Goal: Task Accomplishment & Management: Manage account settings

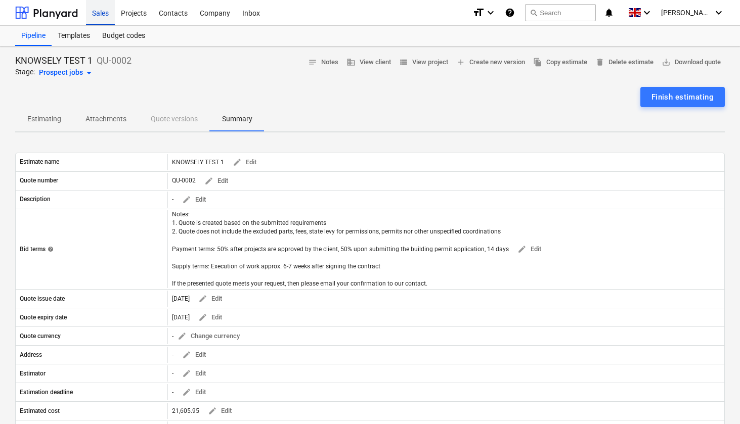
click at [92, 13] on div "Sales" at bounding box center [100, 12] width 29 height 26
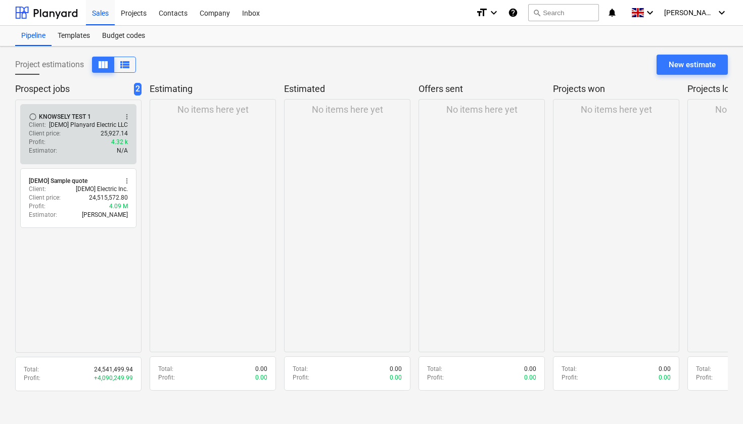
click at [91, 142] on div "Profit : 4.32 k" at bounding box center [78, 142] width 99 height 9
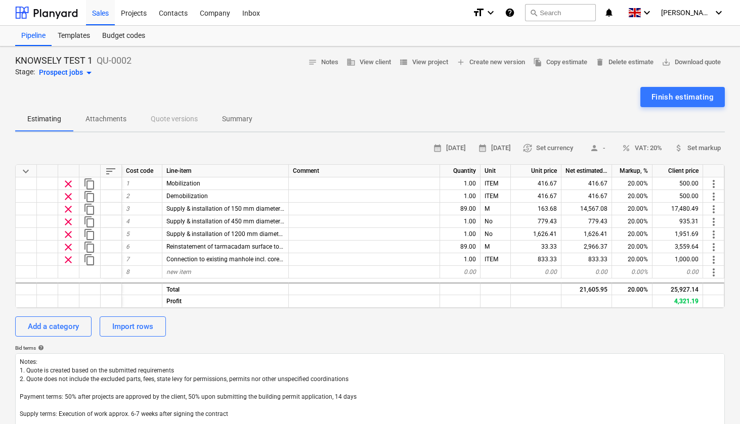
type textarea "x"
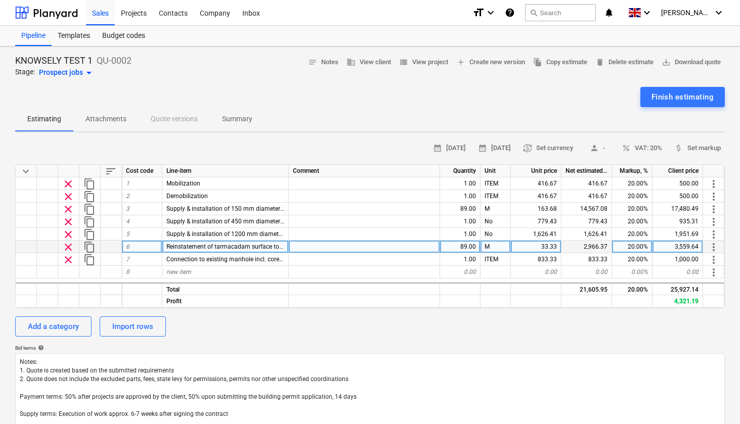
click at [549, 244] on div "33.33" at bounding box center [536, 247] width 51 height 13
type input "99"
type textarea "x"
click at [495, 245] on div "M" at bounding box center [495, 247] width 30 height 13
type input "m2"
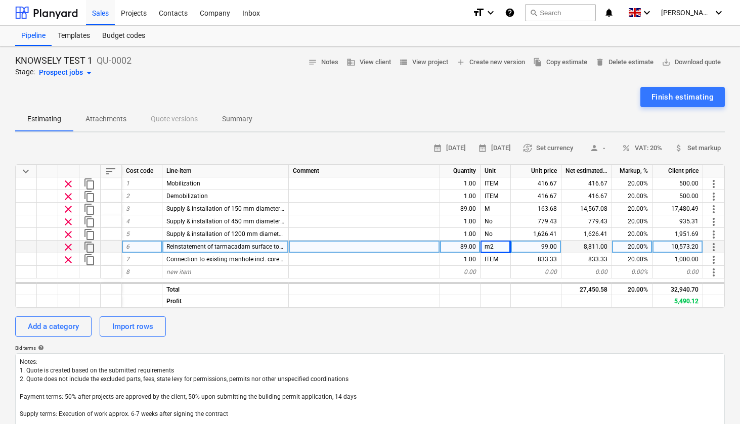
click at [544, 245] on div "99.00" at bounding box center [536, 247] width 51 height 13
click at [494, 246] on div "m2" at bounding box center [495, 247] width 30 height 13
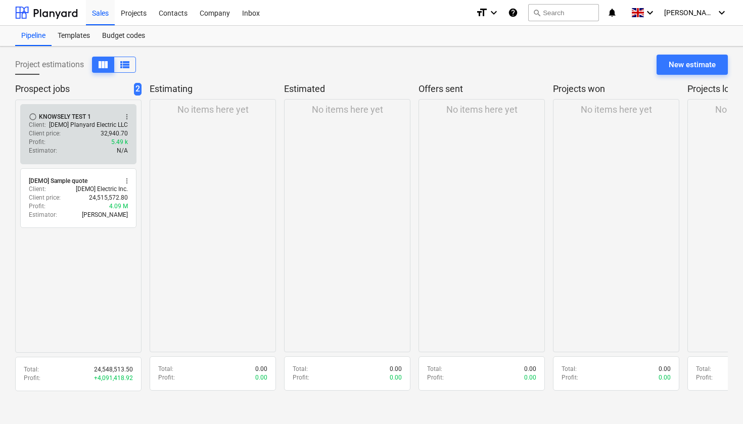
click at [93, 140] on div "Profit : 5.49 k" at bounding box center [78, 142] width 99 height 9
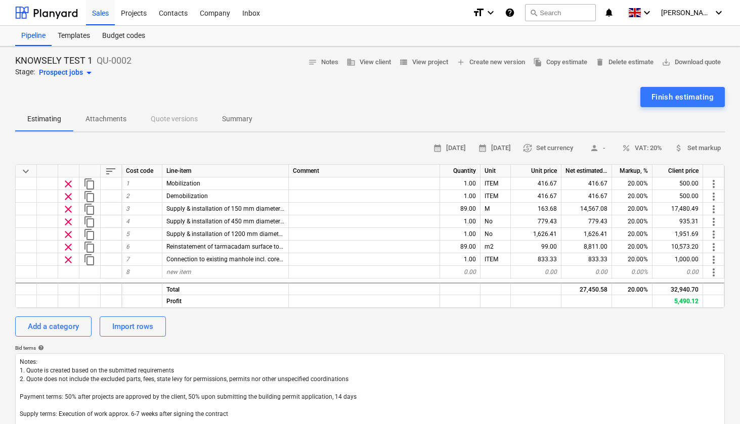
type textarea "x"
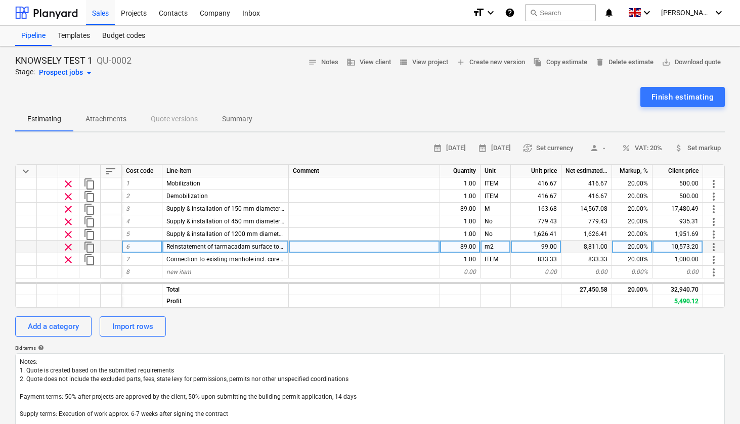
click at [498, 245] on div "m2" at bounding box center [495, 247] width 30 height 13
click at [502, 247] on input "m2" at bounding box center [495, 247] width 30 height 12
type input "m"
type textarea "x"
click at [548, 246] on div "99.00" at bounding box center [536, 247] width 51 height 13
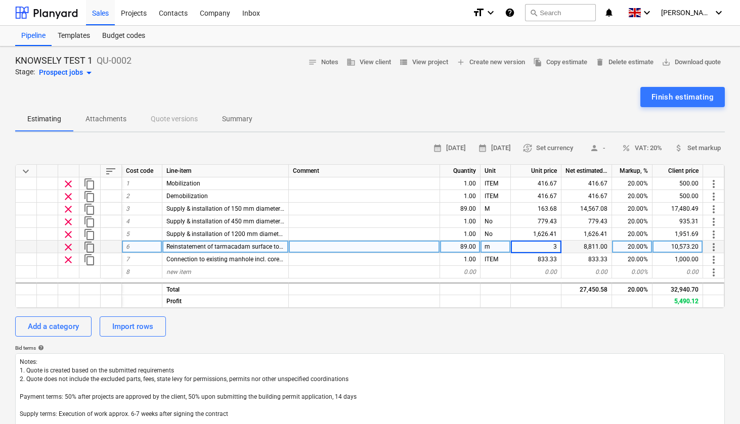
type input "33"
click at [490, 345] on div "Bid terms help" at bounding box center [369, 348] width 709 height 7
click at [528, 311] on div "calendar_month [DATE] calendar_month [DATE] currency_exchange Set currency pers…" at bounding box center [369, 290] width 709 height 299
click at [95, 12] on div "Sales" at bounding box center [100, 12] width 29 height 26
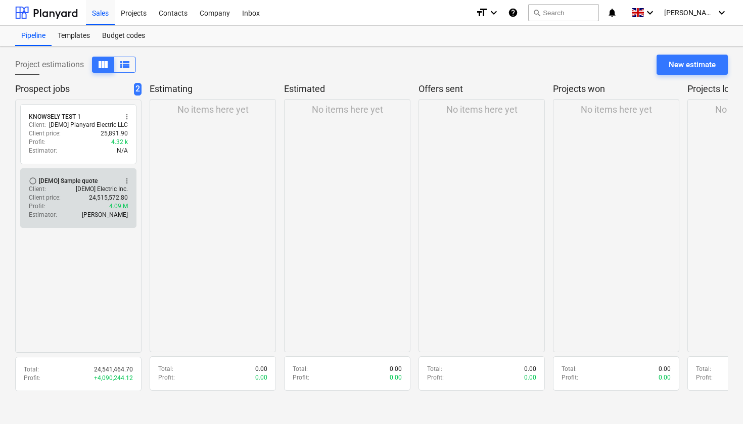
click at [80, 194] on div "Client price : 24,515,572.80" at bounding box center [78, 198] width 99 height 9
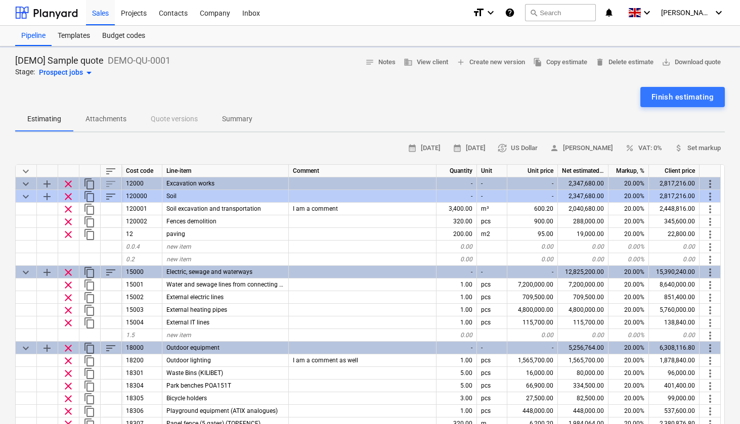
type textarea "x"
click at [137, 13] on div "Projects" at bounding box center [134, 12] width 38 height 26
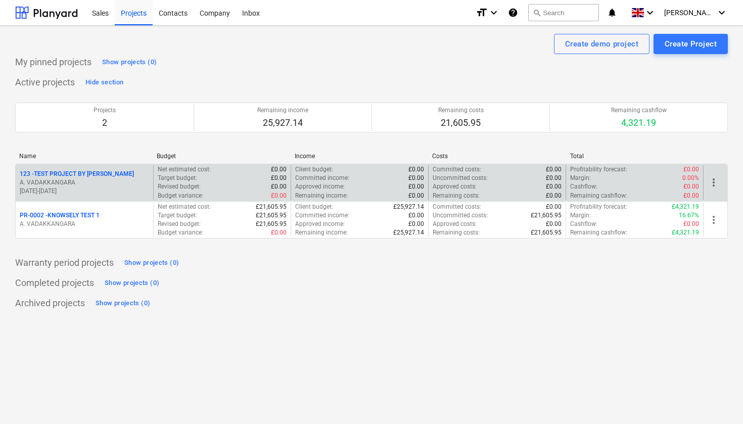
click at [136, 188] on p "[DATE] - [DATE]" at bounding box center [84, 191] width 129 height 9
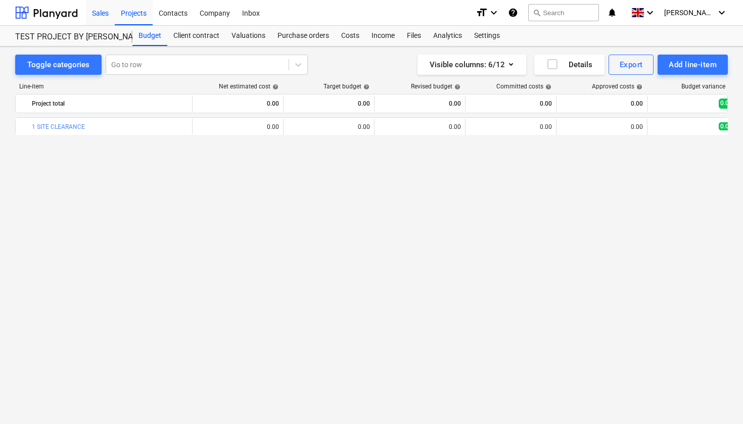
click at [106, 11] on div "Sales" at bounding box center [100, 12] width 29 height 26
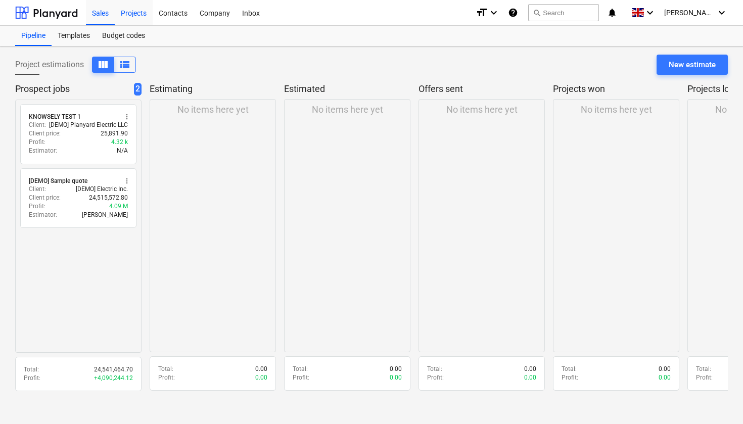
click at [133, 15] on div "Projects" at bounding box center [134, 12] width 38 height 26
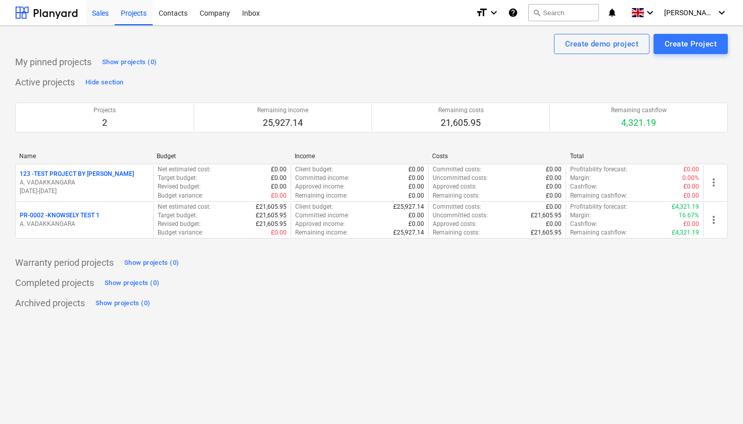
click at [104, 12] on div "Sales" at bounding box center [100, 12] width 29 height 26
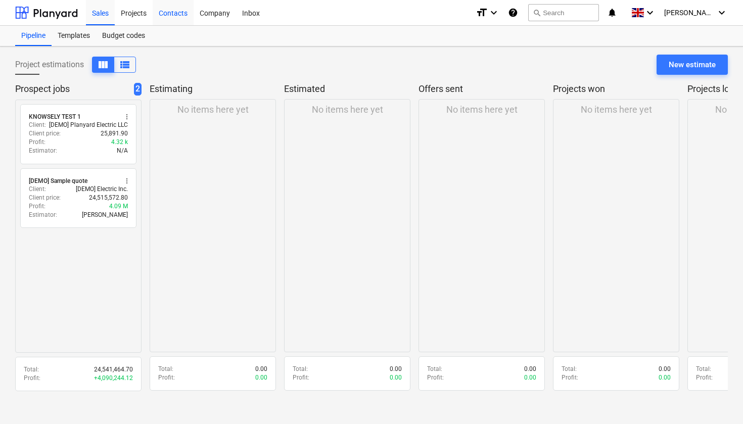
click at [170, 15] on div "Contacts" at bounding box center [173, 12] width 41 height 26
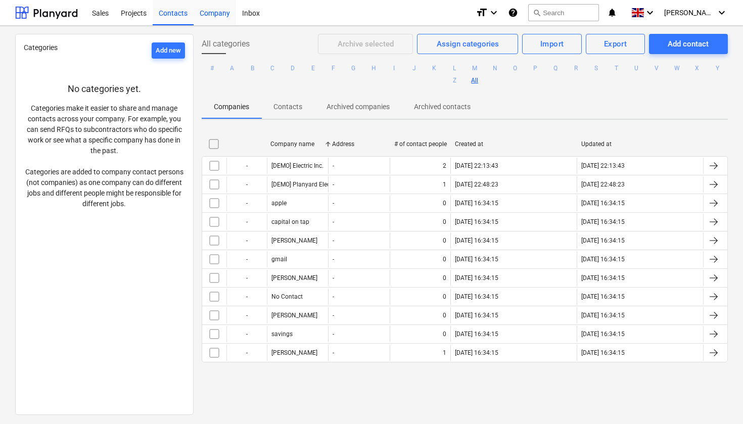
click at [212, 15] on div "Company" at bounding box center [215, 12] width 42 height 26
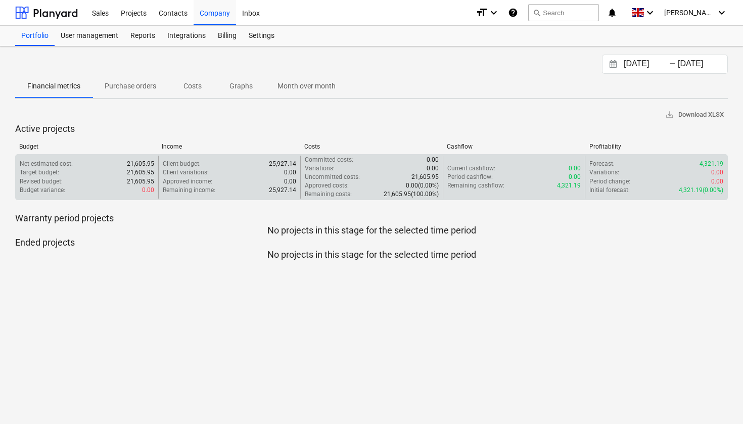
click at [573, 169] on p "0.00" at bounding box center [575, 168] width 12 height 9
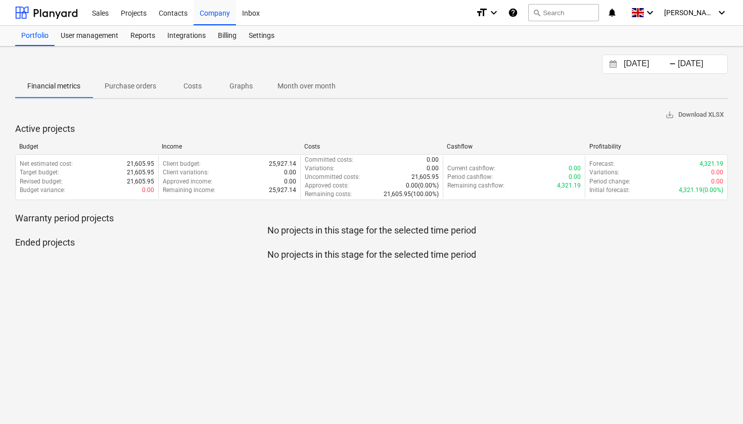
click at [311, 85] on p "Month over month" at bounding box center [307, 86] width 58 height 11
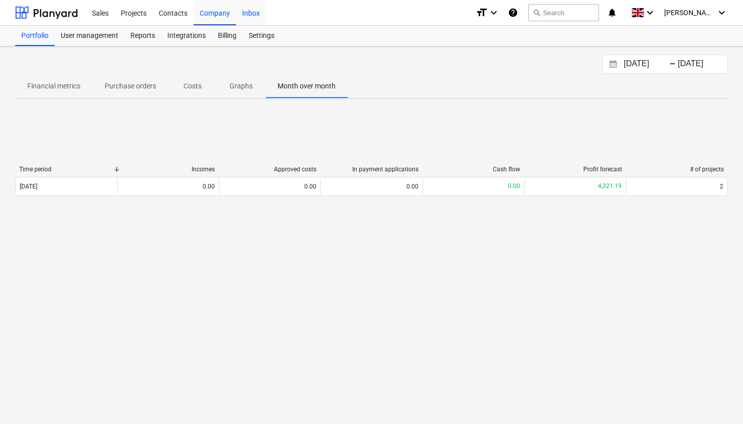
click at [258, 14] on div "Inbox" at bounding box center [251, 12] width 30 height 26
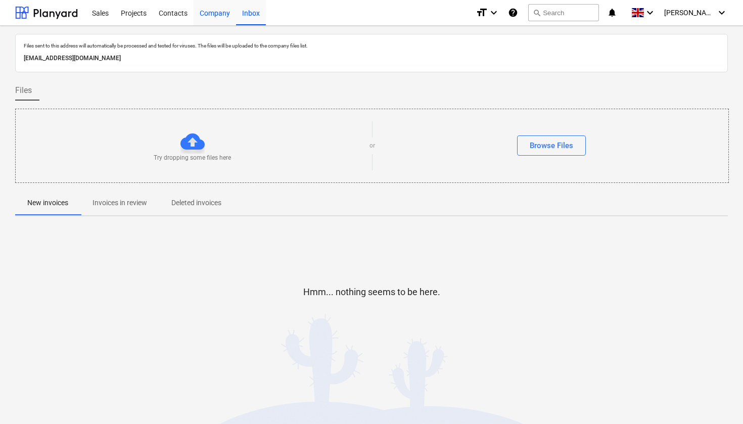
click at [227, 16] on div "Company" at bounding box center [215, 12] width 42 height 26
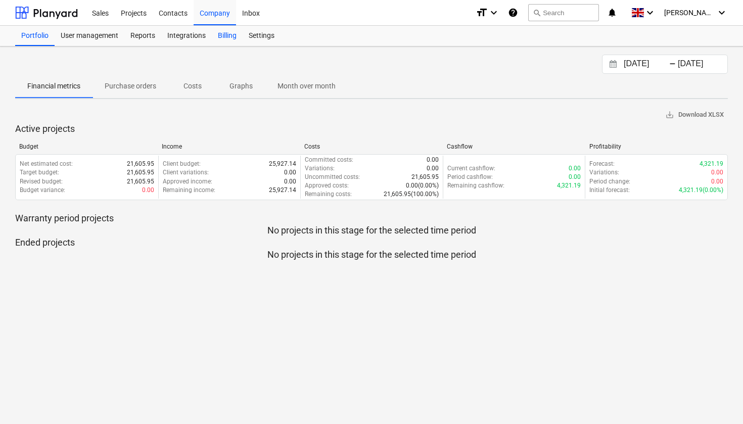
click at [229, 35] on div "Billing" at bounding box center [227, 36] width 31 height 20
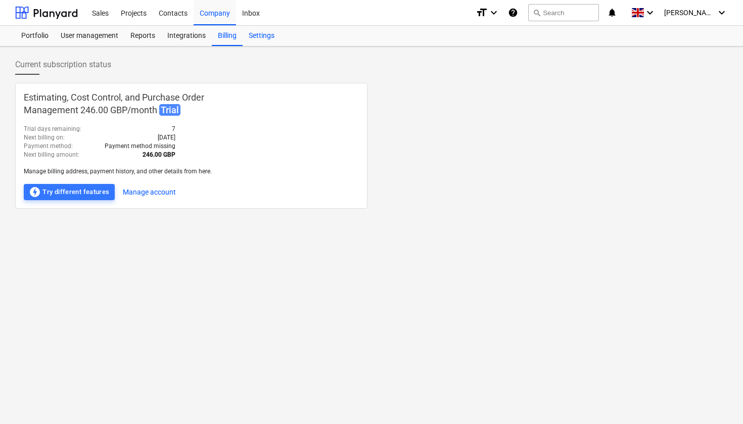
click at [263, 37] on div "Settings" at bounding box center [262, 36] width 38 height 20
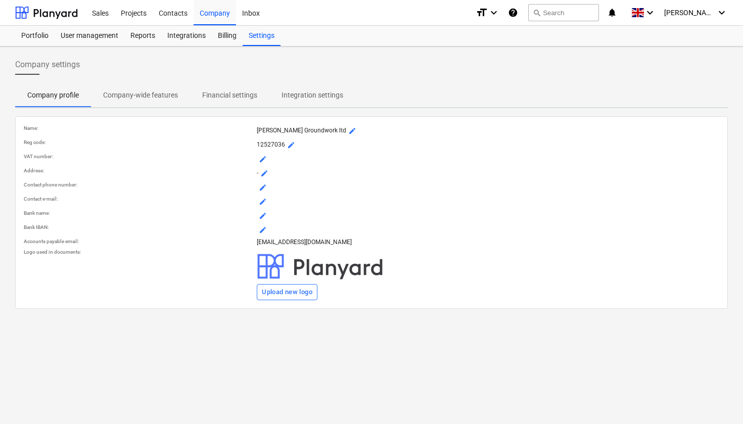
click at [147, 94] on p "Company-wide features" at bounding box center [140, 95] width 75 height 11
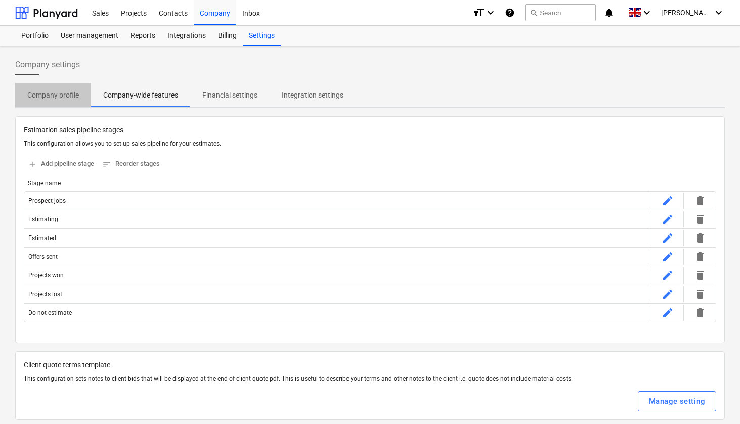
click at [70, 93] on p "Company profile" at bounding box center [53, 95] width 52 height 11
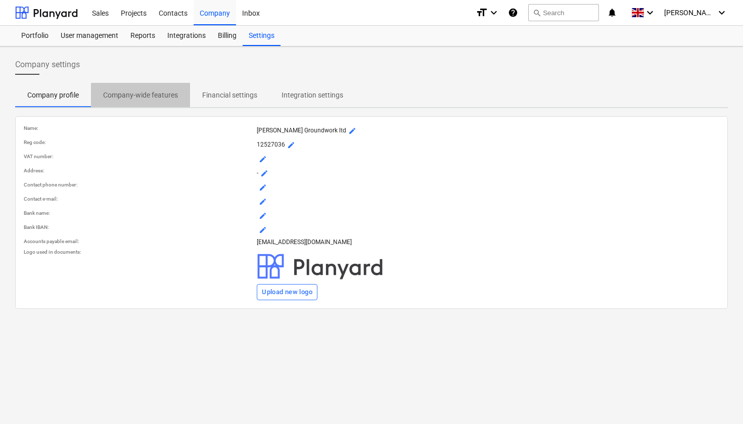
click at [165, 95] on p "Company-wide features" at bounding box center [140, 95] width 75 height 11
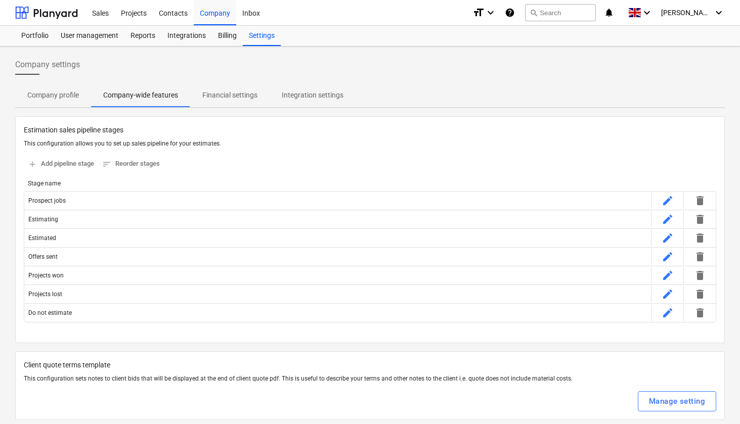
click at [226, 96] on p "Financial settings" at bounding box center [229, 95] width 55 height 11
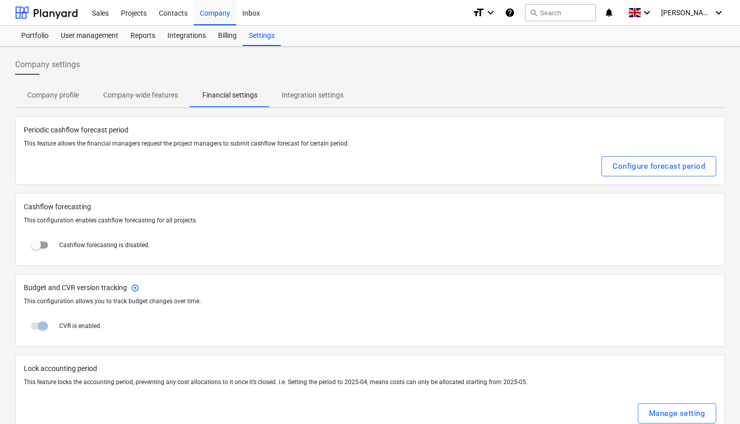
click at [39, 245] on input "checkbox" at bounding box center [36, 245] width 24 height 24
checkbox input "true"
click at [251, 13] on div "Inbox" at bounding box center [251, 12] width 30 height 26
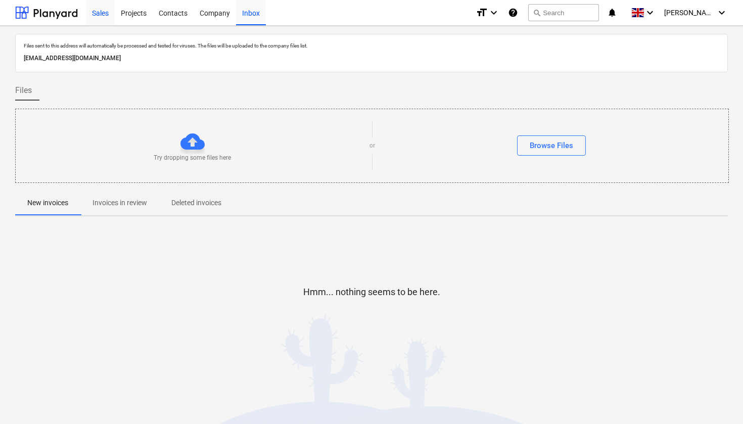
click at [104, 14] on div "Sales" at bounding box center [100, 12] width 29 height 26
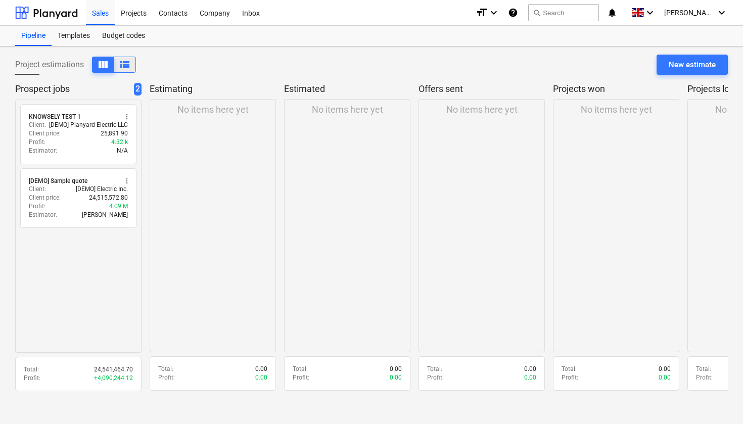
click at [130, 65] on span "view_list" at bounding box center [125, 65] width 12 height 12
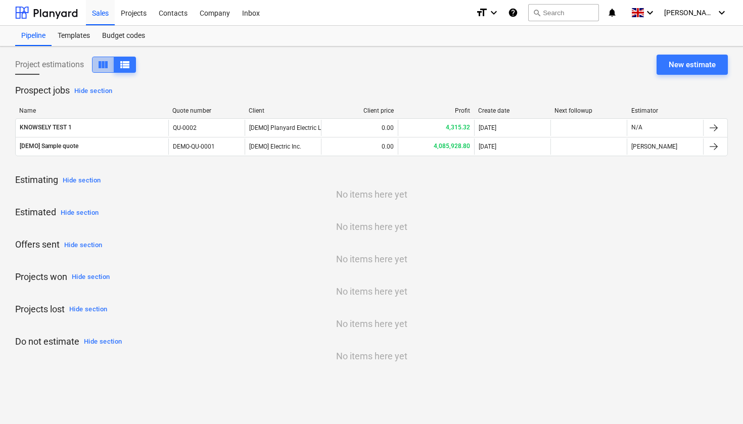
click at [104, 65] on span "view_column" at bounding box center [103, 65] width 12 height 12
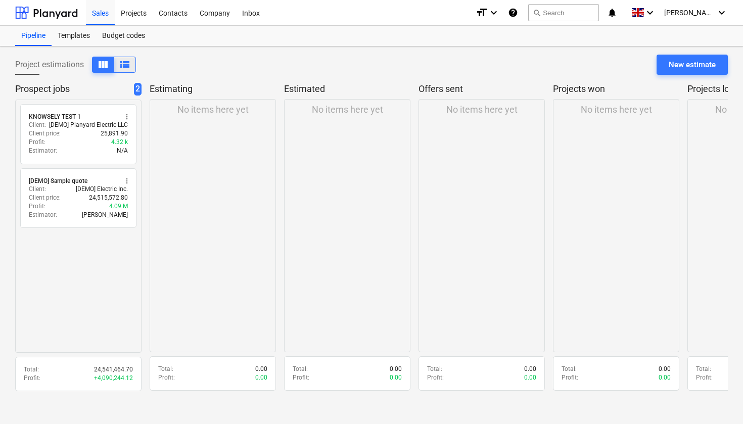
click at [122, 65] on span "view_list" at bounding box center [125, 65] width 12 height 12
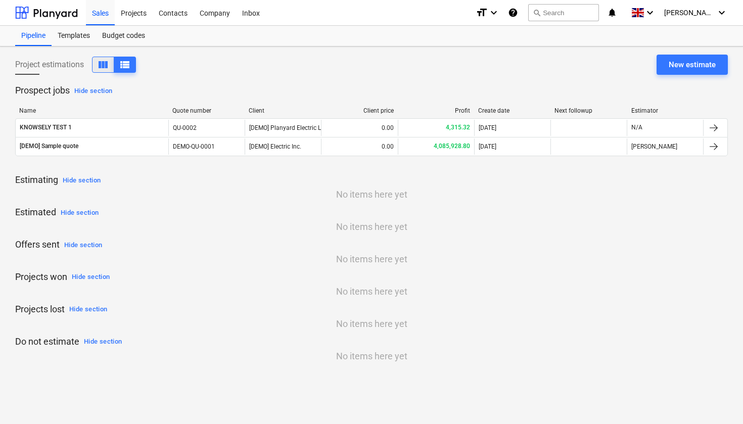
click at [102, 62] on span "view_column" at bounding box center [103, 65] width 12 height 12
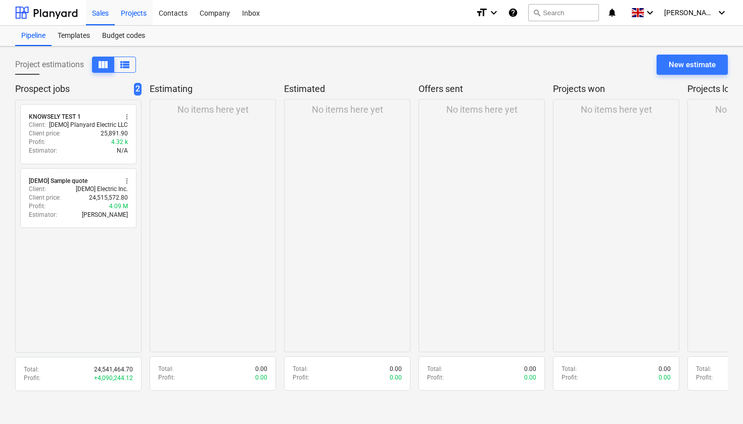
click at [137, 18] on div "Projects" at bounding box center [134, 12] width 38 height 26
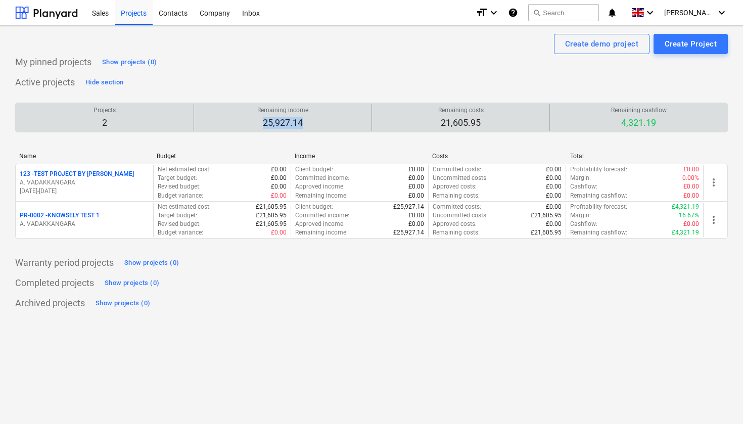
drag, startPoint x: 305, startPoint y: 123, endPoint x: 265, endPoint y: 119, distance: 40.6
click at [265, 119] on p "25,927.14" at bounding box center [282, 123] width 51 height 12
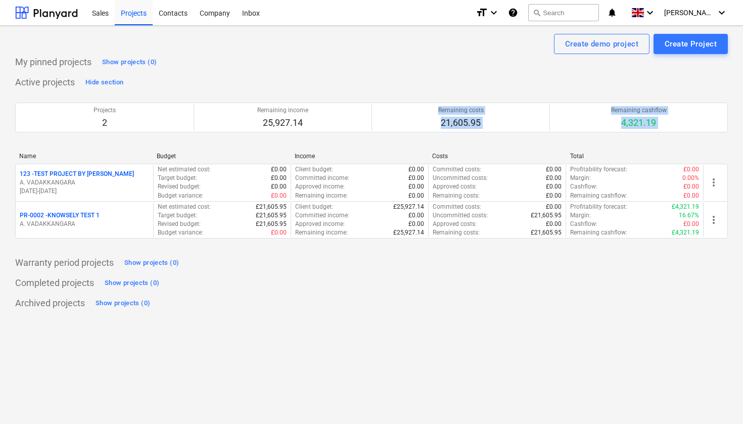
click at [282, 141] on div "Projects 2 Remaining income 25,927.14 Remaining costs 21,605.95 Remaining cashf…" at bounding box center [371, 118] width 713 height 54
click at [282, 140] on div "Projects 2 Remaining income 25,927.14 Remaining costs 21,605.95 Remaining cashf…" at bounding box center [371, 118] width 713 height 54
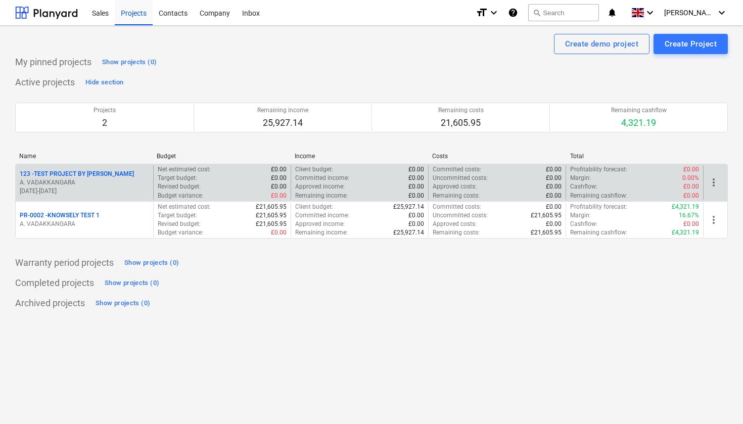
click at [107, 174] on div "123 - TEST PROJECT BY [PERSON_NAME]" at bounding box center [84, 174] width 129 height 9
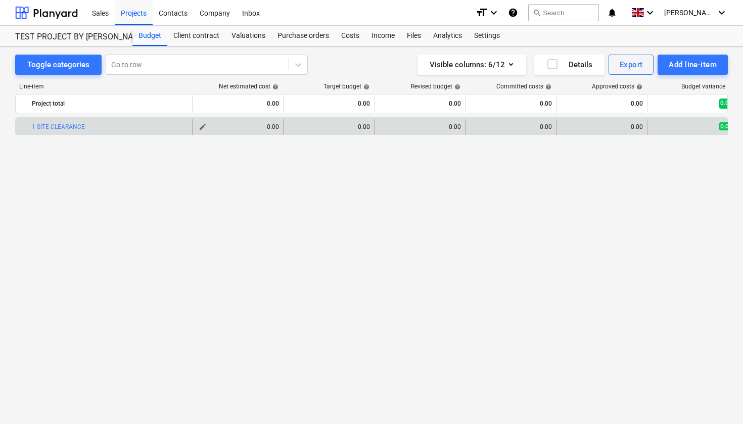
click at [270, 128] on div "0.00" at bounding box center [238, 126] width 82 height 7
click at [203, 126] on span "edit" at bounding box center [203, 127] width 8 height 8
type textarea "x"
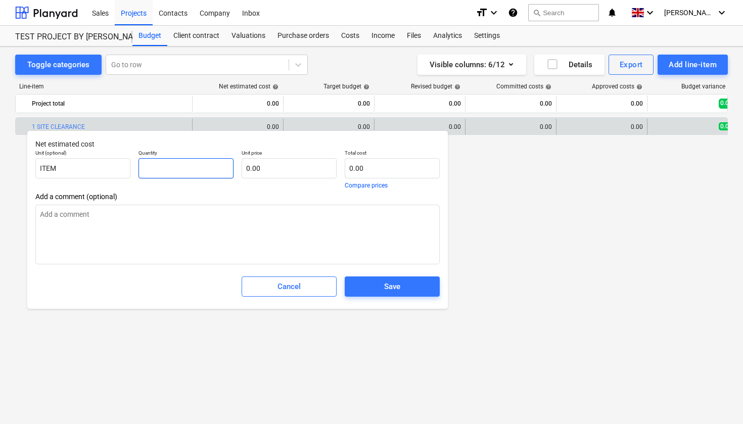
click at [184, 164] on input "text" at bounding box center [186, 168] width 95 height 20
type textarea "x"
type input "3"
type textarea "x"
type input "30"
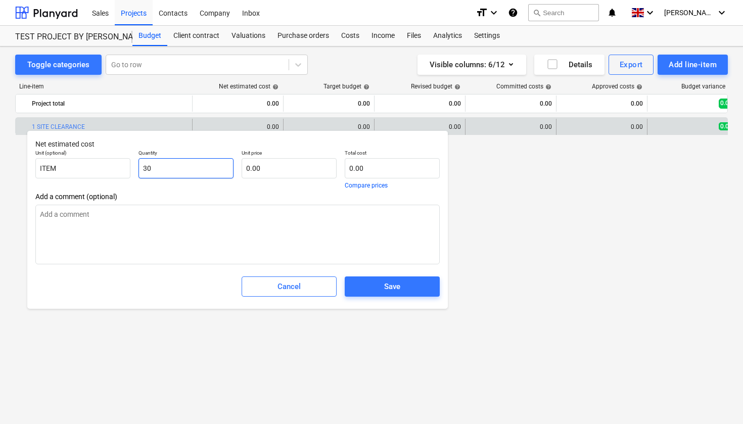
type textarea "x"
type input "300"
type textarea "x"
type input "300.00"
click at [260, 161] on input "text" at bounding box center [289, 168] width 95 height 20
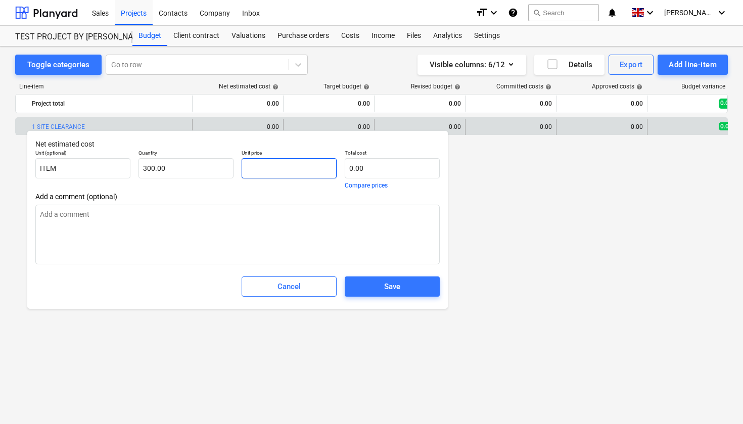
type textarea "x"
type input "1"
type input "300.00"
type textarea "x"
type input "12"
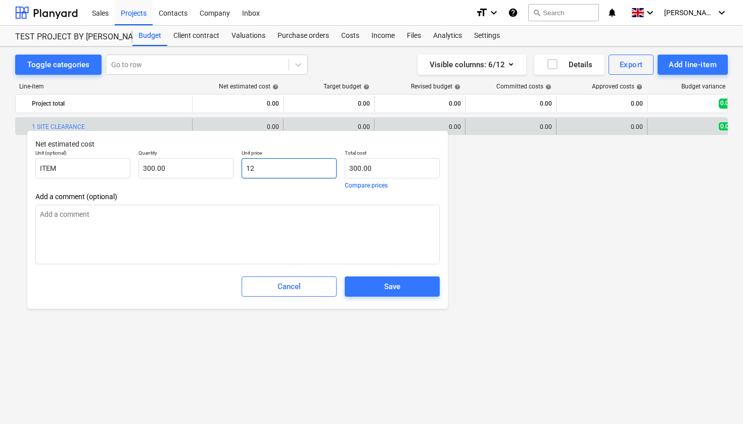
type input "3,600.00"
type textarea "x"
type input "12."
type textarea "x"
type input "12.5"
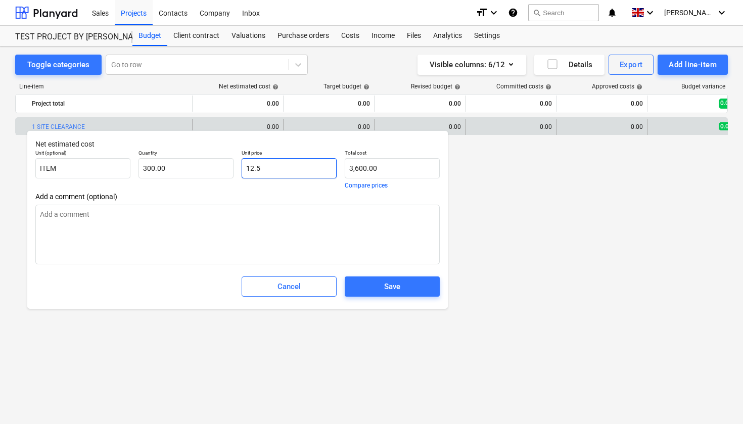
type input "3,750.00"
type textarea "x"
type input "12.50"
drag, startPoint x: 62, startPoint y: 169, endPoint x: 15, endPoint y: 168, distance: 47.0
click at [15, 168] on body "Sales Projects Contacts Company Inbox format_size keyboard_arrow_down help sear…" at bounding box center [371, 212] width 743 height 424
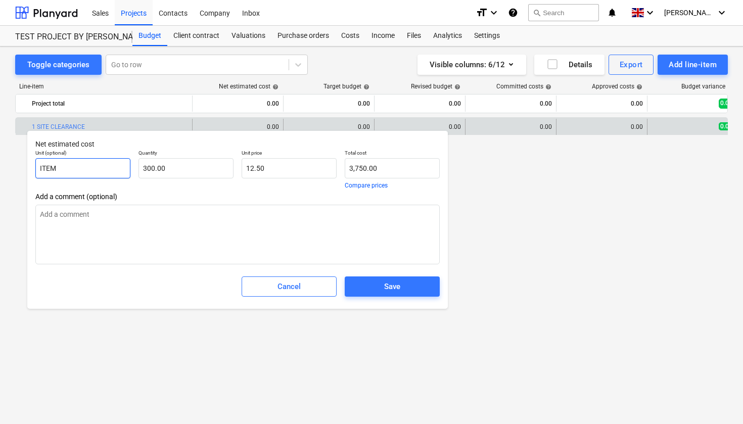
drag, startPoint x: 64, startPoint y: 170, endPoint x: 37, endPoint y: 169, distance: 26.8
click at [36, 169] on input "ITEM" at bounding box center [82, 168] width 95 height 20
type textarea "x"
type input "m"
type textarea "x"
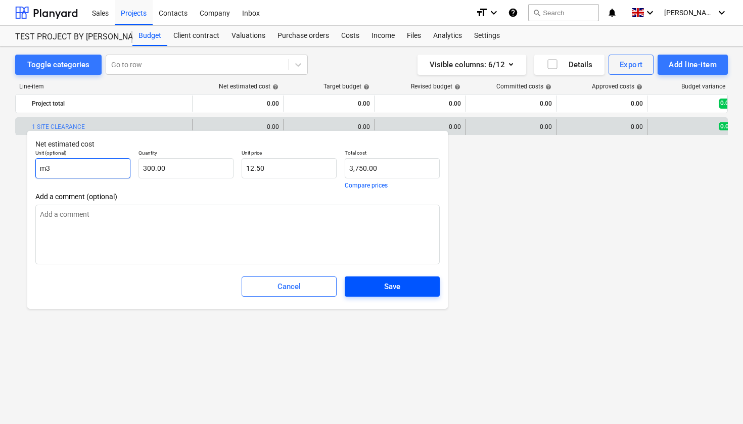
type input "m3"
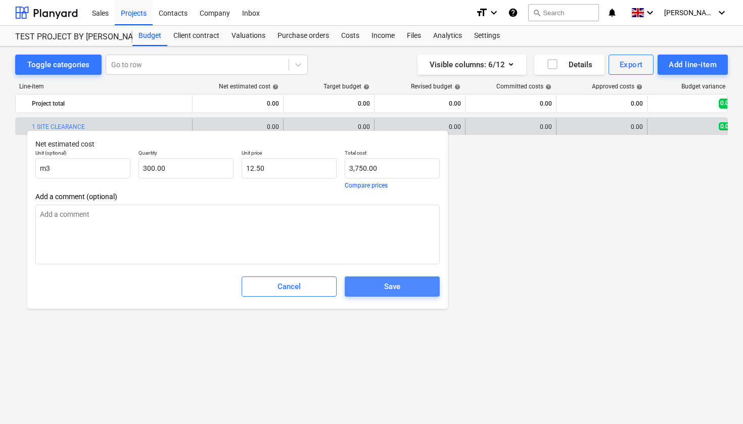
click at [399, 292] on div "Save" at bounding box center [392, 286] width 16 height 13
type textarea "x"
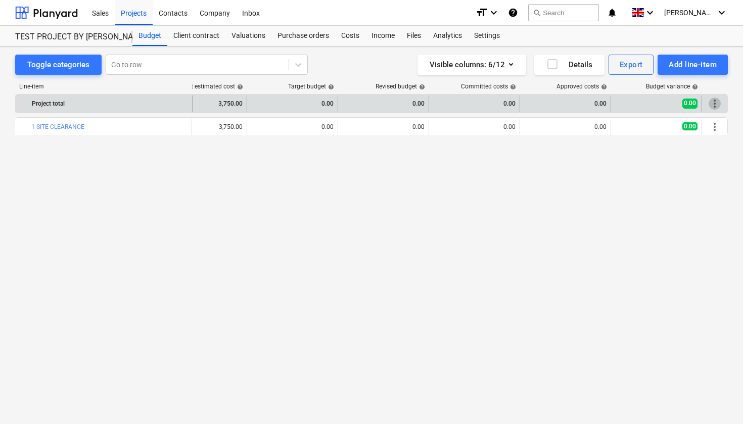
click at [714, 106] on span "more_vert" at bounding box center [715, 104] width 12 height 12
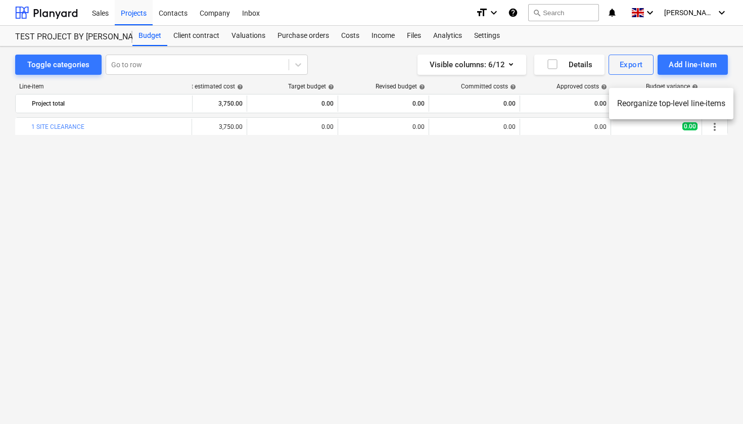
click at [682, 188] on div at bounding box center [371, 212] width 743 height 424
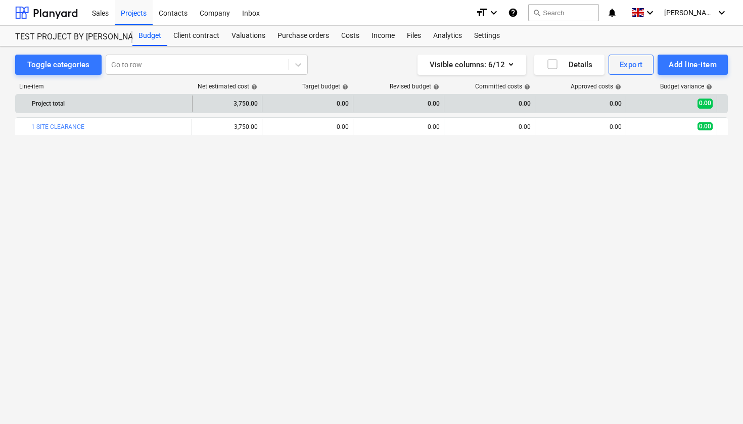
click at [343, 105] on div "0.00" at bounding box center [307, 104] width 82 height 16
click at [322, 109] on div "0.00" at bounding box center [307, 104] width 82 height 16
click at [273, 101] on div "0.00" at bounding box center [307, 104] width 82 height 16
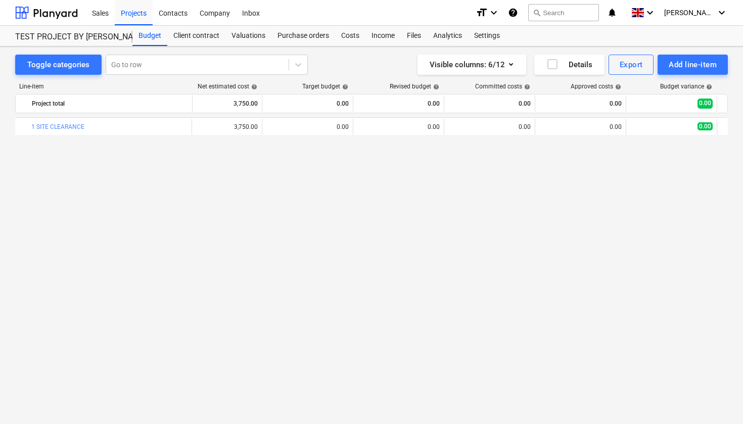
click at [305, 174] on div "bar_chart 1 SITE CLEARANCE edit 3,750.00 edit 0.00 edit 0.00 0.00 0.00 0.00 mor…" at bounding box center [371, 249] width 713 height 265
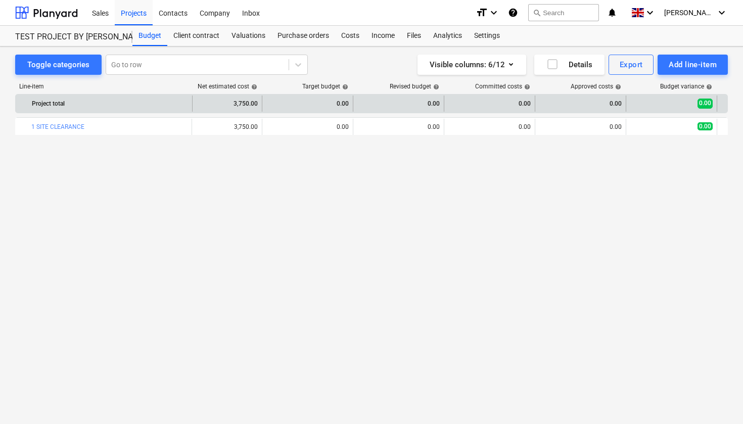
click at [335, 106] on div "0.00" at bounding box center [307, 104] width 82 height 16
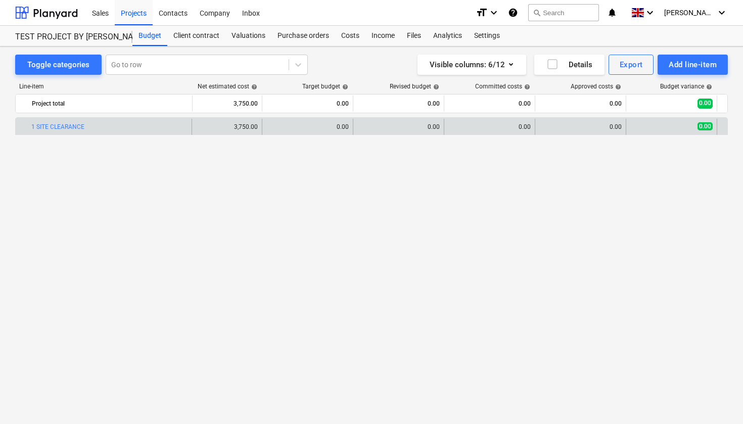
click at [243, 131] on div "edit 3,750.00" at bounding box center [216, 127] width 82 height 16
click at [218, 123] on div "3,750.00" at bounding box center [216, 126] width 82 height 7
click at [294, 132] on div "edit 0.00" at bounding box center [307, 127] width 82 height 16
click at [272, 127] on span "edit" at bounding box center [272, 127] width 8 height 8
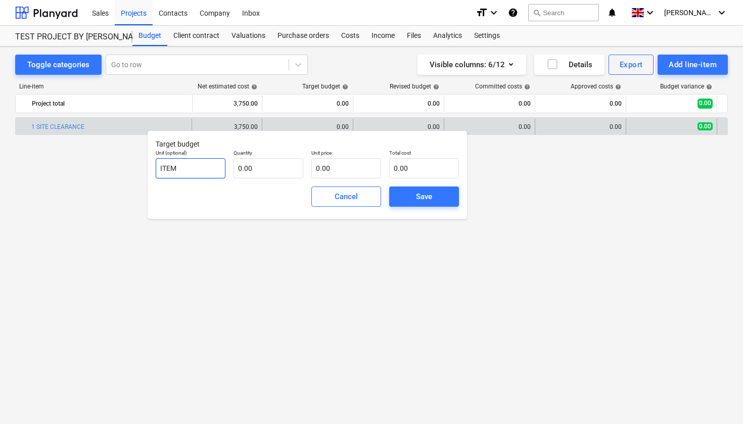
drag, startPoint x: 188, startPoint y: 169, endPoint x: 143, endPoint y: 168, distance: 45.0
click at [143, 168] on body "Sales Projects Contacts Company Inbox format_size keyboard_arrow_down help sear…" at bounding box center [371, 212] width 743 height 424
drag, startPoint x: 200, startPoint y: 175, endPoint x: 156, endPoint y: 169, distance: 44.0
click at [156, 169] on input "ITEM" at bounding box center [191, 168] width 70 height 20
type input "300"
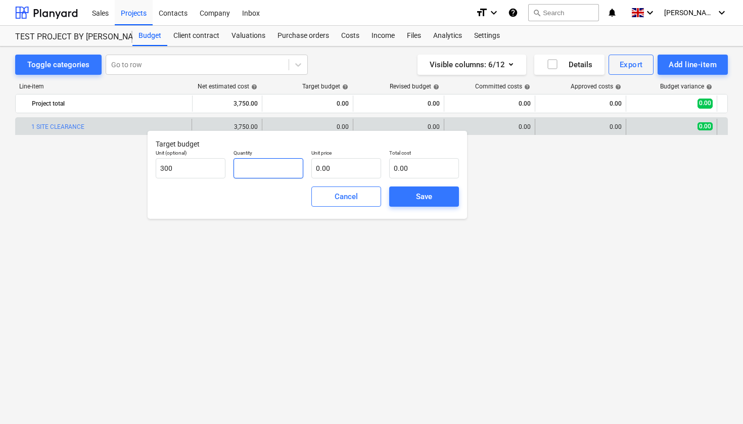
drag, startPoint x: 256, startPoint y: 169, endPoint x: 232, endPoint y: 169, distance: 24.3
click at [232, 169] on div "Quantity" at bounding box center [269, 164] width 78 height 37
type input "0.00"
drag, startPoint x: 171, startPoint y: 168, endPoint x: 145, endPoint y: 168, distance: 26.3
click at [145, 168] on body "Sales Projects Contacts Company Inbox format_size keyboard_arrow_down help sear…" at bounding box center [371, 212] width 743 height 424
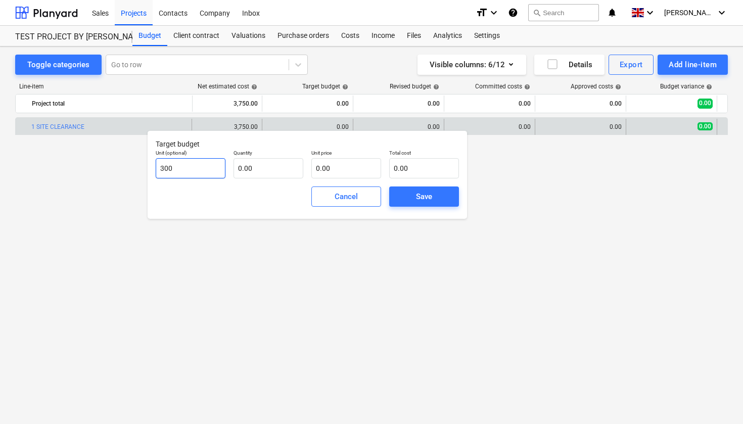
drag, startPoint x: 184, startPoint y: 167, endPoint x: 157, endPoint y: 167, distance: 26.8
click at [157, 167] on input "300" at bounding box center [191, 168] width 70 height 20
type input "m"
type input "item"
click at [255, 169] on input "text" at bounding box center [269, 168] width 70 height 20
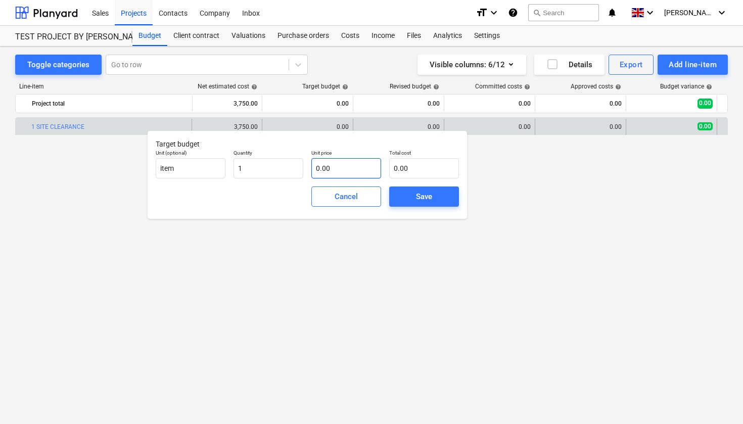
type input "1.00"
click at [341, 165] on input "text" at bounding box center [346, 168] width 70 height 20
type input "3"
type input "3.00"
type input "0.00"
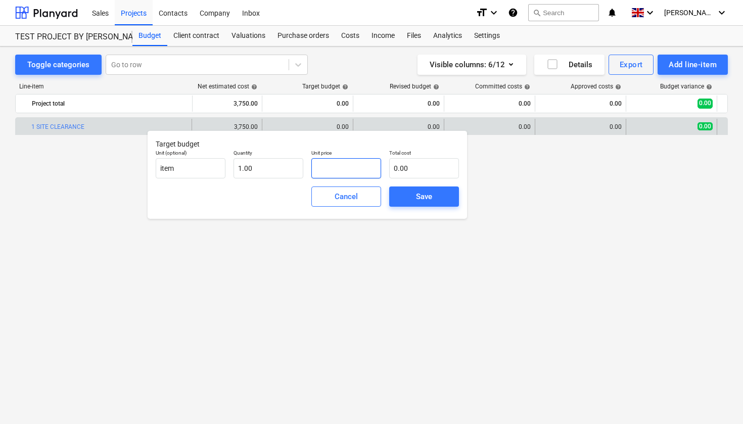
type input "2"
type input "2.00"
type input "25"
type input "25.00"
type input "250"
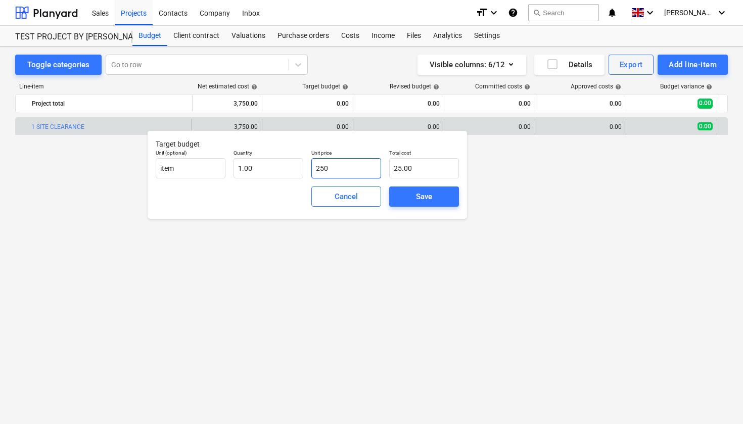
type input "250.00"
type input "2500"
type input "2,500.00"
click at [439, 198] on span "Save" at bounding box center [424, 196] width 46 height 13
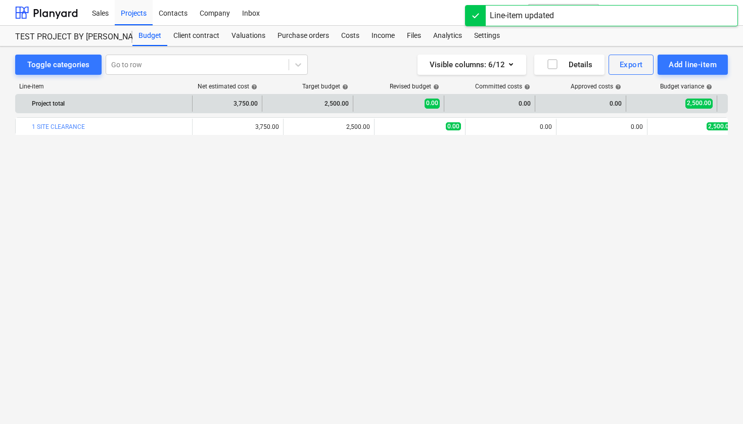
click at [615, 98] on div "0.00" at bounding box center [581, 104] width 82 height 16
click at [615, 101] on div "0.00" at bounding box center [581, 104] width 82 height 16
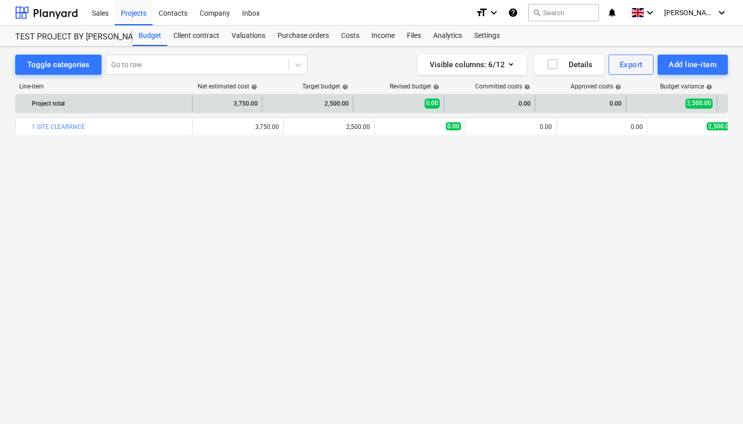
click at [424, 105] on div "0.00" at bounding box center [398, 104] width 82 height 16
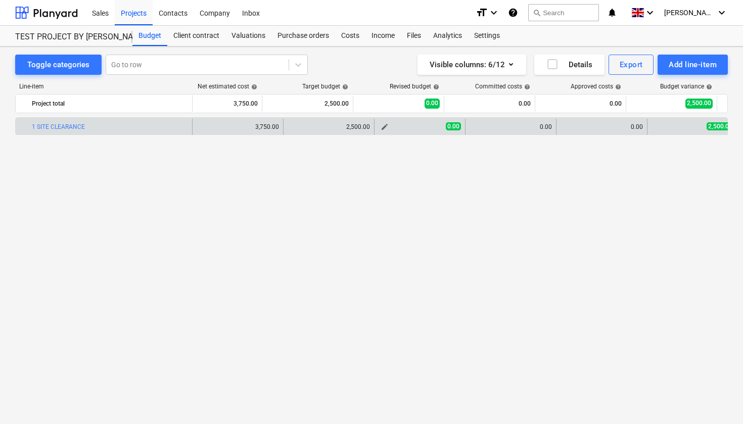
click at [386, 128] on span "edit" at bounding box center [385, 127] width 8 height 8
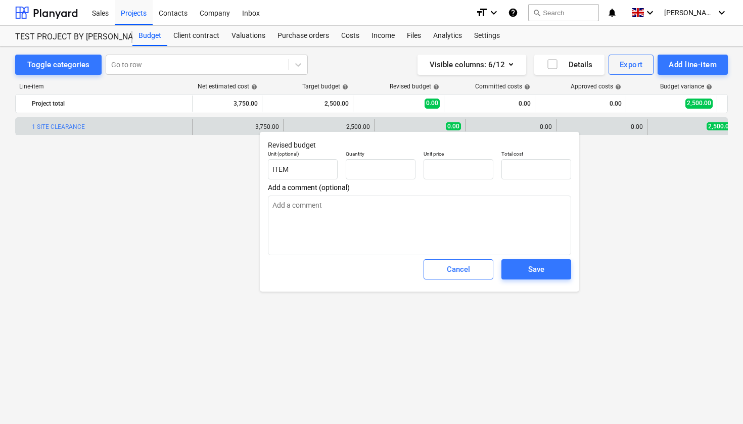
type textarea "x"
type input "0.00"
click at [385, 164] on input "text" at bounding box center [381, 169] width 70 height 20
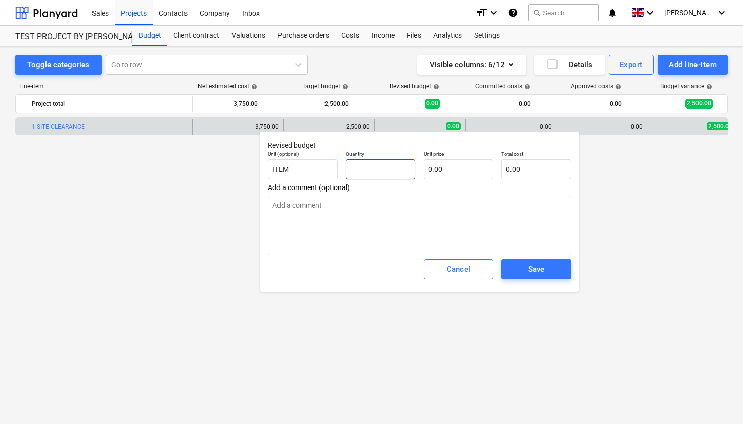
type textarea "x"
type input "2"
type textarea "x"
type input "27"
type textarea "x"
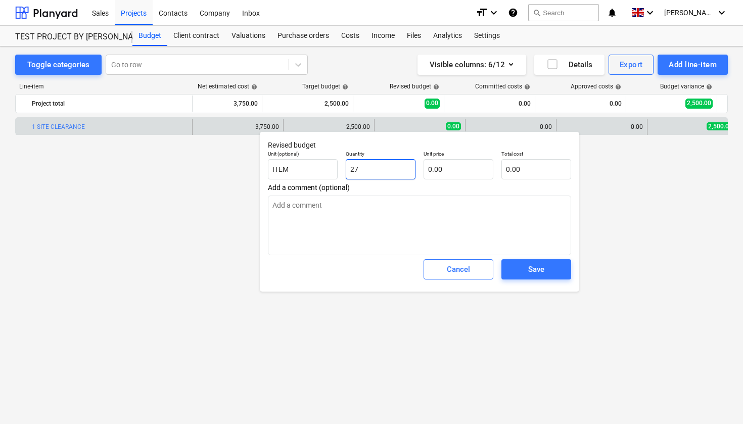
type input "2"
type textarea "x"
type input "1"
type textarea "x"
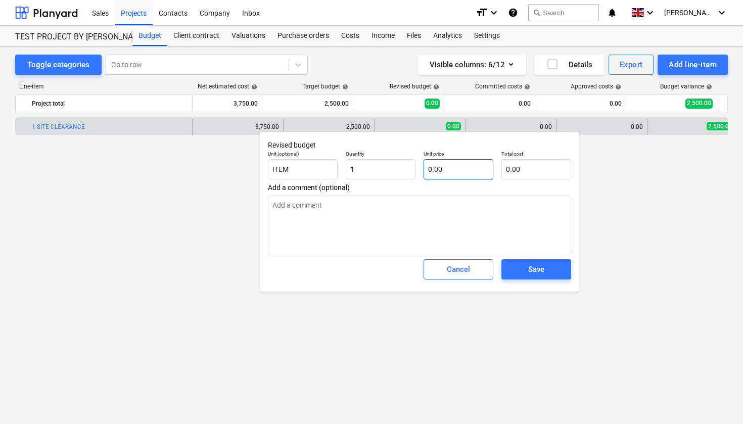
type input "1.00"
click at [473, 172] on input "text" at bounding box center [459, 169] width 70 height 20
type textarea "x"
type input "2"
type input "2.00"
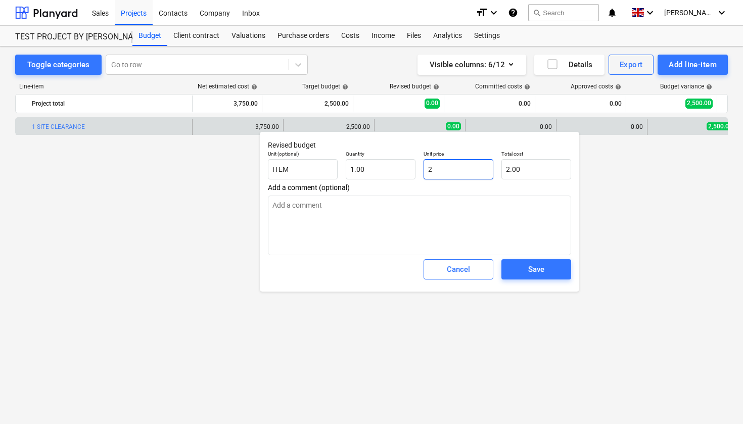
type textarea "x"
type input "27"
type input "27.00"
type textarea "x"
type input "270"
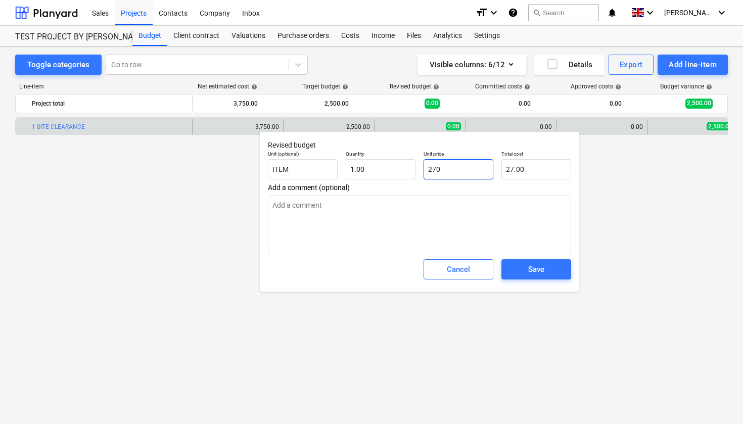
type input "270.00"
type textarea "x"
type input "2700"
type input "2,700.00"
type input "2700"
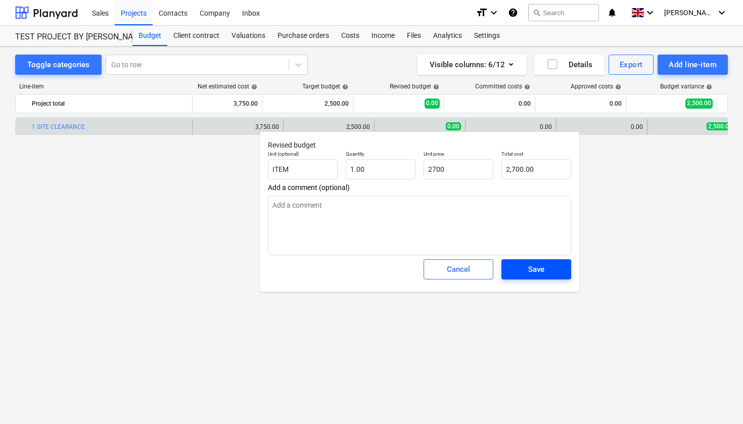
type textarea "x"
type input "2,700.00"
click at [543, 272] on div "Save" at bounding box center [536, 269] width 16 height 13
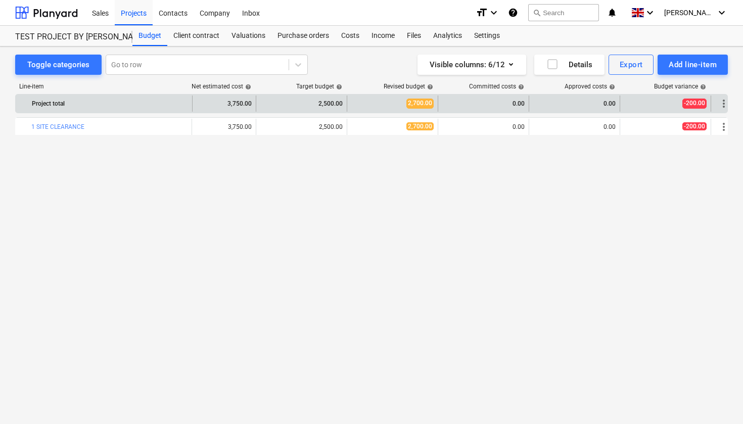
click at [522, 106] on div "0.00" at bounding box center [483, 104] width 82 height 16
click at [509, 99] on div "0.00" at bounding box center [483, 104] width 82 height 16
click at [463, 100] on div "0.00" at bounding box center [483, 104] width 82 height 16
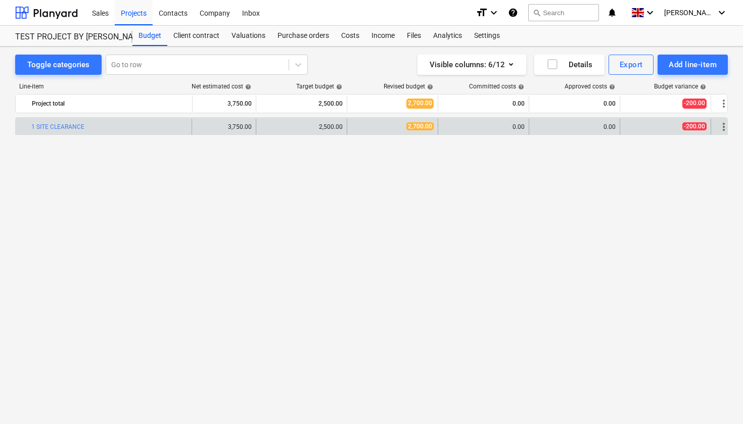
click at [512, 126] on div "0.00" at bounding box center [483, 126] width 82 height 7
click at [724, 130] on span "more_vert" at bounding box center [724, 127] width 12 height 12
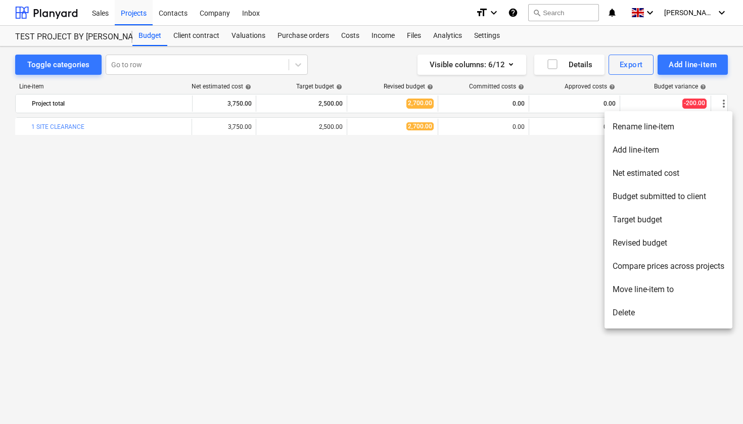
click at [503, 199] on div at bounding box center [371, 212] width 743 height 424
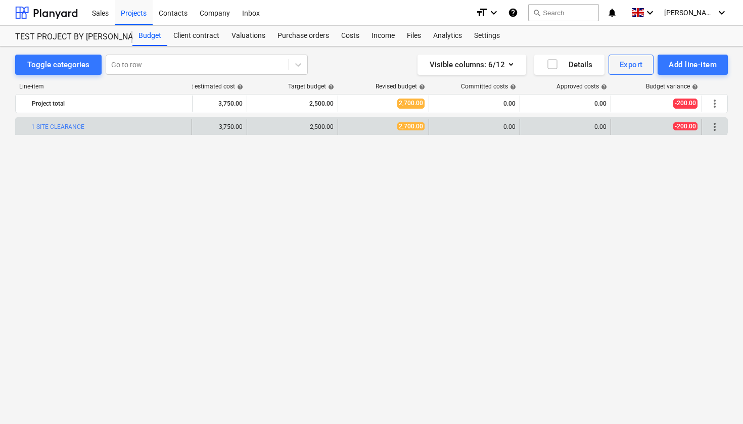
click at [713, 123] on span "more_vert" at bounding box center [715, 127] width 12 height 12
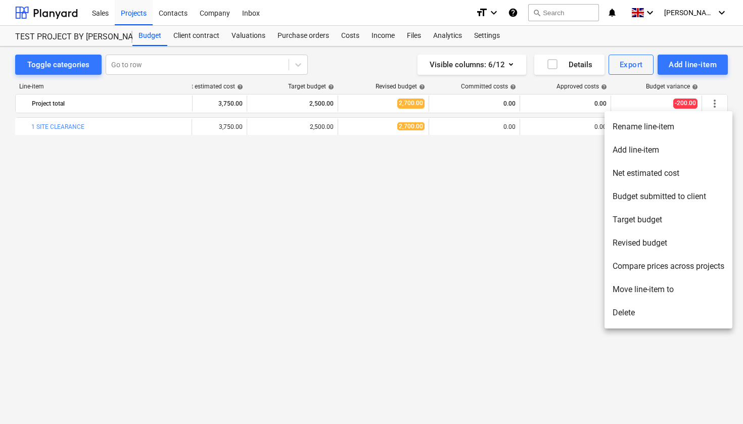
click at [479, 255] on div at bounding box center [371, 212] width 743 height 424
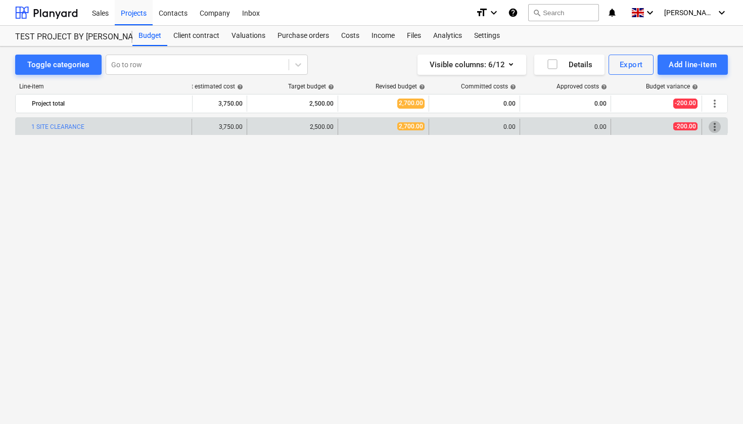
click at [718, 126] on span "more_vert" at bounding box center [715, 127] width 12 height 12
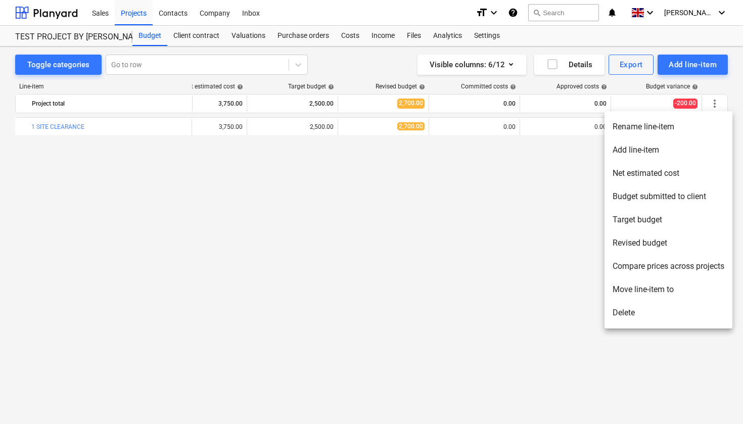
click at [638, 265] on li "Compare prices across projects" at bounding box center [669, 266] width 128 height 23
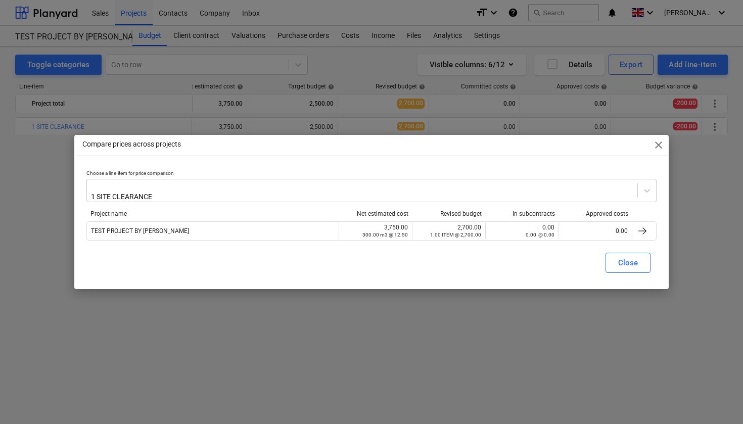
click at [660, 146] on span "close" at bounding box center [659, 145] width 12 height 12
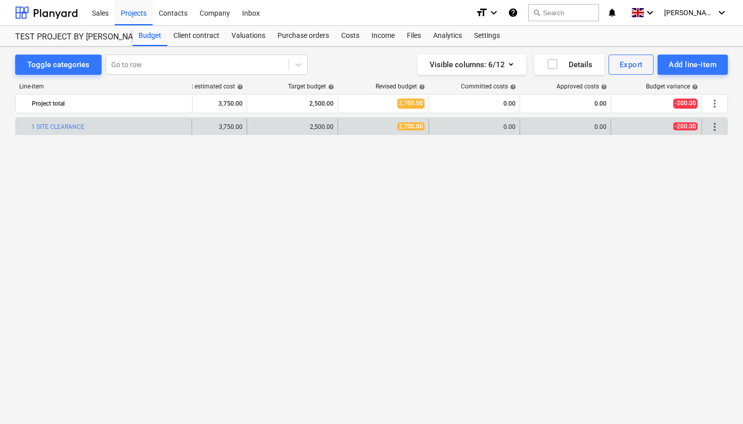
click at [714, 123] on span "more_vert" at bounding box center [715, 127] width 12 height 12
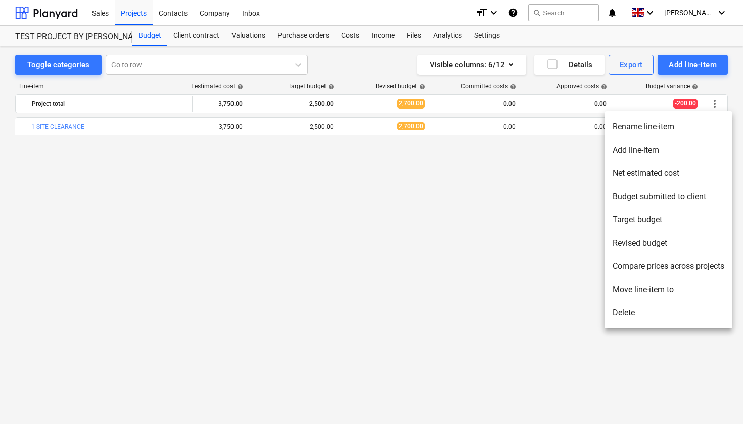
click at [623, 194] on li "Budget submitted to client" at bounding box center [669, 196] width 128 height 23
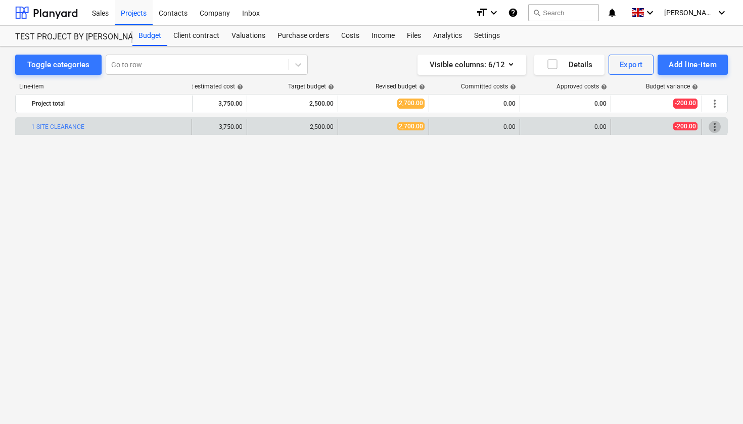
click at [712, 122] on span "more_vert" at bounding box center [715, 127] width 12 height 12
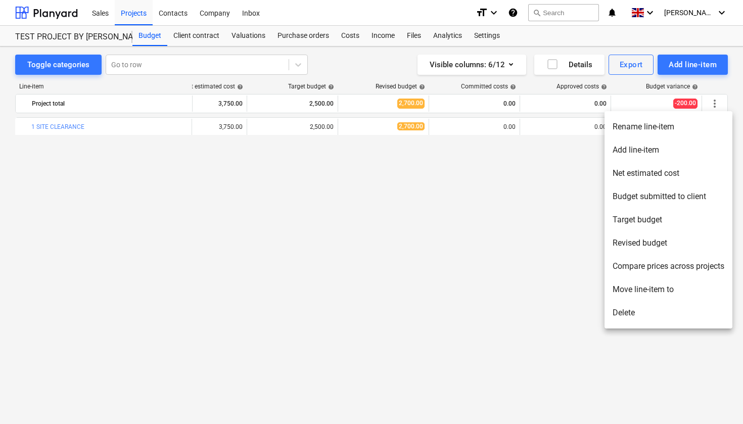
click at [562, 177] on div at bounding box center [371, 212] width 743 height 424
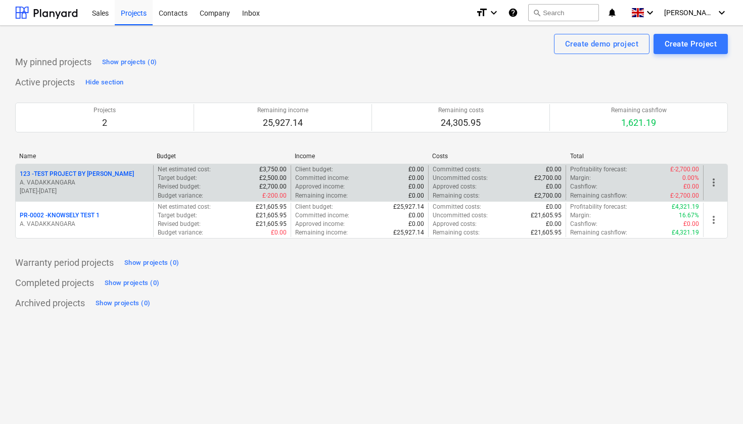
click at [79, 170] on p "123 - TEST PROJECT BY [PERSON_NAME]" at bounding box center [77, 174] width 114 height 9
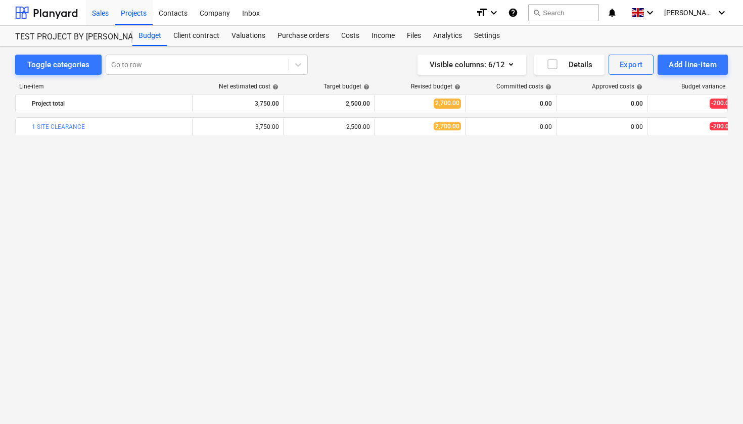
click at [103, 16] on div "Sales" at bounding box center [100, 12] width 29 height 26
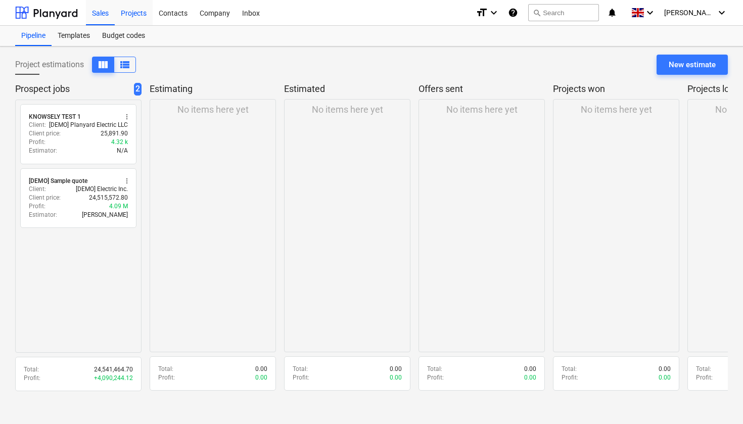
click at [128, 19] on div "Projects" at bounding box center [134, 12] width 38 height 26
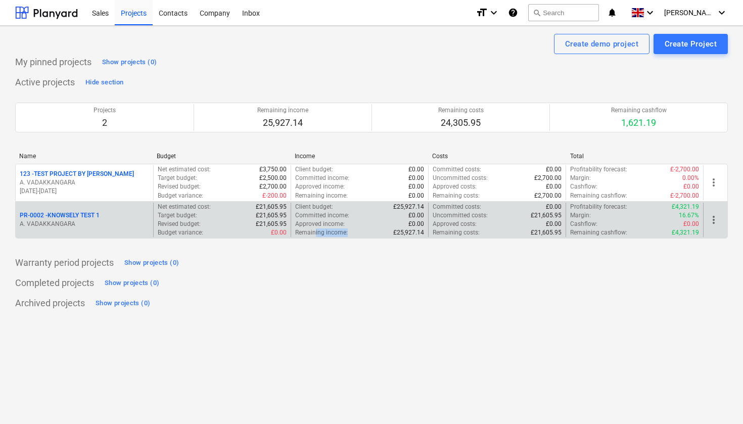
drag, startPoint x: 346, startPoint y: 234, endPoint x: 316, endPoint y: 234, distance: 30.3
click at [316, 234] on p "Remaining income :" at bounding box center [321, 233] width 53 height 9
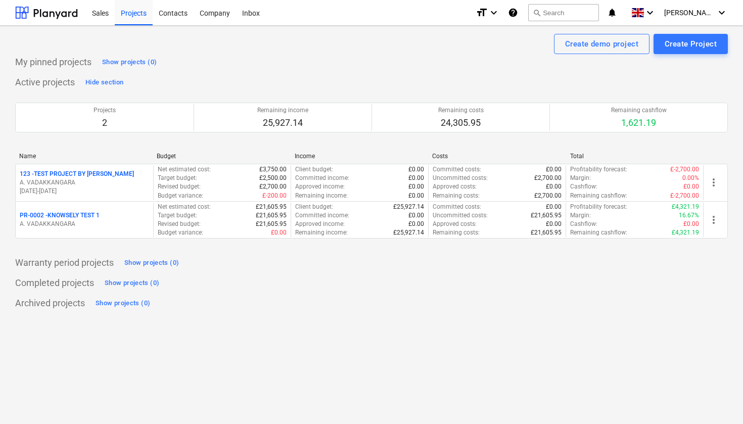
click at [324, 260] on div "Warranty period projects Show projects (0)" at bounding box center [371, 263] width 713 height 16
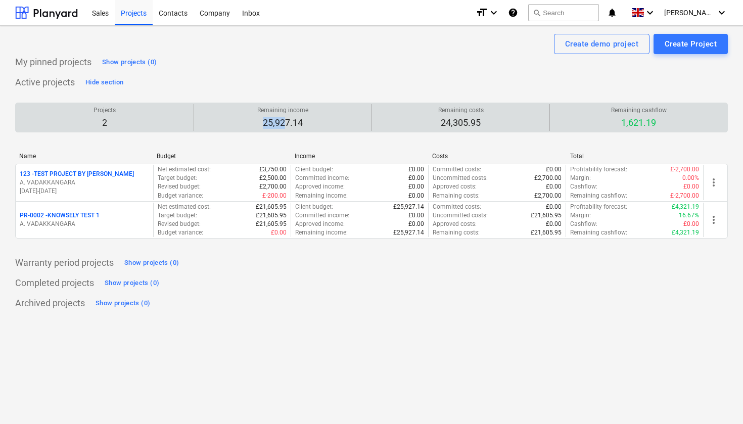
drag, startPoint x: 263, startPoint y: 121, endPoint x: 296, endPoint y: 128, distance: 33.7
click at [292, 128] on div "Remaining income 25,927.14" at bounding box center [282, 117] width 169 height 27
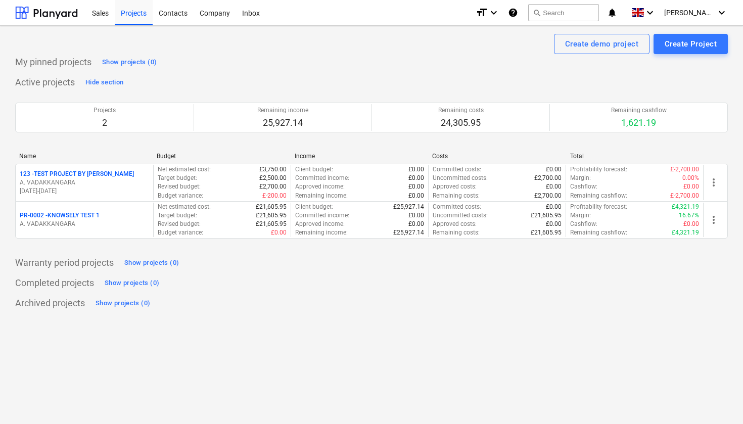
click at [335, 143] on div "Projects 2 Remaining income 25,927.14 Remaining costs 24,305.95 Remaining cashf…" at bounding box center [371, 118] width 713 height 54
click at [106, 10] on div "Sales" at bounding box center [100, 12] width 29 height 26
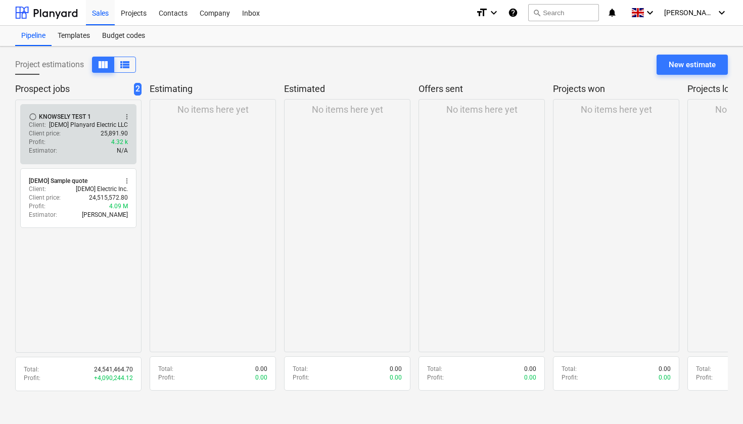
click at [102, 132] on p "25,891.90" at bounding box center [114, 133] width 27 height 9
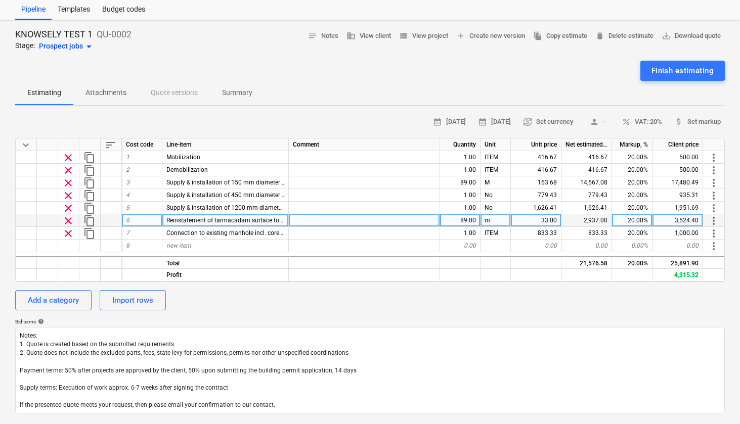
scroll to position [31, 0]
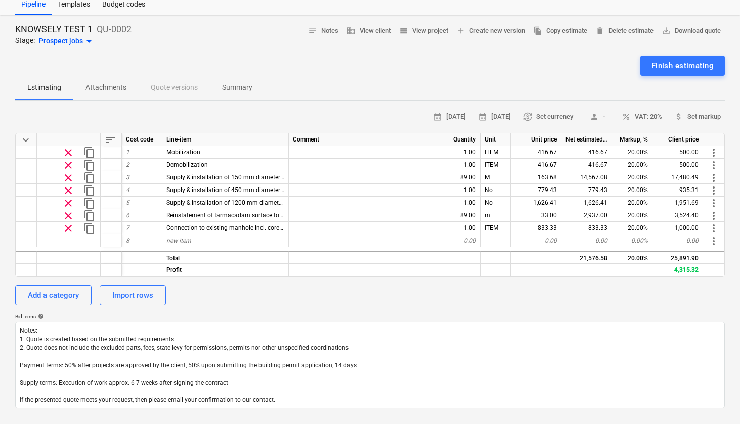
click at [674, 280] on div "calendar_month [DATE] calendar_month [DATE] currency_exchange Set currency pers…" at bounding box center [369, 258] width 709 height 299
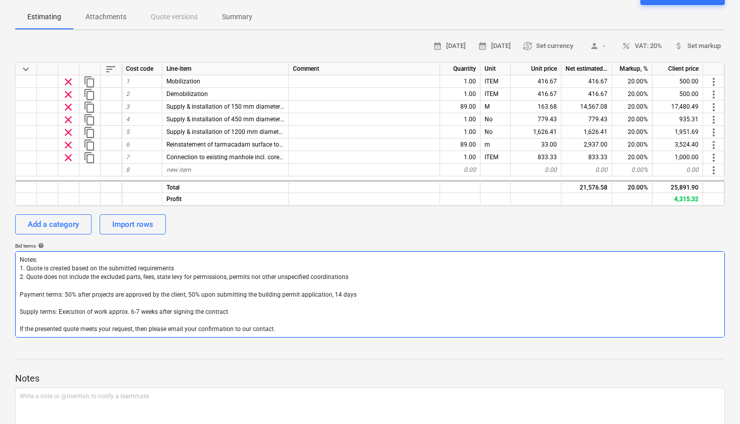
scroll to position [119, 0]
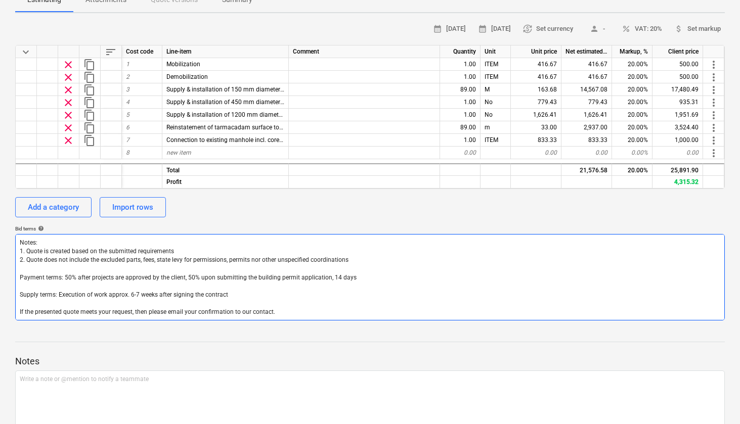
click at [176, 250] on textarea "Notes: 1. Quote is created based on the submitted requirements 2. Quote does no…" at bounding box center [369, 277] width 709 height 86
click at [66, 274] on textarea "Notes: 1. Quote is created based on the submitted requirements 2. Quote does no…" at bounding box center [369, 277] width 709 height 86
click at [232, 294] on textarea "Notes: 1. Quote is created based on the submitted requirements 2. Quote does no…" at bounding box center [369, 277] width 709 height 86
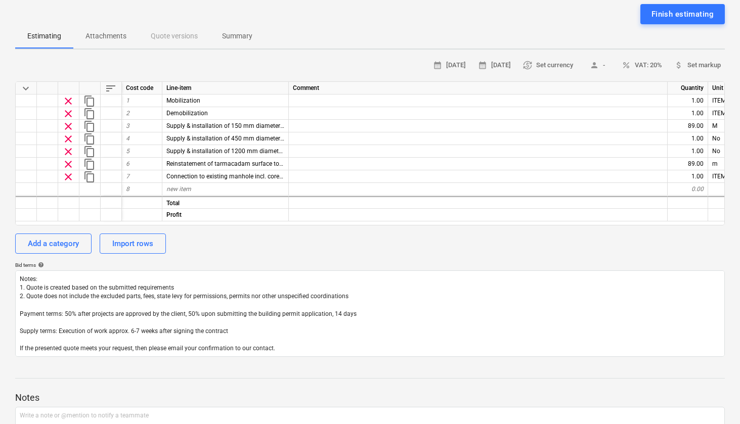
click at [326, 256] on div "calendar_month [DATE] calendar_month [DATE] currency_exchange Set currency pers…" at bounding box center [369, 207] width 709 height 299
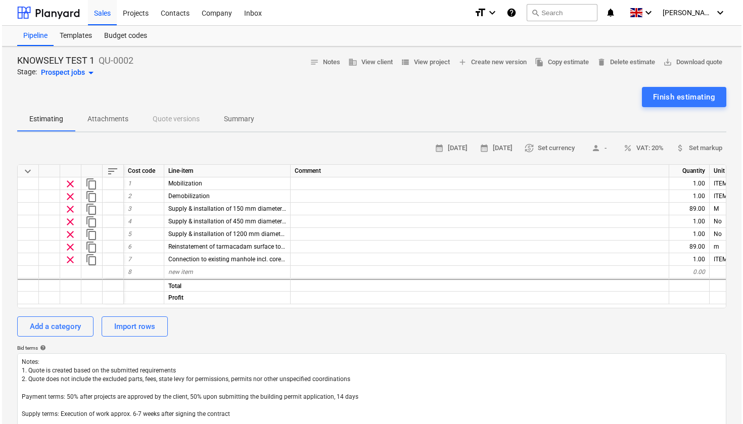
scroll to position [0, 0]
click at [137, 9] on div "Projects" at bounding box center [134, 12] width 38 height 26
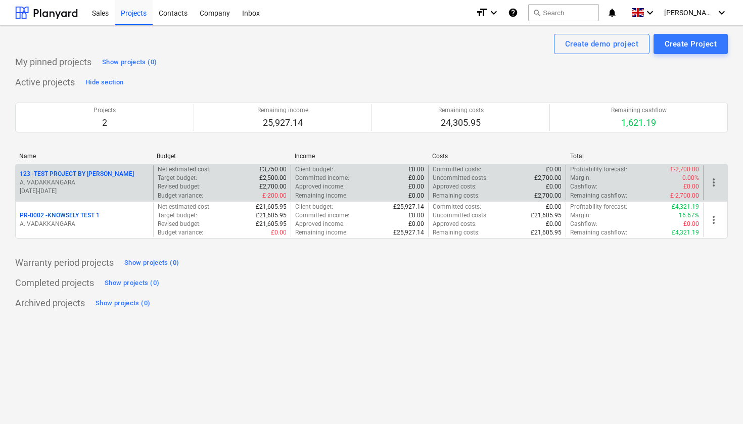
click at [91, 173] on p "123 - TEST PROJECT BY [PERSON_NAME]" at bounding box center [77, 174] width 114 height 9
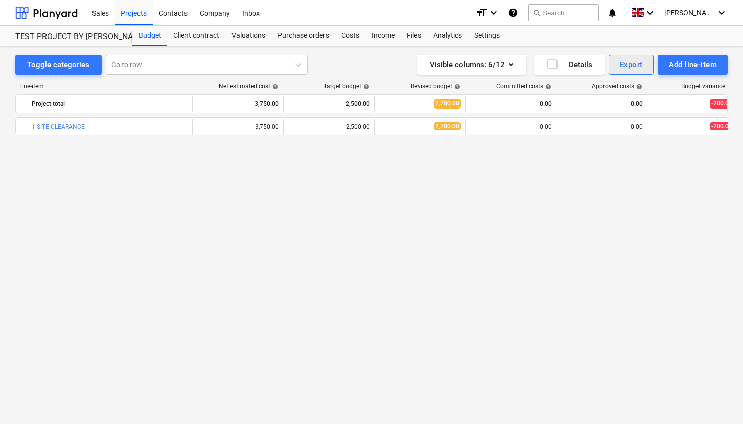
click at [632, 64] on div "Export" at bounding box center [631, 64] width 23 height 13
click at [609, 107] on div "PDF" at bounding box center [632, 112] width 46 height 10
click at [205, 29] on div "Client contract" at bounding box center [196, 36] width 58 height 20
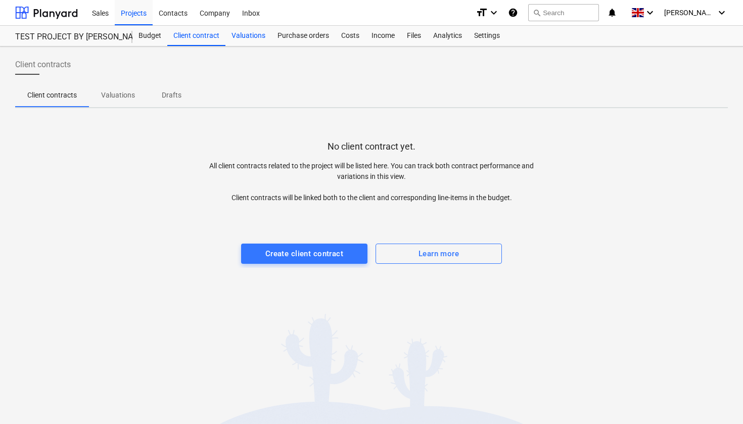
click at [256, 34] on div "Valuations" at bounding box center [249, 36] width 46 height 20
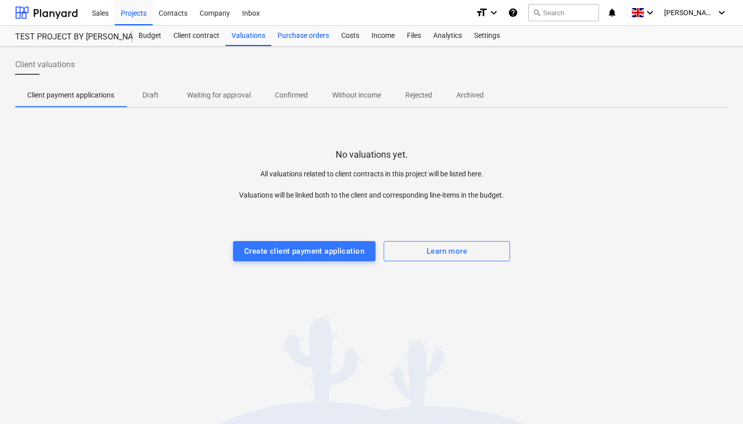
click at [314, 34] on div "Purchase orders" at bounding box center [304, 36] width 64 height 20
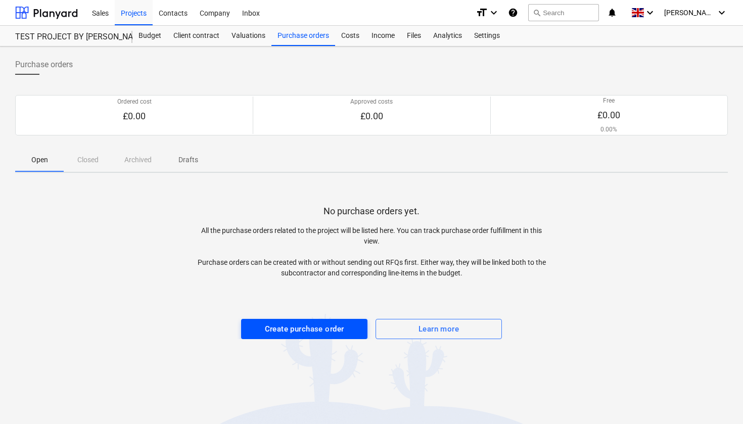
click at [291, 328] on div "Create purchase order" at bounding box center [304, 329] width 79 height 13
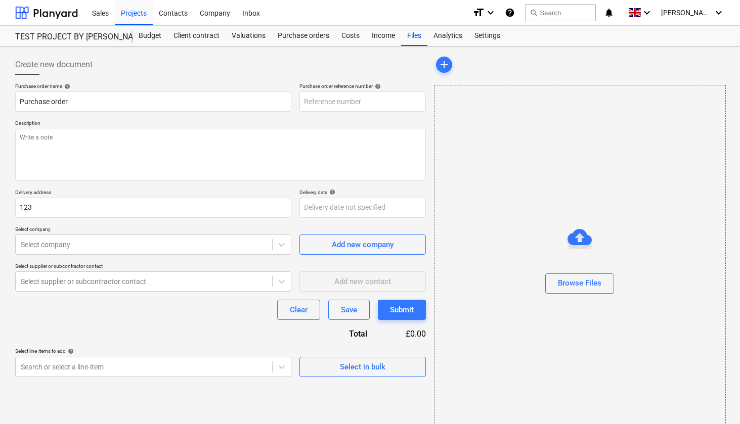
type textarea "x"
type input "123-PO-001"
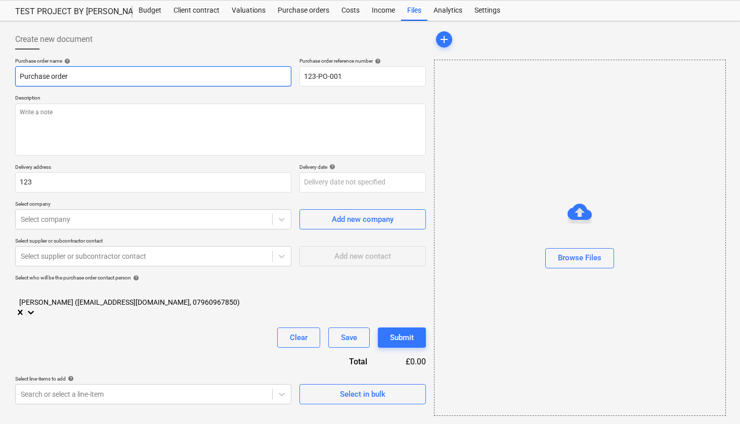
scroll to position [25, 0]
click at [280, 220] on icon at bounding box center [282, 219] width 10 height 10
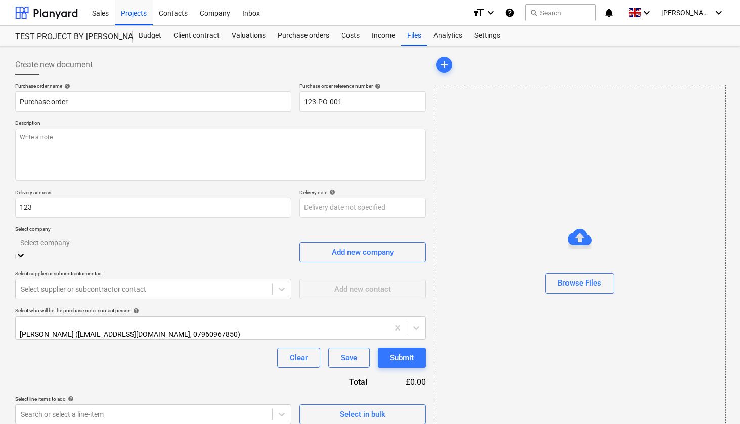
scroll to position [0, 0]
click at [319, 261] on div "Purchase order name help Purchase order Purchase order reference number help 12…" at bounding box center [220, 254] width 411 height 342
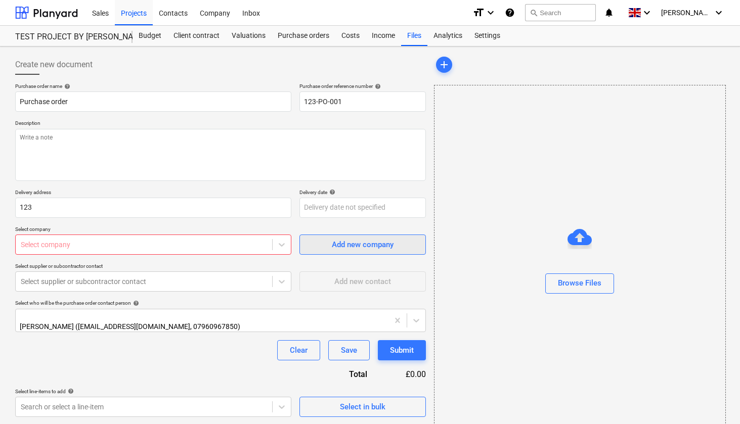
click at [335, 244] on div "Add new company" at bounding box center [363, 244] width 62 height 13
type textarea "x"
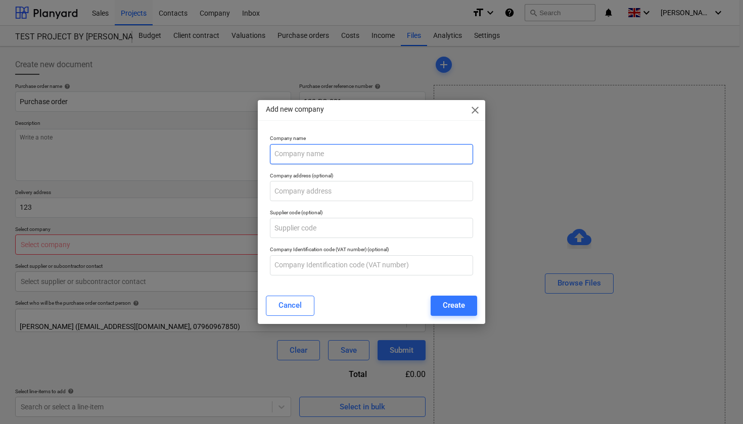
click at [319, 157] on input "text" at bounding box center [371, 154] width 203 height 20
type input "DIGGER"
click at [479, 116] on span "close" at bounding box center [475, 110] width 12 height 12
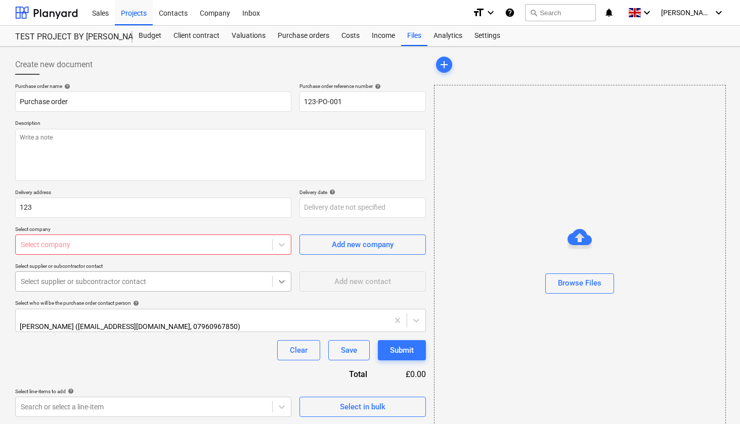
click at [282, 284] on icon at bounding box center [282, 282] width 10 height 10
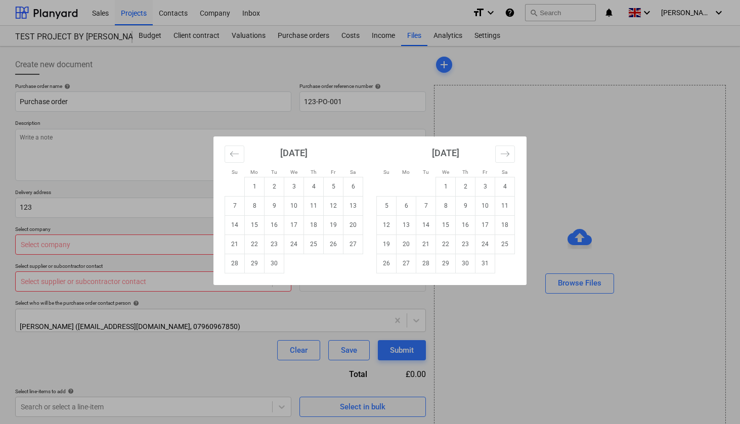
click at [339, 207] on body "Sales Projects Contacts Company Inbox format_size keyboard_arrow_down help sear…" at bounding box center [370, 212] width 740 height 424
click at [143, 182] on div "Su Mo Tu We Th Fr Sa Su Mo Tu We Th Fr Sa [DATE] 1 2 3 4 5 6 7 8 9 10 11 12 13 …" at bounding box center [370, 212] width 740 height 424
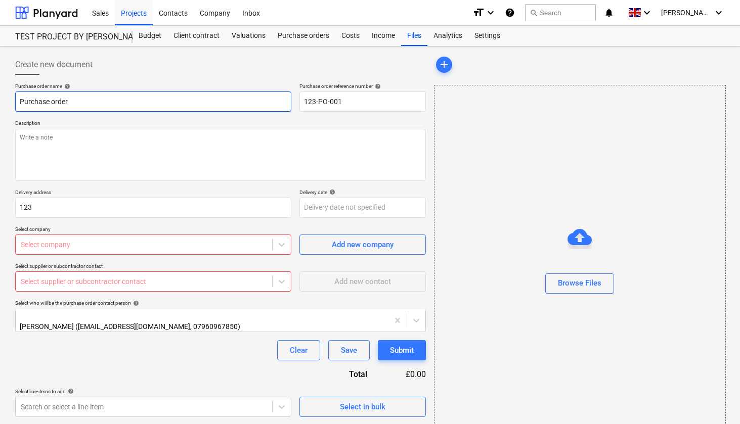
drag, startPoint x: 75, startPoint y: 102, endPoint x: 9, endPoint y: 102, distance: 66.2
click at [9, 102] on div "Create new document Purchase order name help Purchase order Purchase order refe…" at bounding box center [370, 248] width 740 height 403
type textarea "x"
type input "H"
type textarea "x"
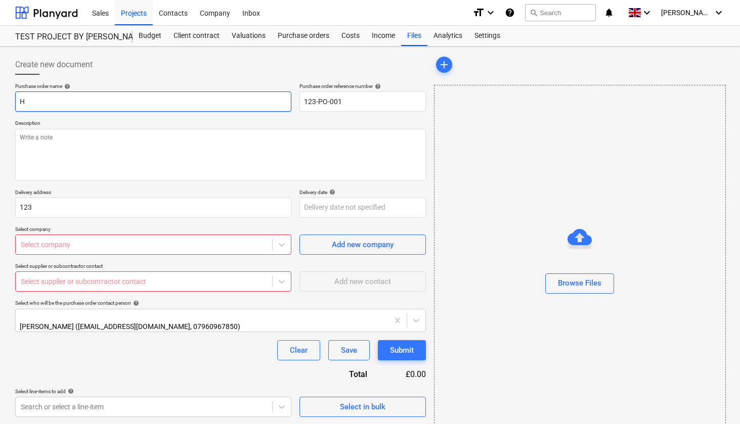
type input "Ho"
type textarea "x"
type input "Hol"
type textarea "x"
type input "Holy"
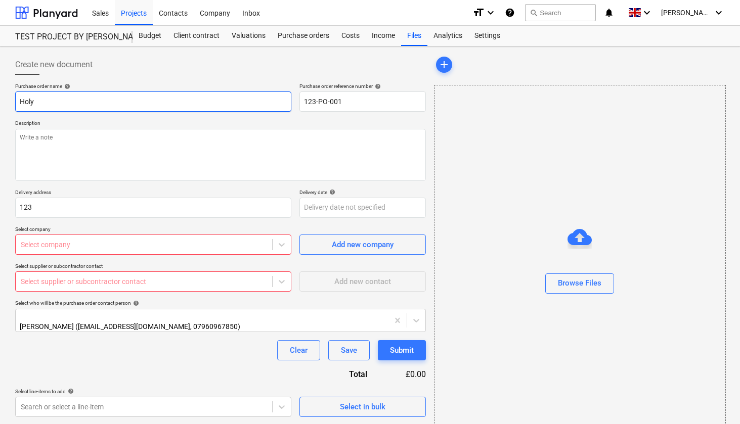
type textarea "x"
type input "Hol"
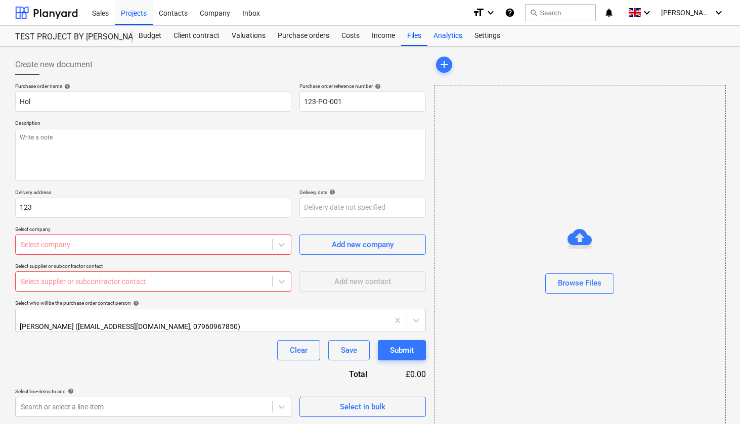
type textarea "x"
click at [453, 37] on div "Analytics" at bounding box center [447, 36] width 41 height 20
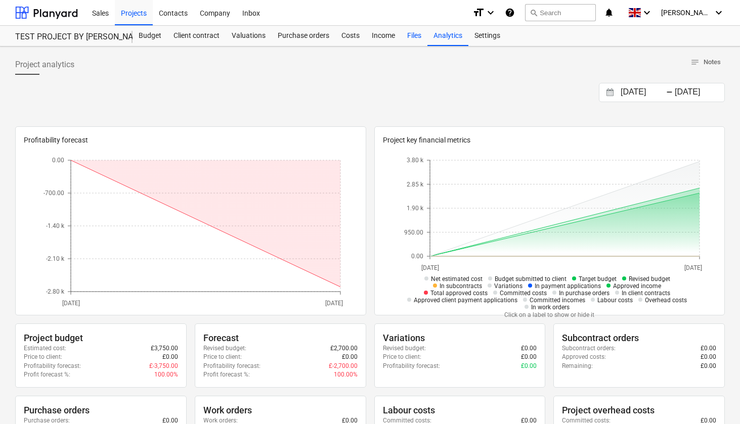
click at [415, 38] on div "Files" at bounding box center [414, 36] width 26 height 20
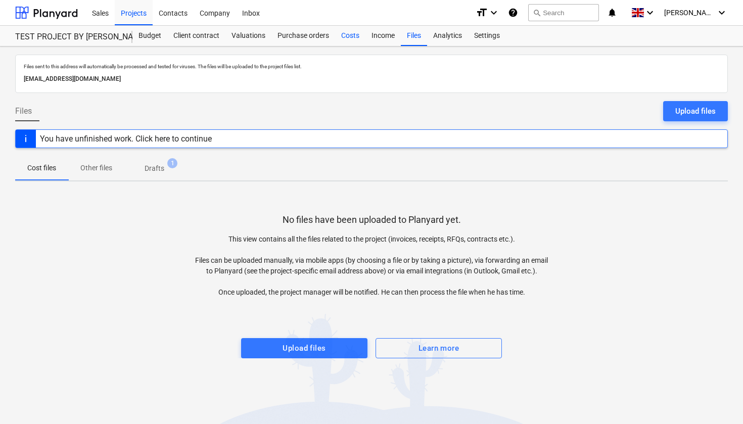
click at [354, 34] on div "Costs" at bounding box center [350, 36] width 30 height 20
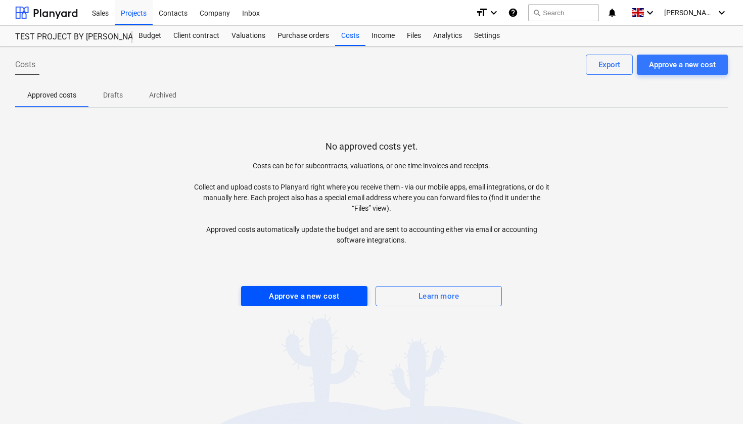
click at [300, 297] on div "Approve a new cost" at bounding box center [304, 296] width 71 height 13
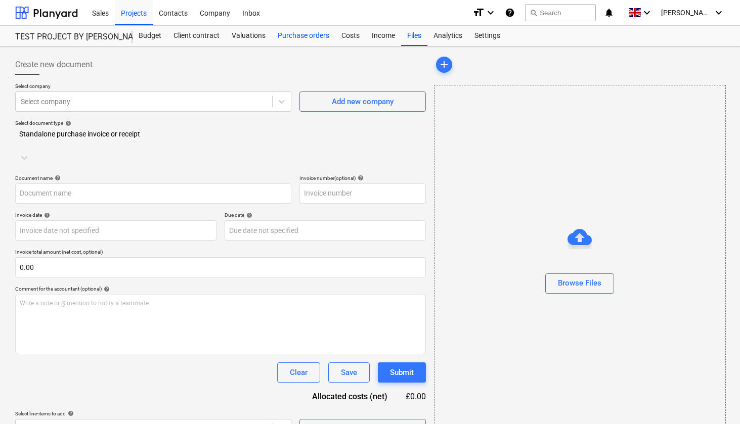
click at [307, 36] on div "Purchase orders" at bounding box center [304, 36] width 64 height 20
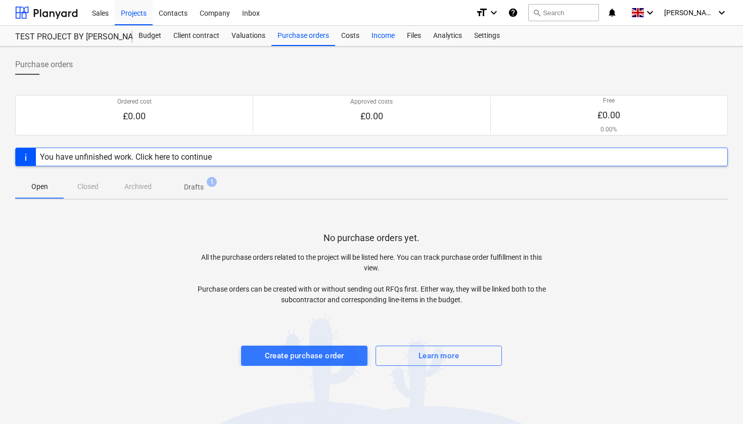
click at [392, 38] on div "Income" at bounding box center [383, 36] width 35 height 20
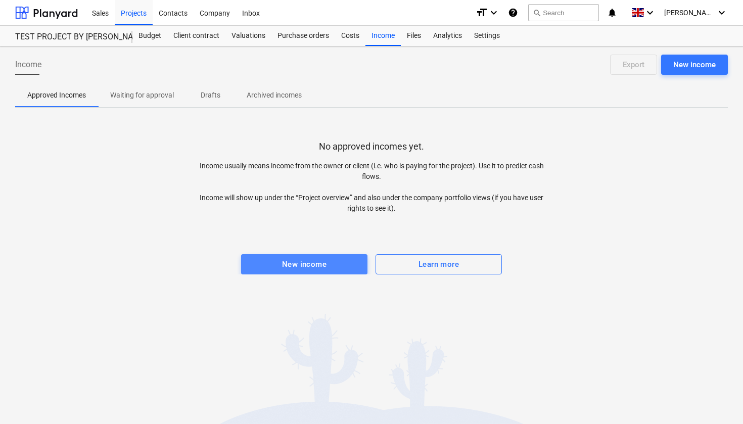
click at [323, 254] on button "New income" at bounding box center [304, 264] width 126 height 20
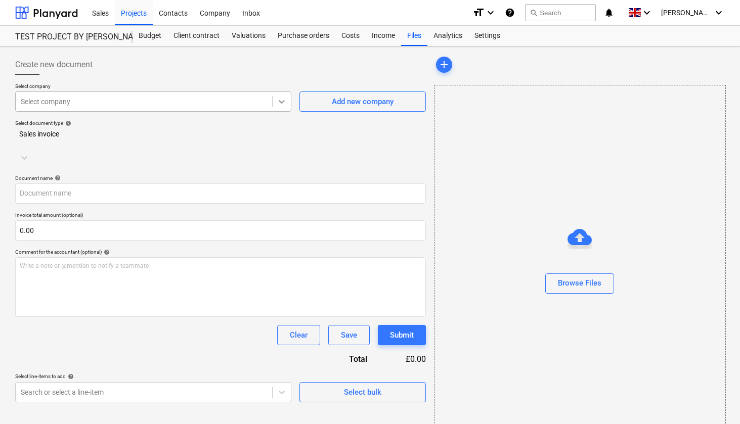
click at [281, 100] on icon at bounding box center [282, 102] width 10 height 10
click at [312, 128] on p "Select document type help" at bounding box center [220, 124] width 411 height 9
click at [158, 139] on div "Select document type help Sales invoice" at bounding box center [220, 143] width 411 height 47
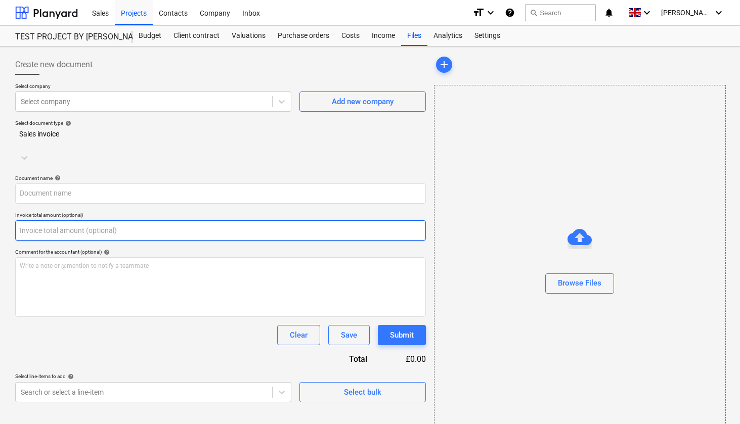
click at [60, 220] on input "text" at bounding box center [220, 230] width 411 height 20
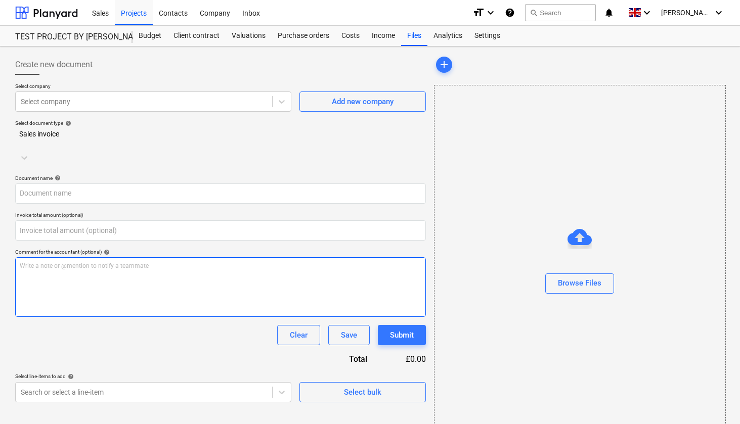
type input "0.00"
click at [85, 257] on div "Write a note or @mention to notify a teammate [PERSON_NAME]" at bounding box center [220, 287] width 411 height 60
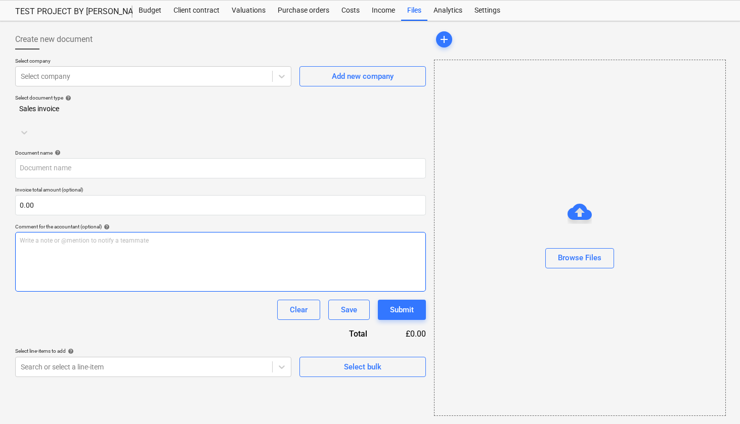
scroll to position [25, 0]
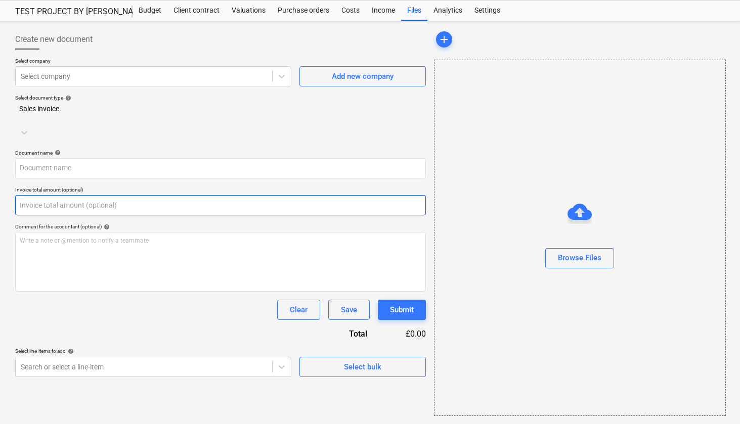
click at [61, 195] on input "text" at bounding box center [220, 205] width 411 height 20
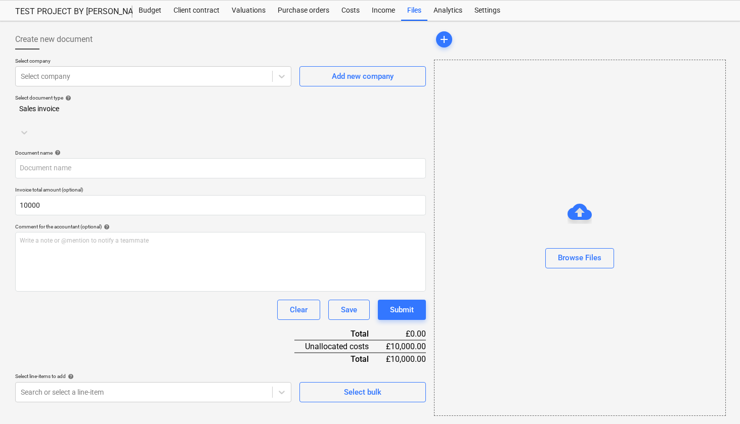
type input "10,000.00"
click at [113, 300] on div "Clear Save Submit" at bounding box center [220, 310] width 411 height 20
click at [284, 374] on body "Sales Projects Contacts Company Inbox format_size keyboard_arrow_down help sear…" at bounding box center [370, 187] width 740 height 424
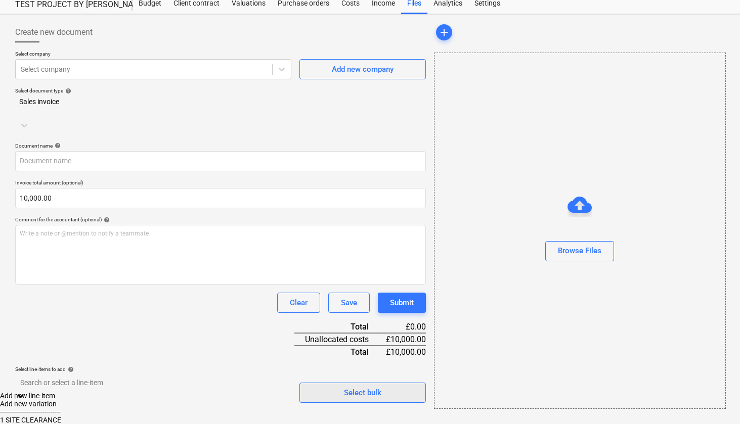
click at [335, 371] on div "Create new document Select company Select company Add new company Select docume…" at bounding box center [220, 215] width 419 height 395
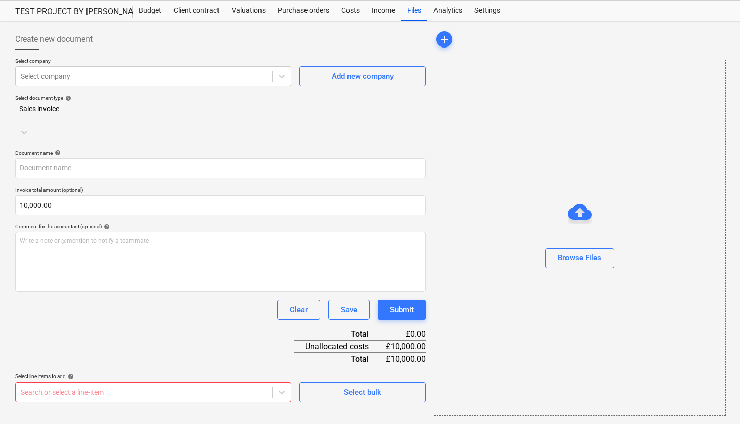
click at [253, 322] on div "Document name help Invoice total amount (optional) 10,000.00 Comment for the ac…" at bounding box center [220, 276] width 411 height 253
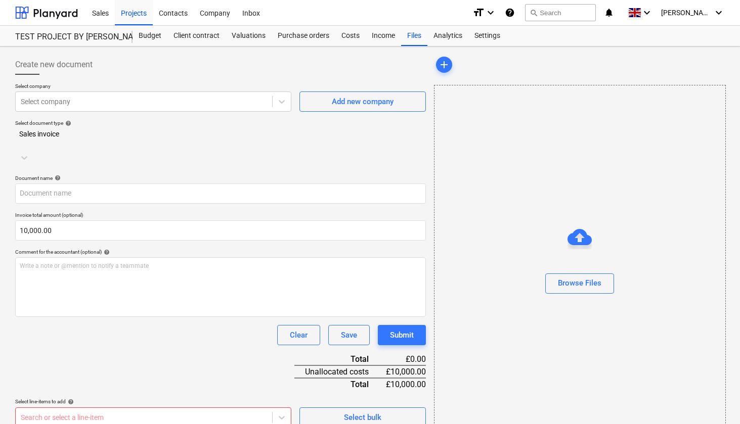
scroll to position [0, 0]
click at [199, 34] on div "Client contract" at bounding box center [196, 36] width 58 height 20
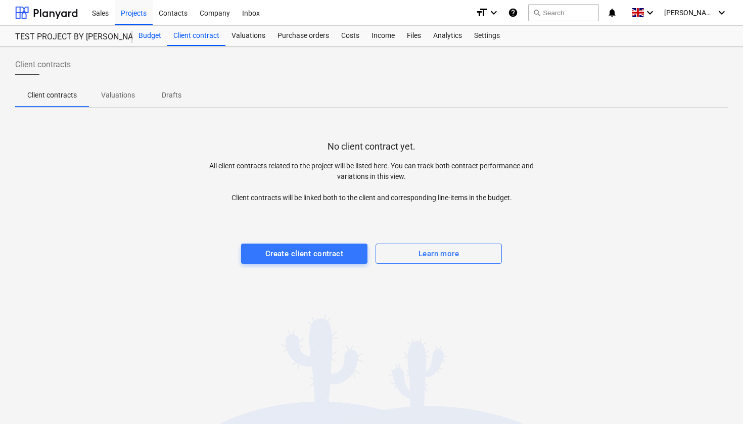
click at [155, 37] on div "Budget" at bounding box center [149, 36] width 35 height 20
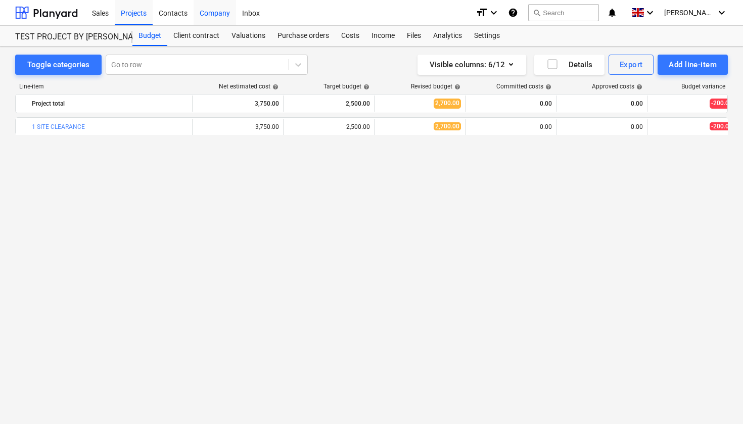
click at [217, 15] on div "Company" at bounding box center [215, 12] width 42 height 26
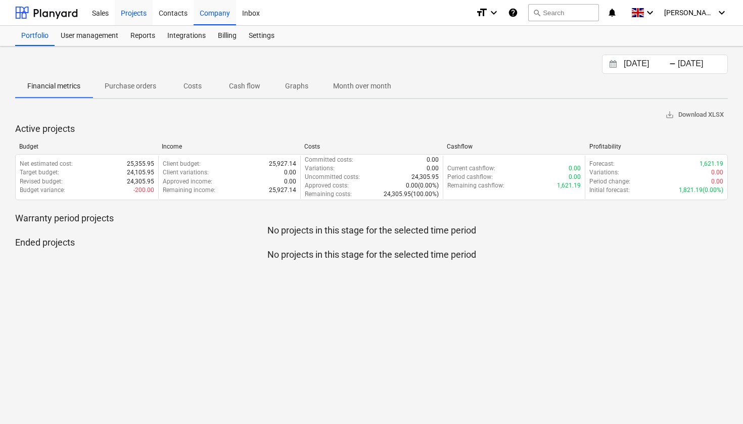
click at [137, 15] on div "Projects" at bounding box center [134, 12] width 38 height 26
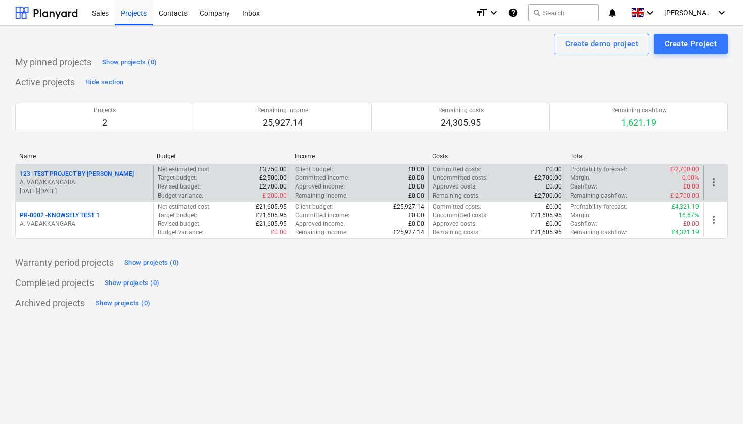
click at [718, 181] on span "more_vert" at bounding box center [714, 182] width 12 height 12
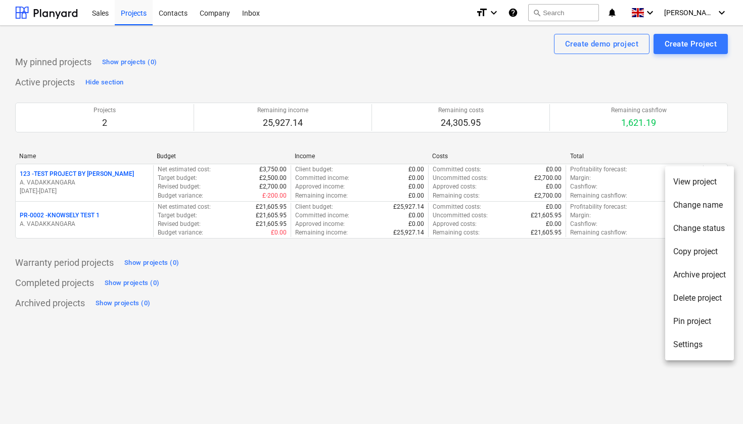
click at [703, 231] on li "Change status" at bounding box center [699, 228] width 69 height 23
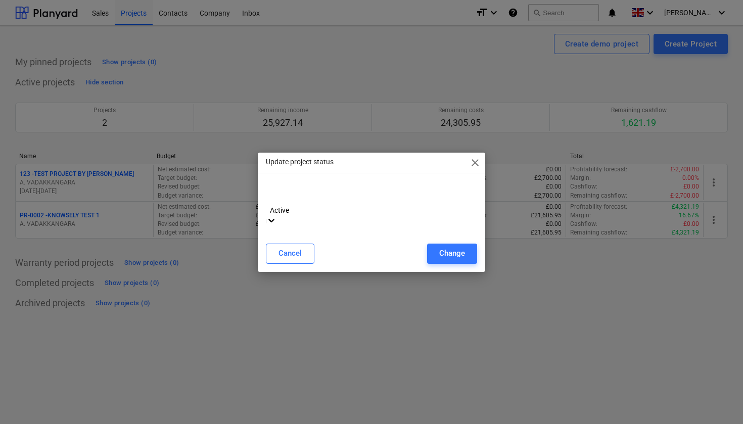
click at [277, 215] on div at bounding box center [271, 221] width 10 height 12
click at [277, 215] on icon at bounding box center [271, 220] width 10 height 10
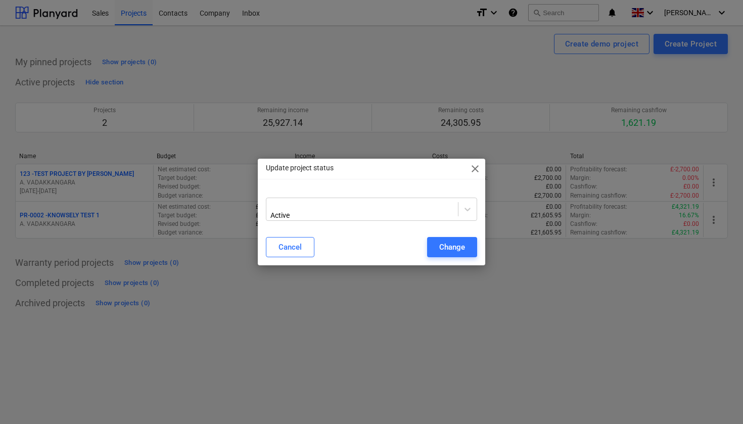
click at [411, 346] on div "Update project status close Active Cancel Change" at bounding box center [371, 212] width 743 height 424
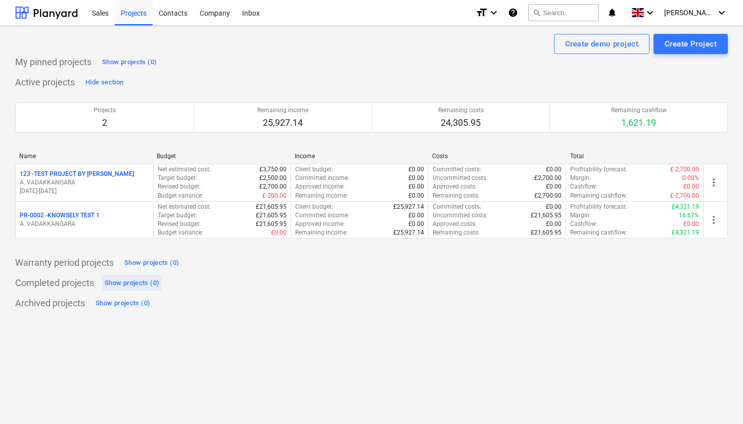
click at [137, 282] on div "Show projects (0)" at bounding box center [132, 284] width 55 height 12
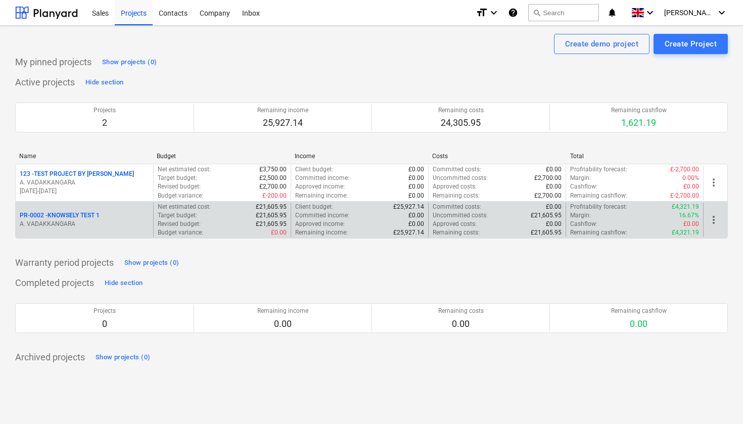
click at [94, 217] on p "PR-0002 - KNOWSELY TEST 1" at bounding box center [60, 215] width 80 height 9
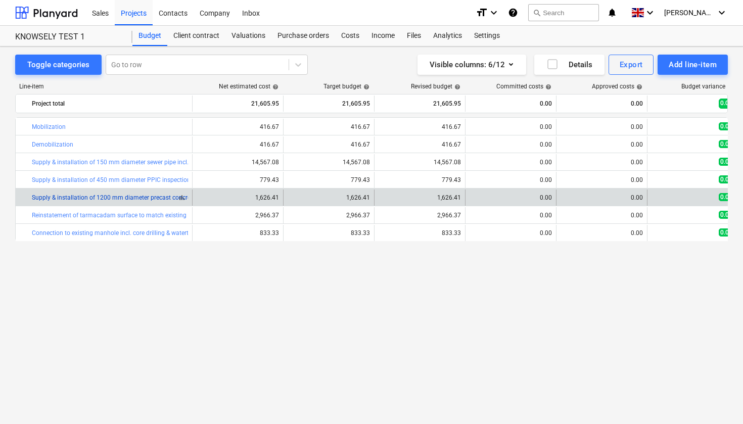
click at [119, 201] on link "Supply & installation of 1200 mm diameter precast concrete manhole incl. base, …" at bounding box center [194, 197] width 324 height 7
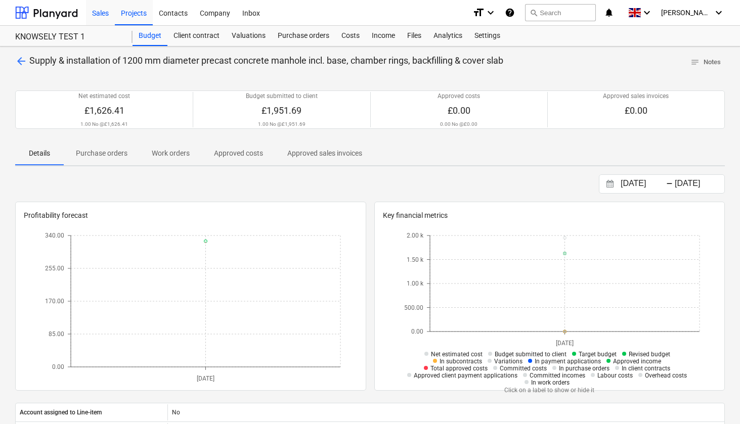
click at [104, 16] on div "Sales" at bounding box center [100, 12] width 29 height 26
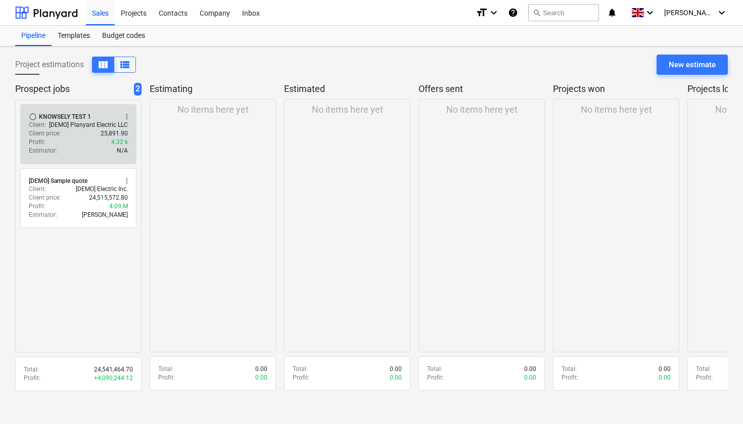
click at [82, 119] on div "KNOWSELY TEST 1" at bounding box center [65, 117] width 52 height 8
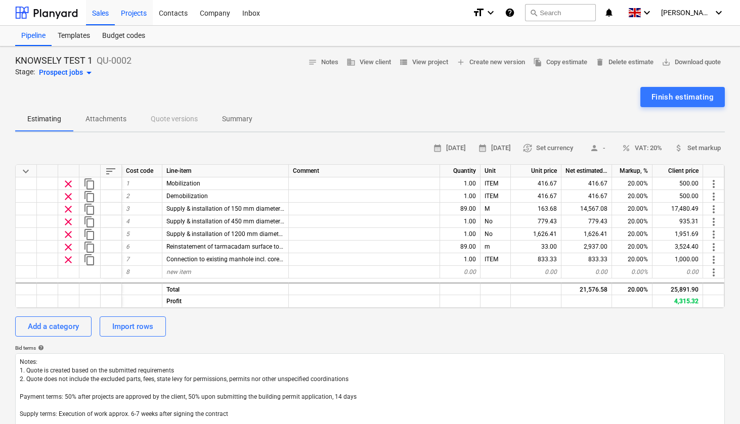
click at [126, 12] on div "Projects" at bounding box center [134, 12] width 38 height 26
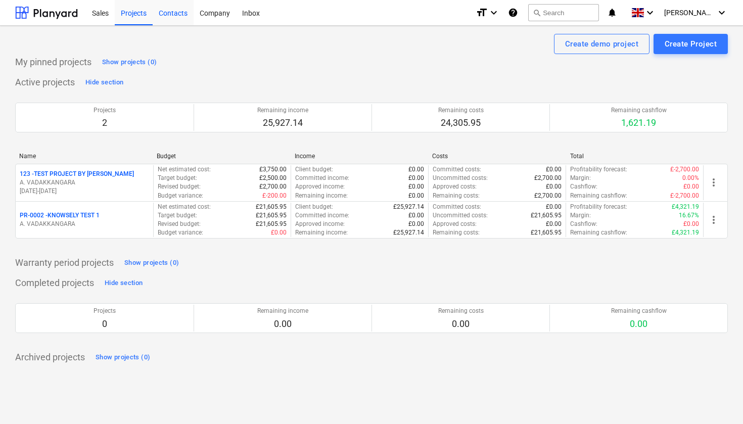
click at [173, 15] on div "Contacts" at bounding box center [173, 12] width 41 height 26
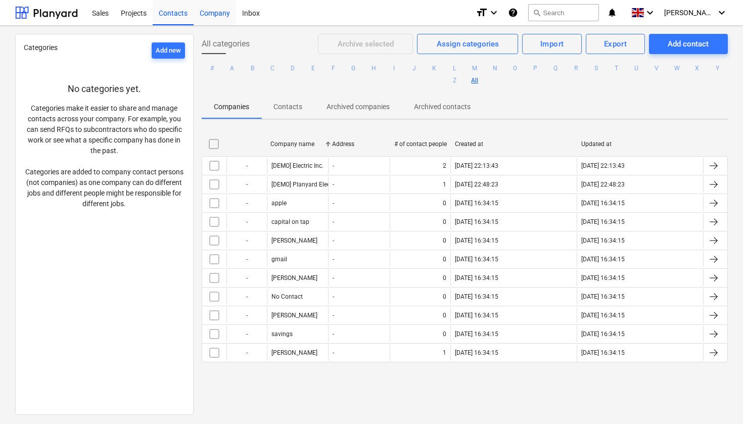
click at [217, 18] on div "Company" at bounding box center [215, 12] width 42 height 26
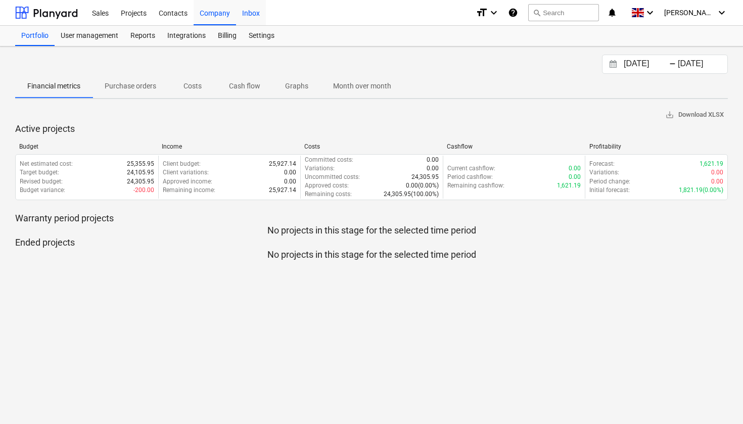
click at [257, 15] on div "Inbox" at bounding box center [251, 12] width 30 height 26
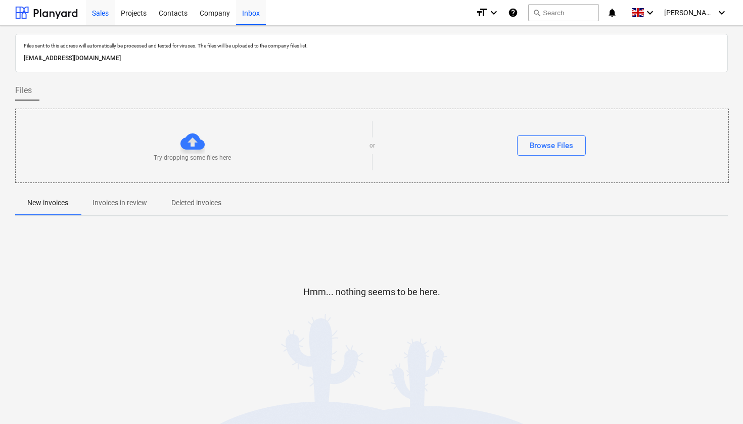
click at [95, 10] on div "Sales" at bounding box center [100, 12] width 29 height 26
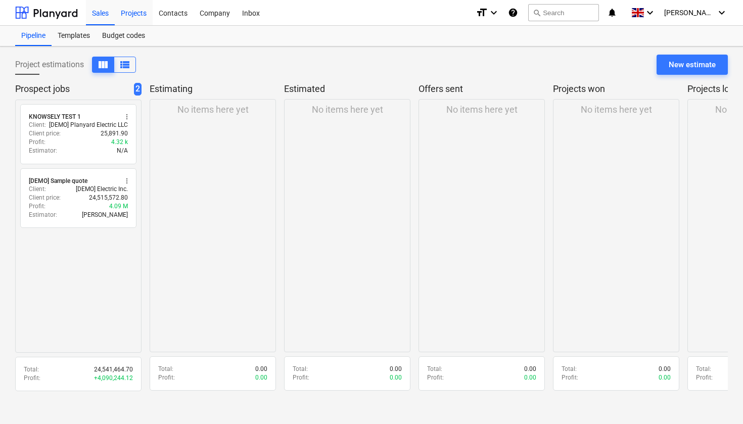
click at [131, 12] on div "Projects" at bounding box center [134, 12] width 38 height 26
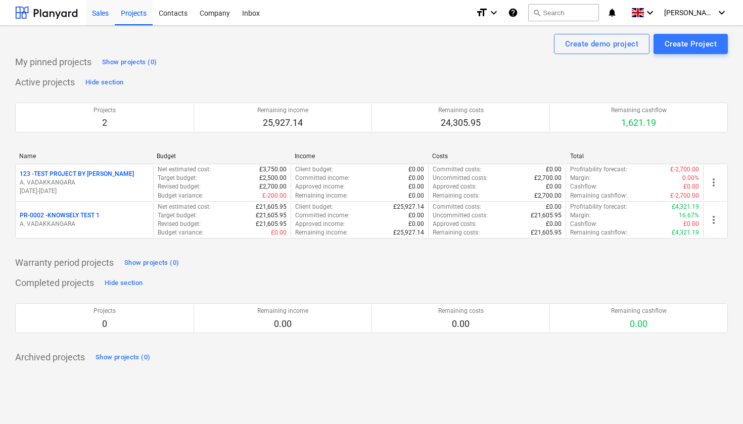
click at [108, 10] on div "Sales" at bounding box center [100, 12] width 29 height 26
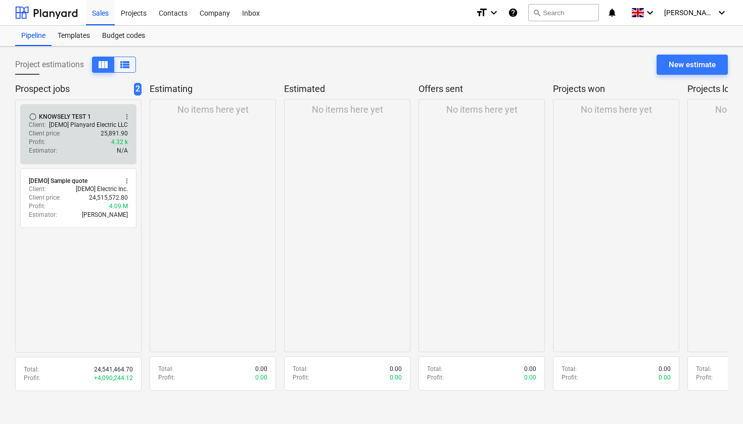
click at [92, 134] on div "Client price : 25,891.90" at bounding box center [78, 133] width 99 height 9
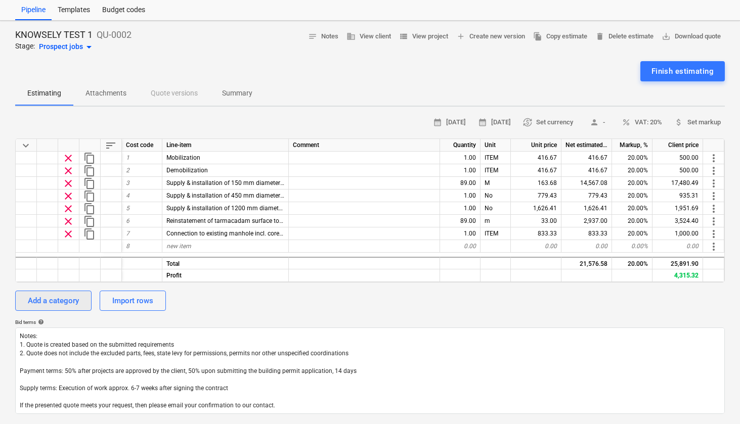
scroll to position [28, 0]
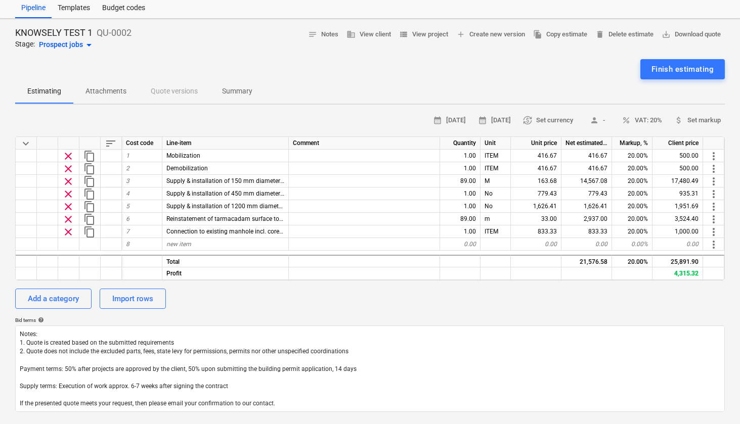
click at [111, 84] on span "Attachments" at bounding box center [105, 91] width 65 height 17
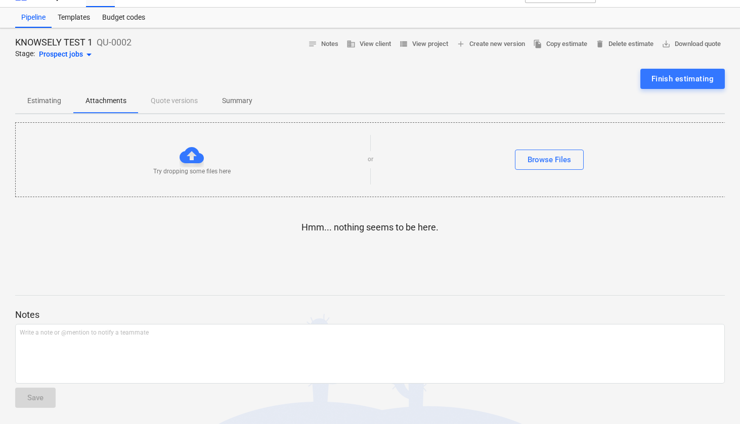
scroll to position [17, 0]
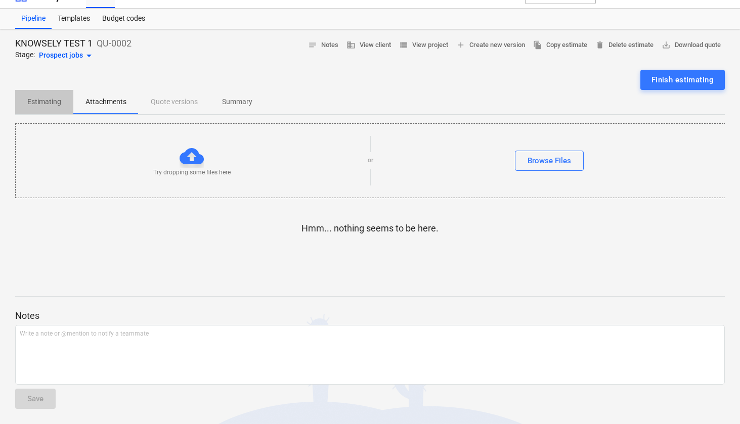
click at [42, 99] on p "Estimating" at bounding box center [44, 102] width 34 height 11
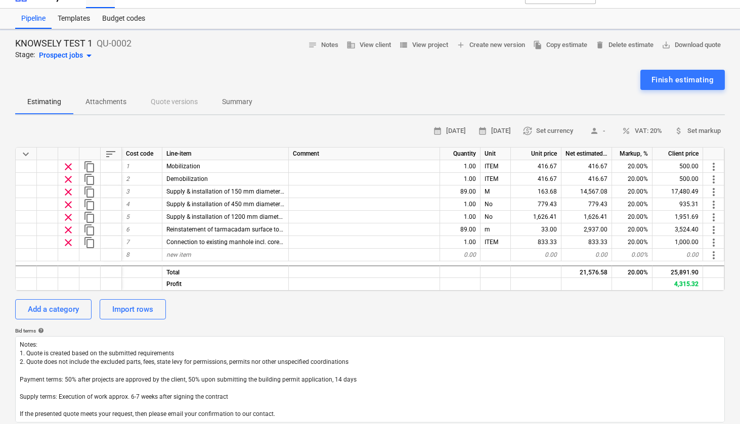
type textarea "x"
click at [109, 102] on p "Attachments" at bounding box center [105, 102] width 41 height 11
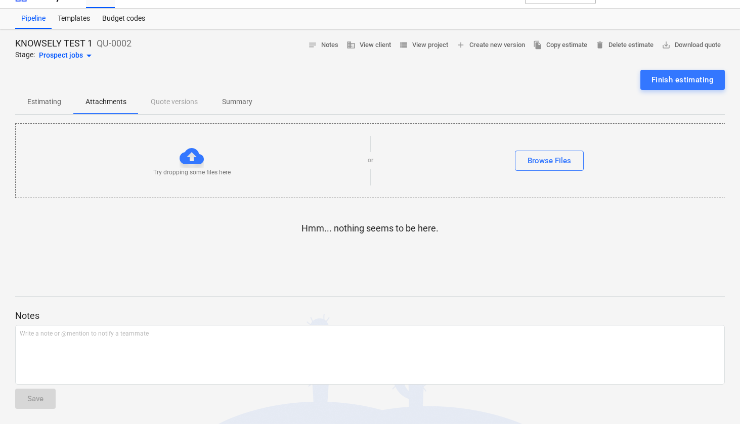
click at [231, 101] on p "Summary" at bounding box center [237, 102] width 30 height 11
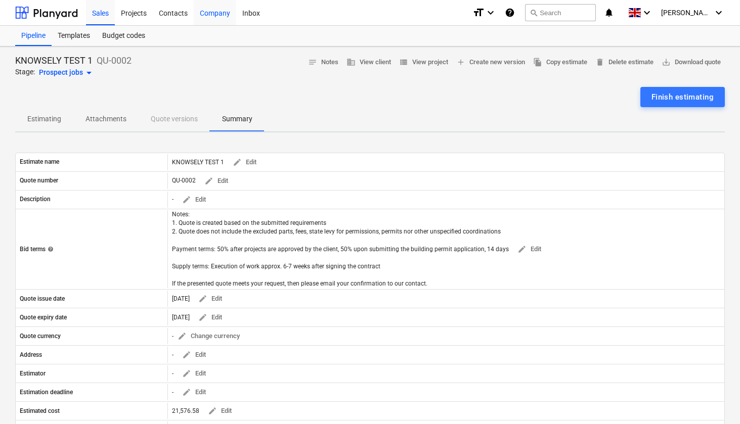
click at [210, 15] on div "Company" at bounding box center [215, 12] width 42 height 26
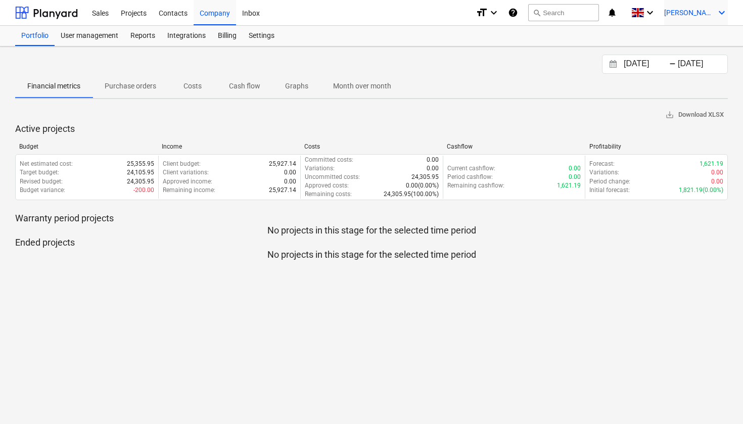
click at [719, 10] on icon "keyboard_arrow_down" at bounding box center [722, 13] width 12 height 12
click at [696, 56] on div "Settings" at bounding box center [712, 60] width 32 height 8
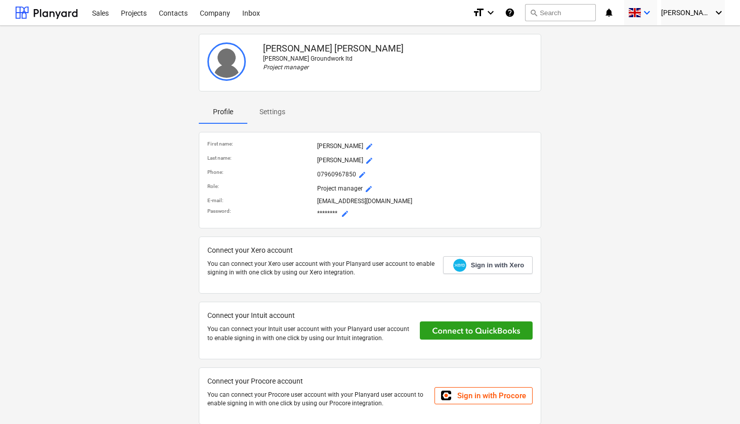
click at [653, 18] on icon "keyboard_arrow_down" at bounding box center [647, 13] width 12 height 12
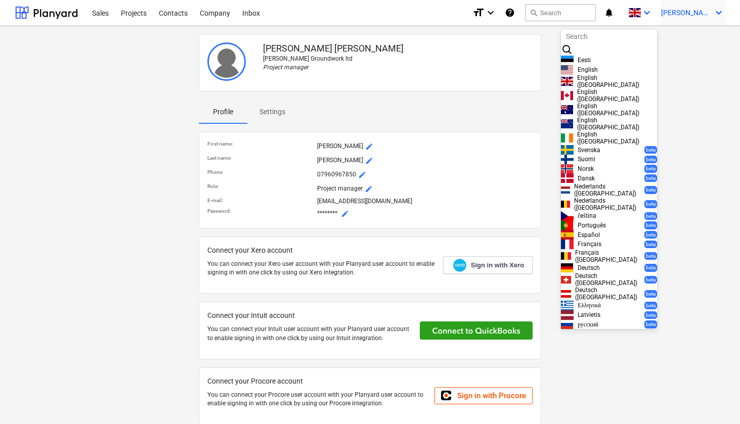
click at [720, 18] on icon "keyboard_arrow_down" at bounding box center [718, 13] width 12 height 12
click at [218, 19] on div at bounding box center [370, 212] width 740 height 424
click at [220, 11] on div at bounding box center [370, 212] width 740 height 424
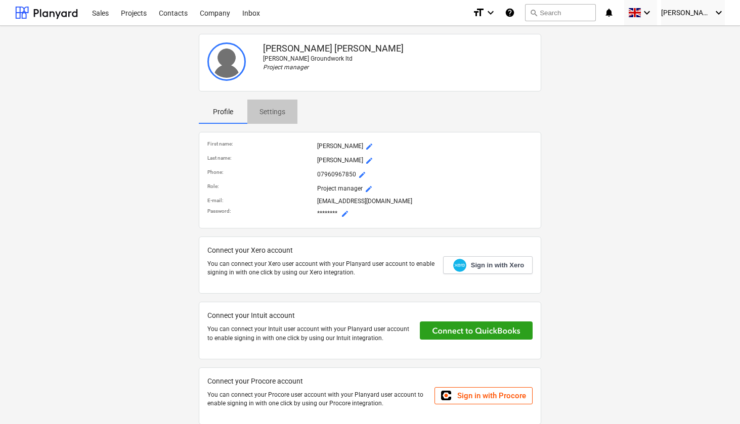
click at [268, 117] on span "Settings" at bounding box center [272, 112] width 50 height 17
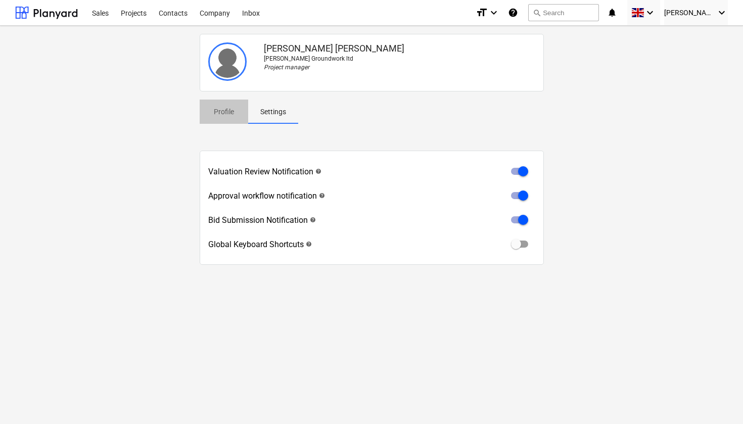
click at [227, 117] on p "Profile" at bounding box center [224, 112] width 24 height 11
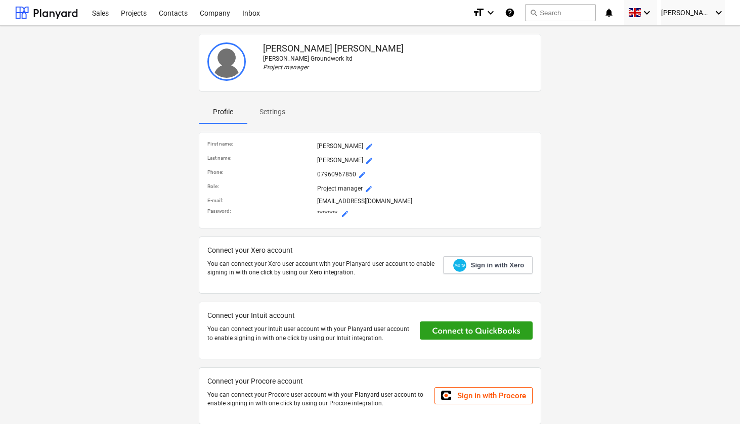
click at [266, 110] on p "Settings" at bounding box center [272, 112] width 26 height 11
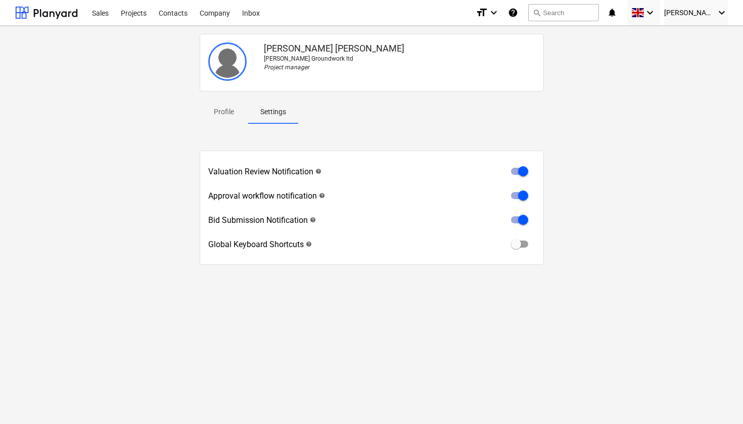
click at [222, 111] on p "Profile" at bounding box center [224, 112] width 24 height 11
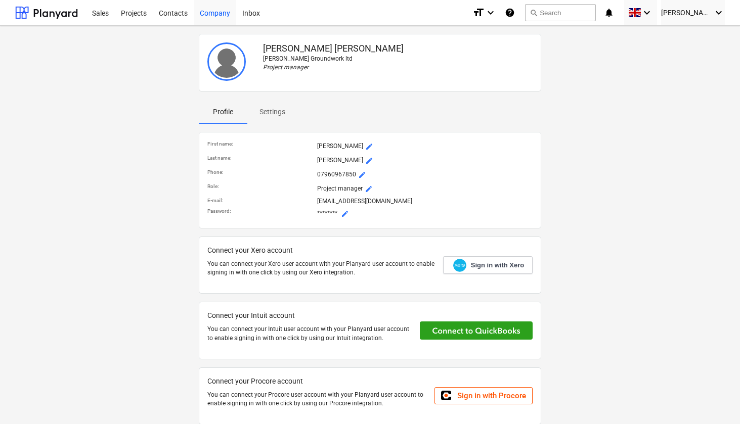
click at [219, 14] on div "Company" at bounding box center [215, 12] width 42 height 26
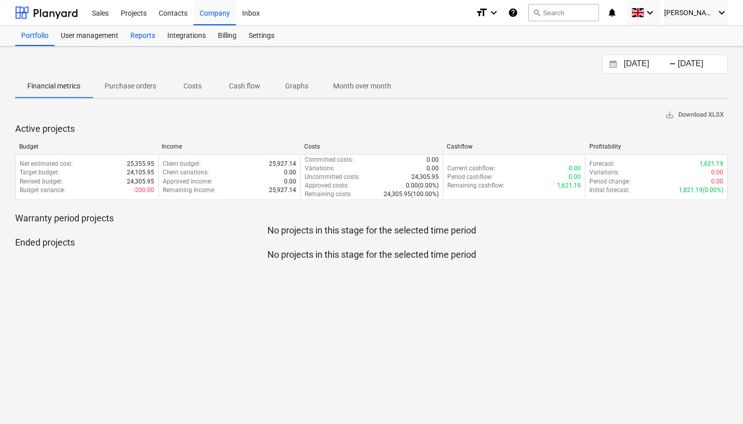
click at [147, 37] on div "Reports" at bounding box center [142, 36] width 37 height 20
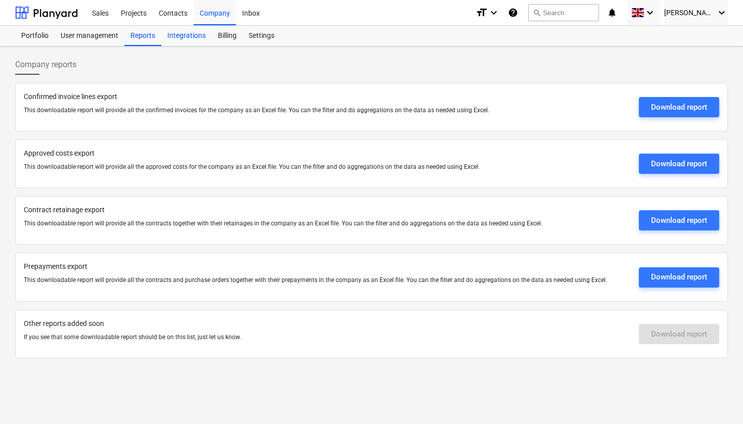
click at [190, 41] on div "Integrations" at bounding box center [186, 36] width 51 height 20
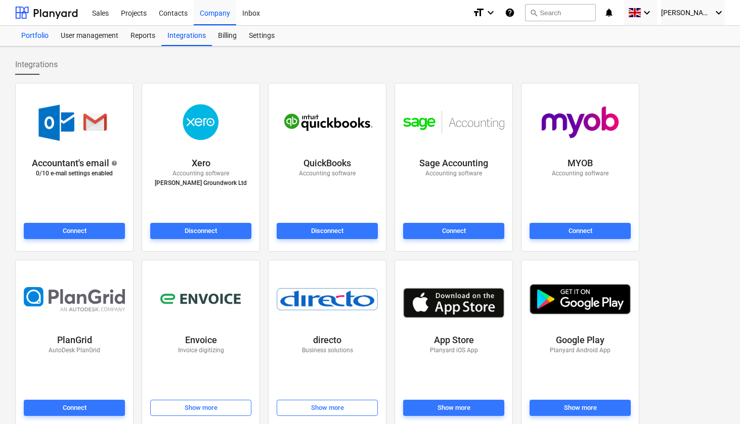
click at [28, 32] on div "Portfolio" at bounding box center [34, 36] width 39 height 20
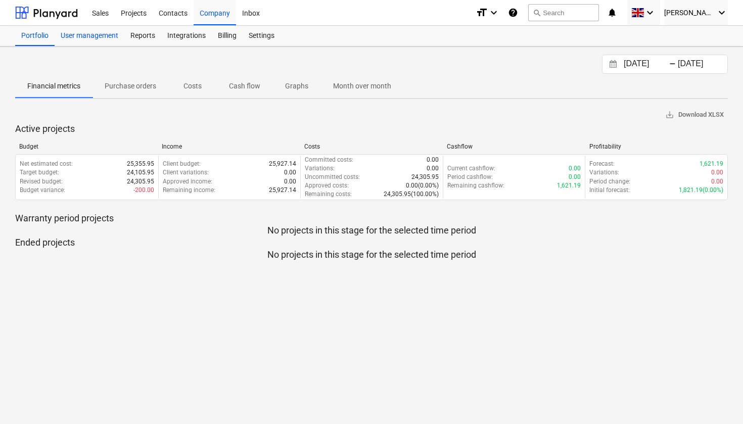
click at [87, 40] on div "User management" at bounding box center [90, 36] width 70 height 20
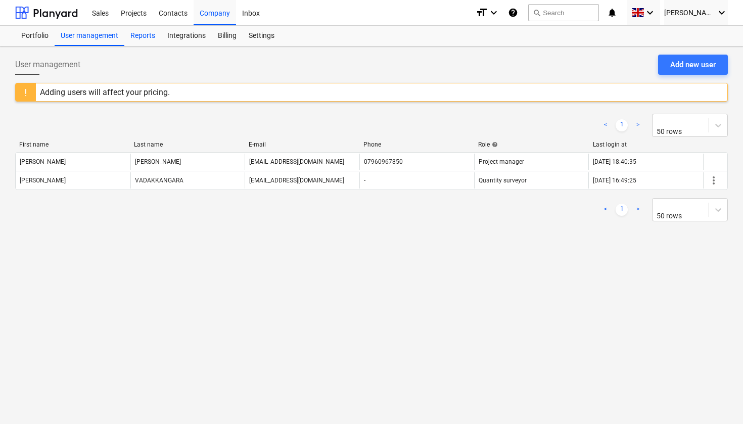
click at [149, 39] on div "Reports" at bounding box center [142, 36] width 37 height 20
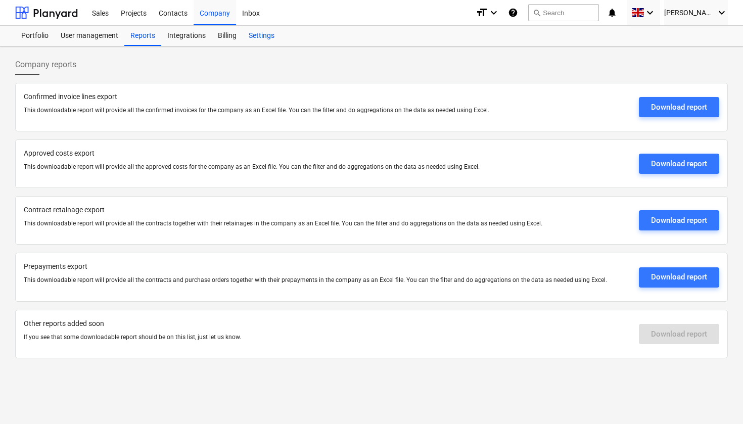
click at [273, 37] on div "Settings" at bounding box center [262, 36] width 38 height 20
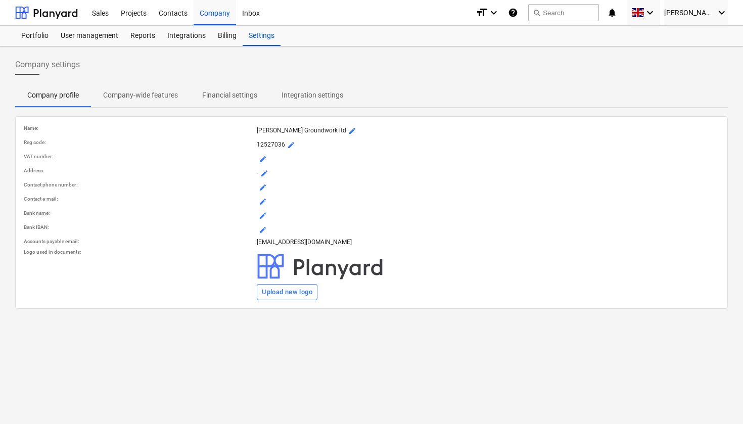
click at [265, 162] on span "mode_edit" at bounding box center [263, 159] width 8 height 8
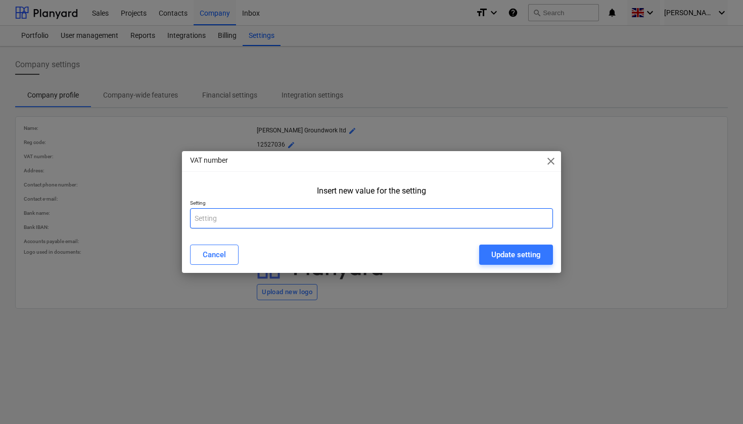
click at [229, 220] on input "text" at bounding box center [371, 218] width 363 height 20
type input "405 8639 83"
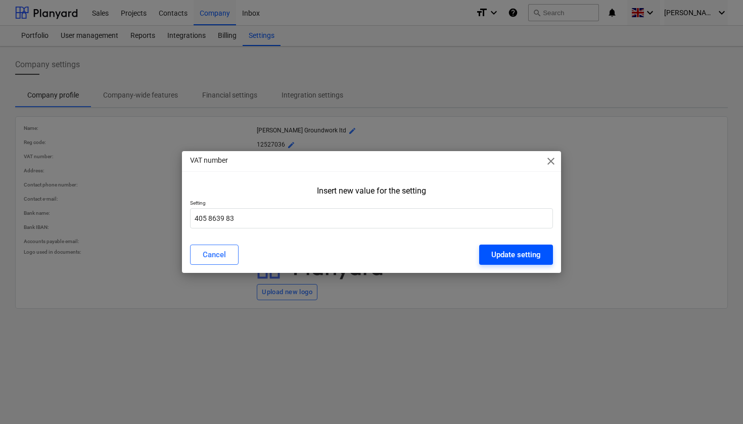
click at [510, 260] on div "Update setting" at bounding box center [516, 254] width 50 height 13
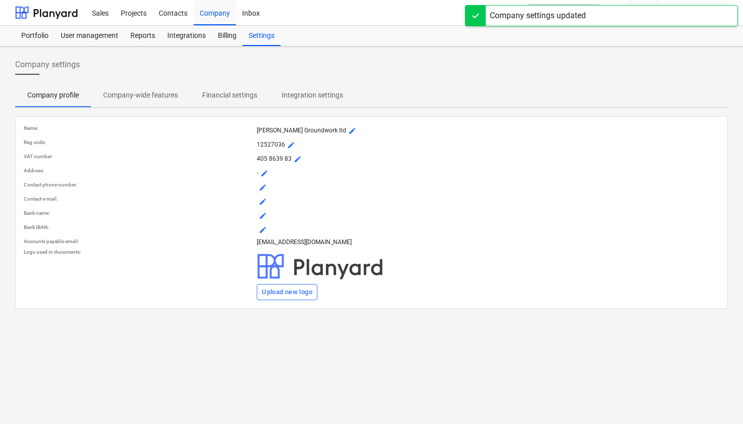
click at [266, 175] on span "mode_edit" at bounding box center [264, 173] width 8 height 8
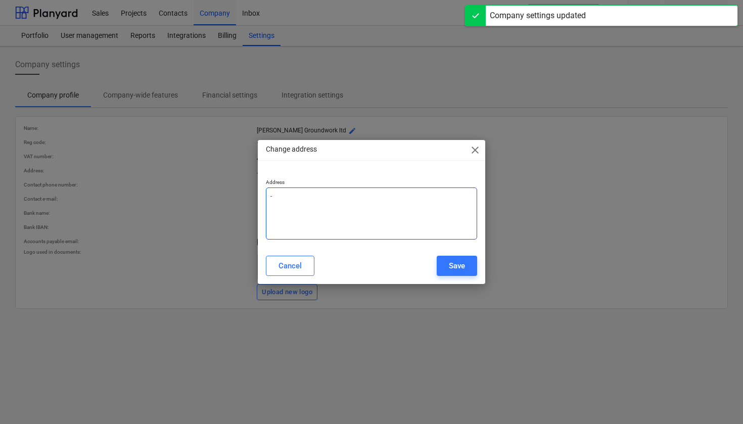
click at [280, 195] on textarea "-" at bounding box center [371, 214] width 211 height 52
type textarea "x"
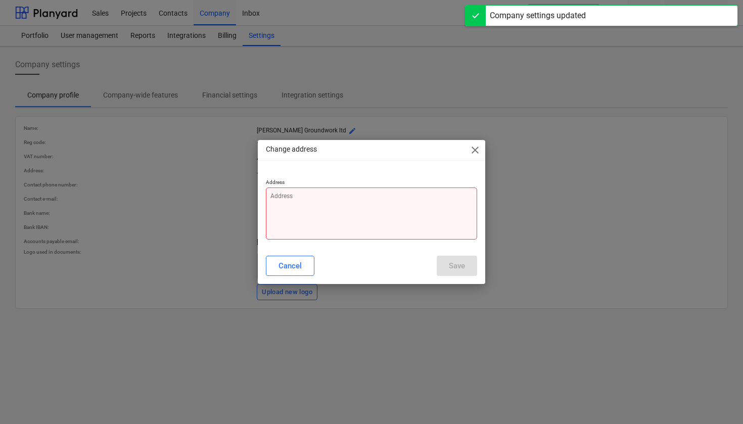
type textarea "x"
type textarea "1"
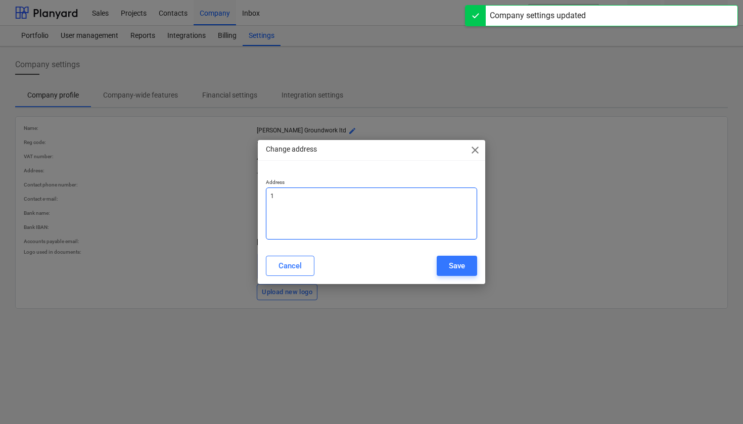
type textarea "x"
type textarea "15"
type textarea "x"
type textarea "150"
type textarea "x"
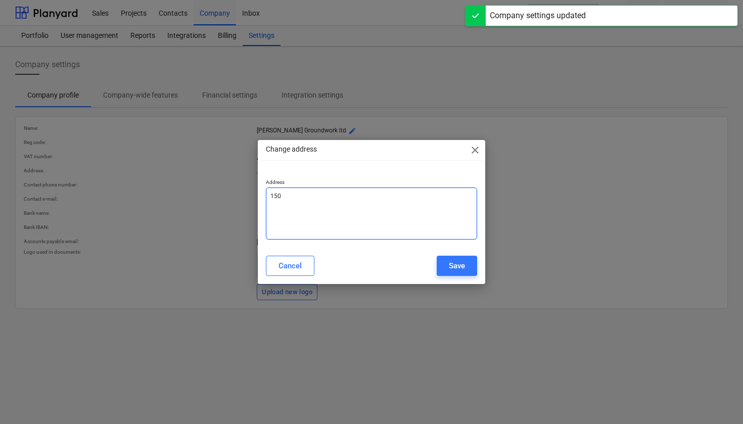
type textarea "150"
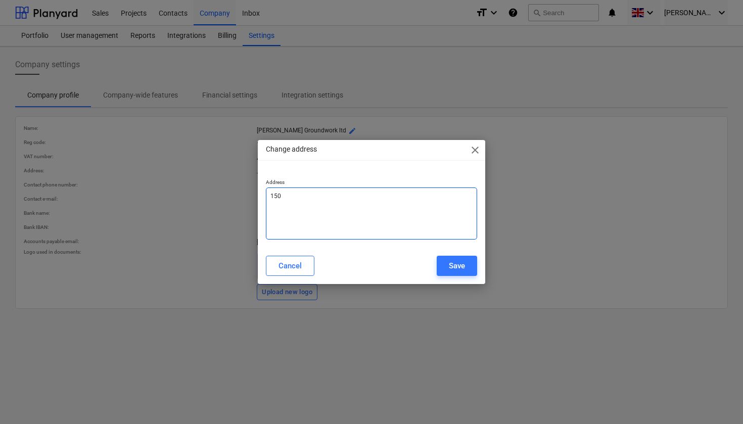
type textarea "x"
type textarea "150 P"
type textarea "x"
type textarea "150 Pa"
type textarea "x"
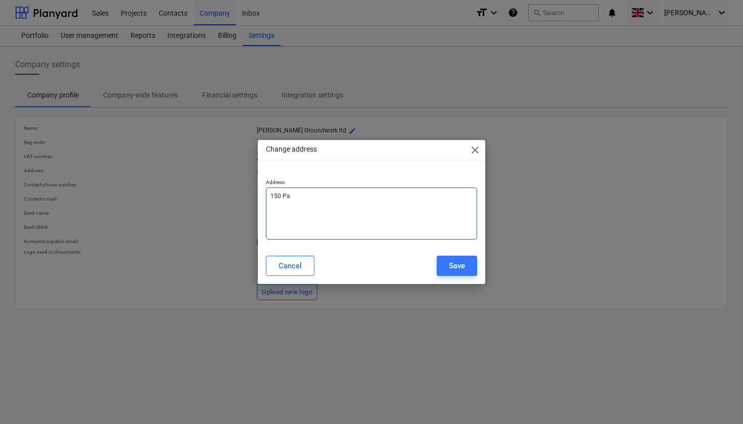
type textarea "150 Par"
type textarea "x"
type textarea "150 Park"
type textarea "x"
type textarea "150 Park"
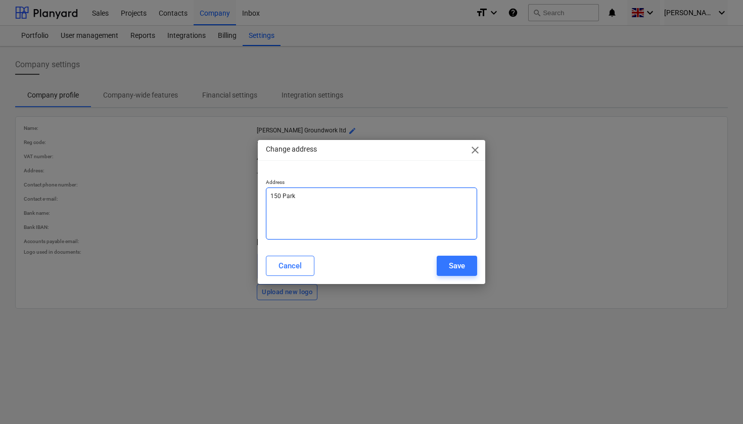
type textarea "x"
type textarea "[STREET_ADDRESS]"
type textarea "x"
type textarea "[STREET_ADDRESS]"
type textarea "x"
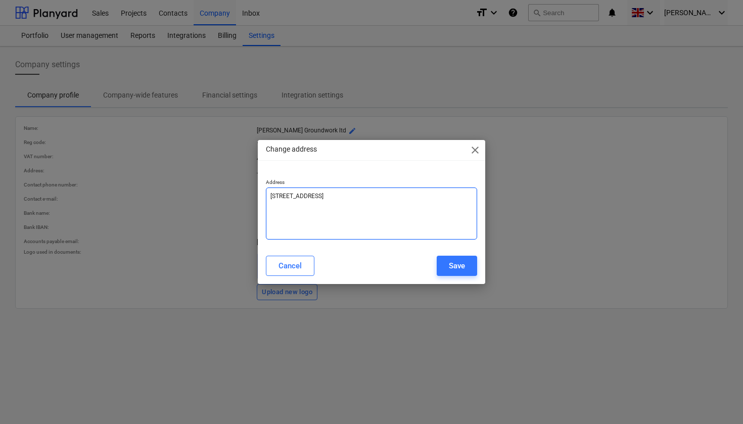
type textarea "[STREET_ADDRESS]"
type textarea "x"
type textarea "[STREET_ADDRESS]"
type textarea "x"
type textarea "[STREET_ADDRESS]"
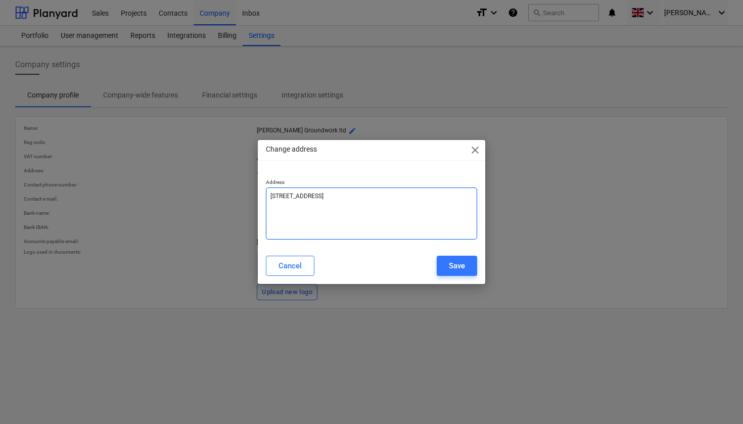
type textarea "x"
type textarea "[STREET_ADDRESS]"
type textarea "x"
type textarea "[STREET_ADDRESS]"
type textarea "x"
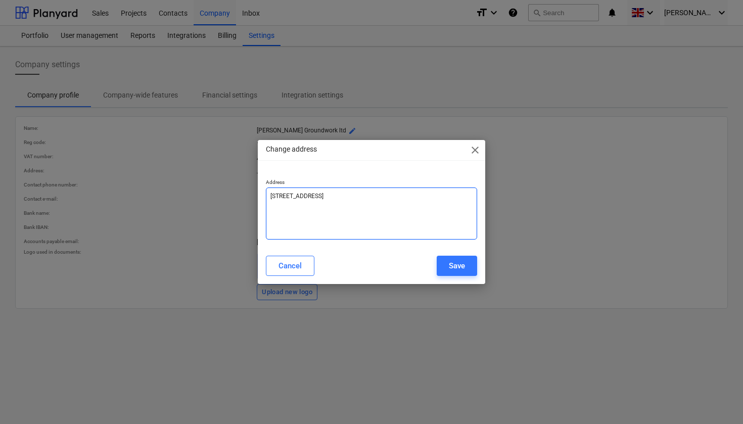
type textarea "[STREET_ADDRESS]"
type textarea "x"
type textarea "[STREET_ADDRESS]"
type textarea "x"
type textarea "[STREET_ADDRESS][PERSON_NAME]"
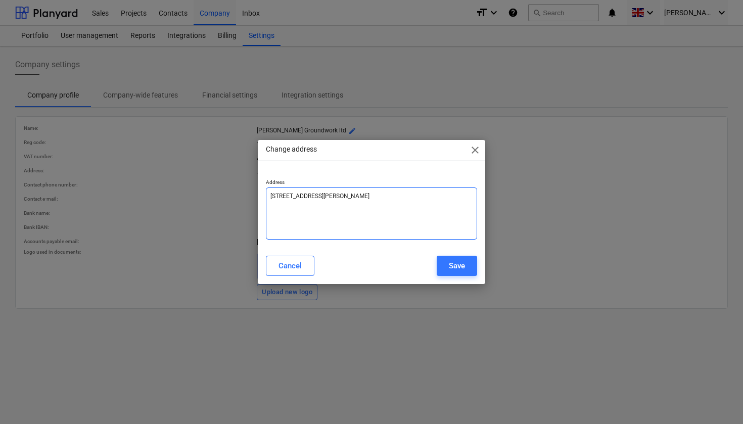
type textarea "x"
type textarea "[STREET_ADDRESS]"
type textarea "x"
type textarea "[STREET_ADDRESS]"
type textarea "x"
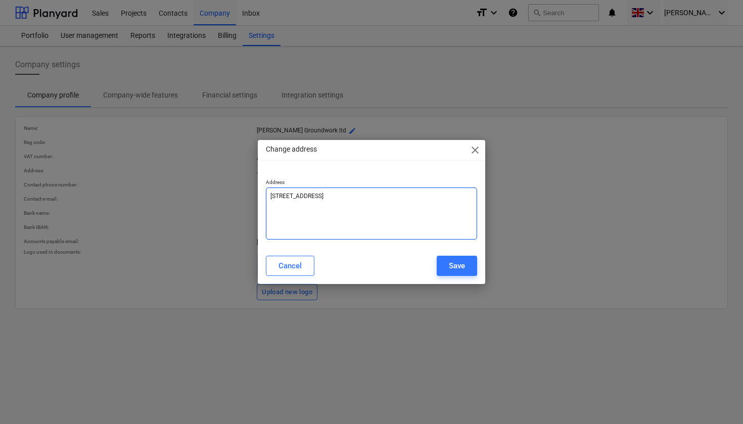
type textarea "[STREET_ADDRESS][GEOGRAPHIC_DATA][PERSON_NAME]"
type textarea "x"
type textarea "[STREET_ADDRESS]"
type textarea "x"
type textarea "[STREET_ADDRESS]"
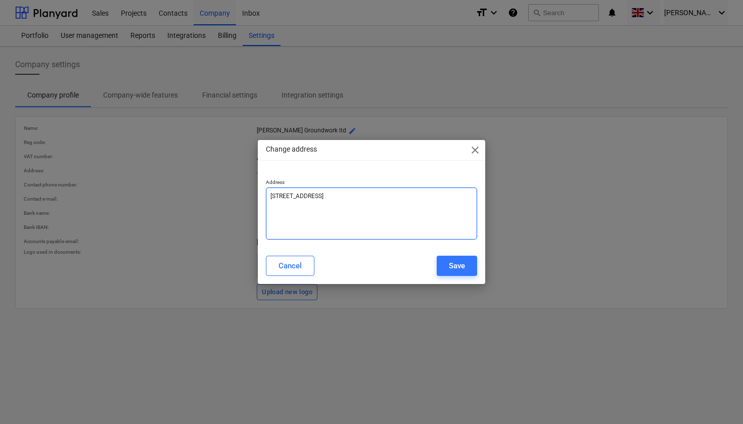
type textarea "x"
type textarea "[STREET_ADDRESS]"
click at [309, 198] on textarea "[STREET_ADDRESS]" at bounding box center [371, 214] width 211 height 52
type textarea "x"
type textarea "[STREET_ADDRESS]"
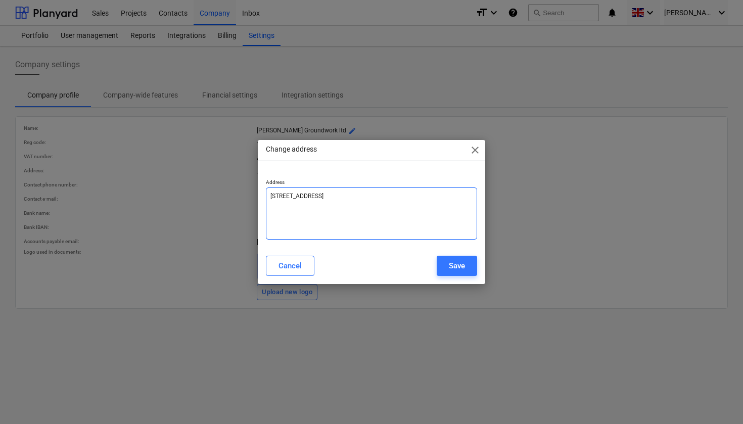
click at [343, 200] on textarea "[STREET_ADDRESS]" at bounding box center [371, 214] width 211 height 52
type textarea "x"
type textarea "[STREET_ADDRESS],"
type textarea "x"
type textarea "[STREET_ADDRESS],"
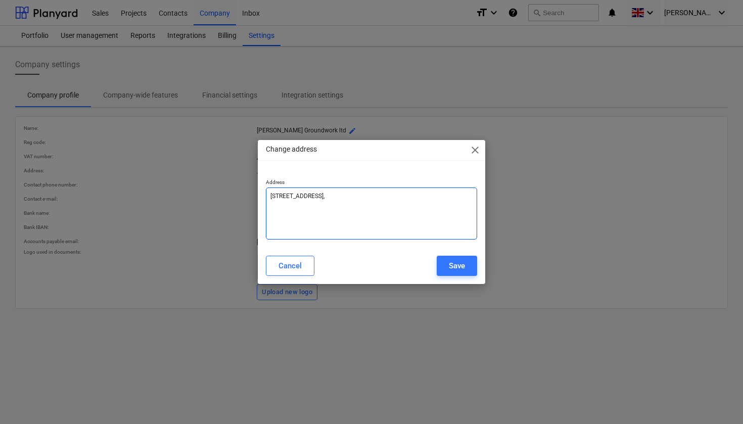
type textarea "x"
type textarea "[STREET_ADDRESS]"
type textarea "x"
type textarea "[STREET_ADDRESS]"
type textarea "x"
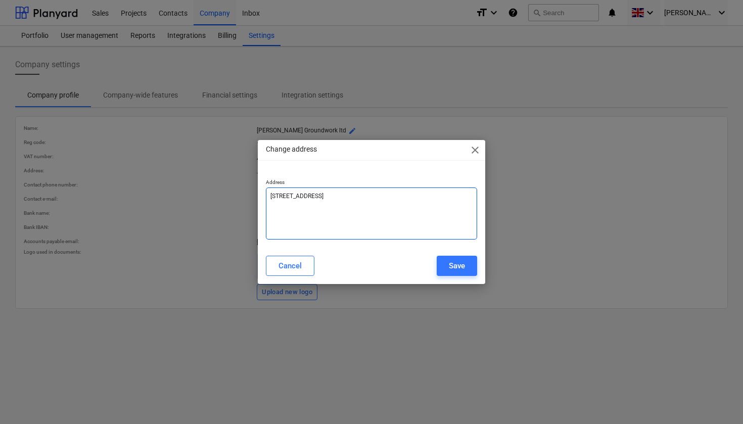
type textarea "[STREET_ADDRESS]"
type textarea "x"
type textarea "[STREET_ADDRESS]"
type textarea "x"
type textarea "[STREET_ADDRESS]"
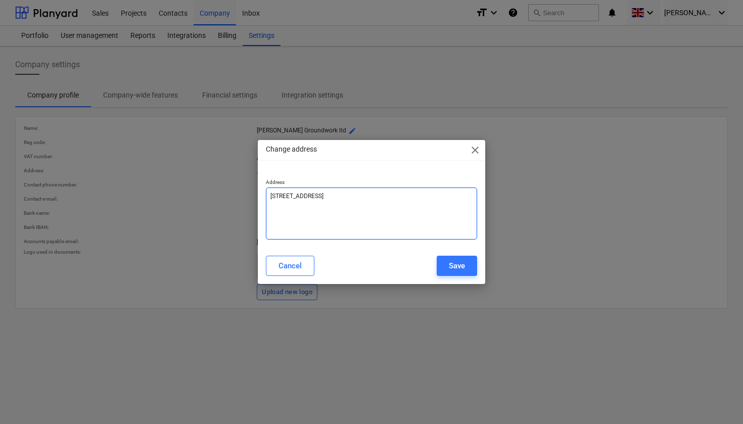
type textarea "x"
type textarea "[STREET_ADDRESS]"
type textarea "x"
type textarea "[STREET_ADDRESS]"
type textarea "x"
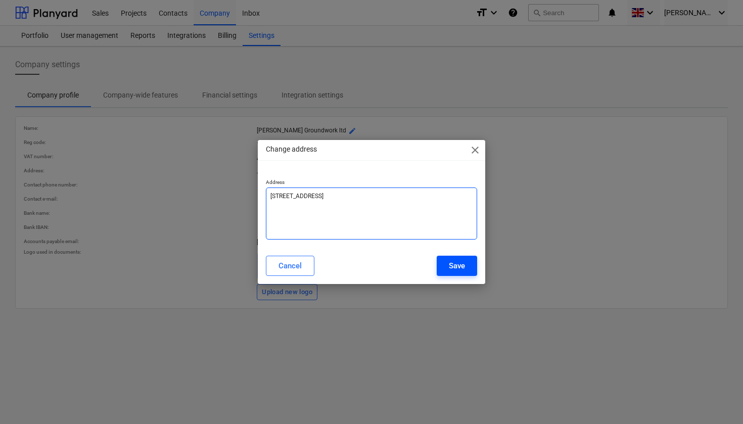
type textarea "[STREET_ADDRESS]"
click at [455, 267] on div "Save" at bounding box center [457, 265] width 16 height 13
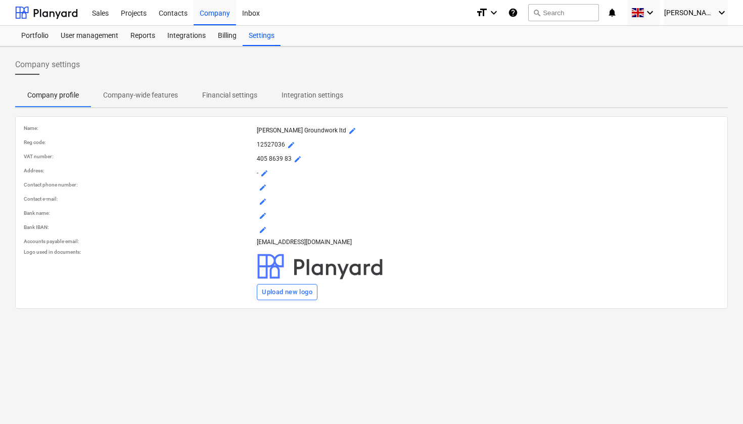
type textarea "x"
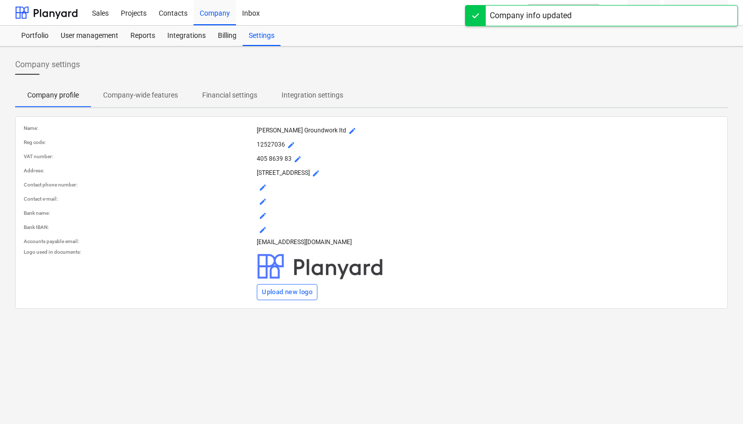
click at [262, 187] on span "mode_edit" at bounding box center [263, 188] width 8 height 8
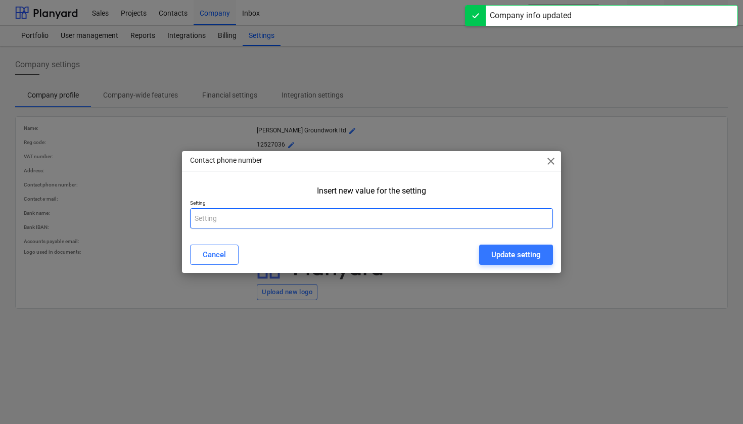
click at [242, 220] on input "text" at bounding box center [371, 218] width 363 height 20
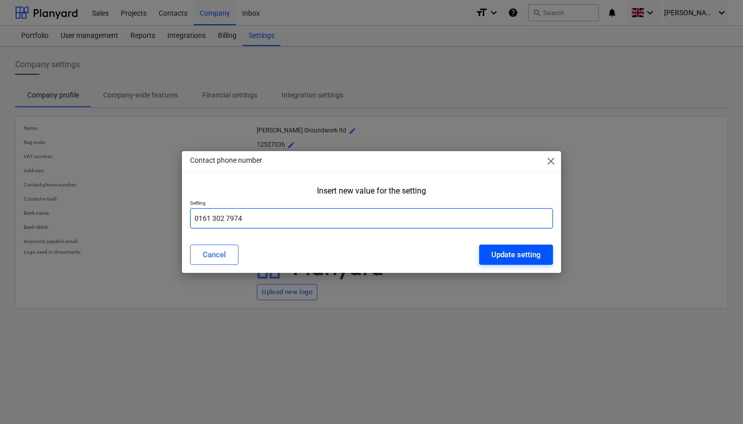
type input "0161 302 7974"
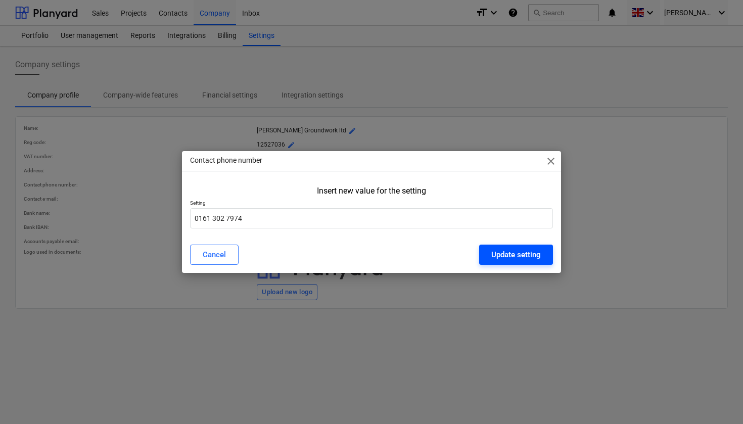
click at [510, 255] on div "Update setting" at bounding box center [516, 254] width 50 height 13
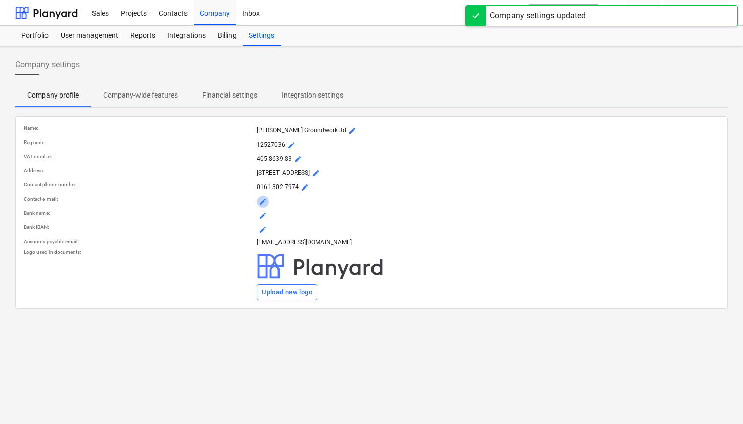
click at [262, 200] on span "mode_edit" at bounding box center [263, 202] width 8 height 8
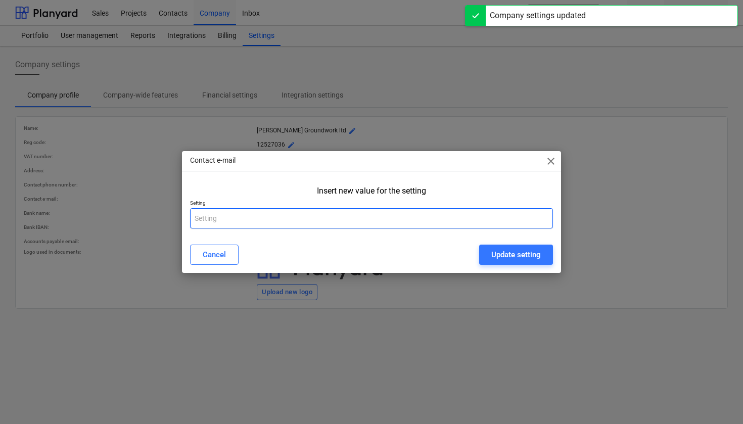
click at [253, 212] on input "text" at bounding box center [371, 218] width 363 height 20
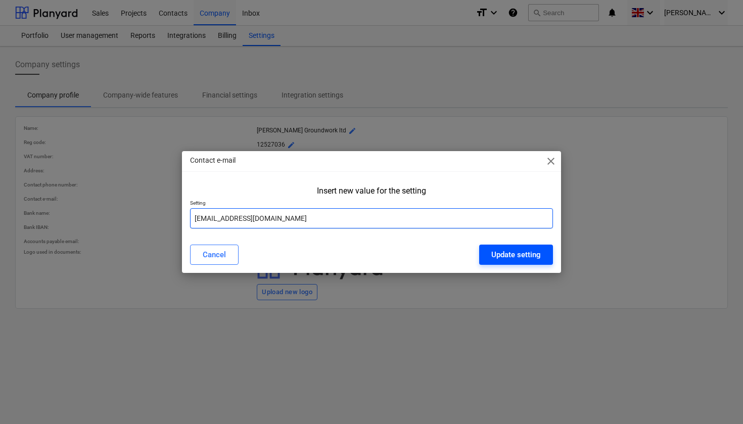
type input "[EMAIL_ADDRESS][DOMAIN_NAME]"
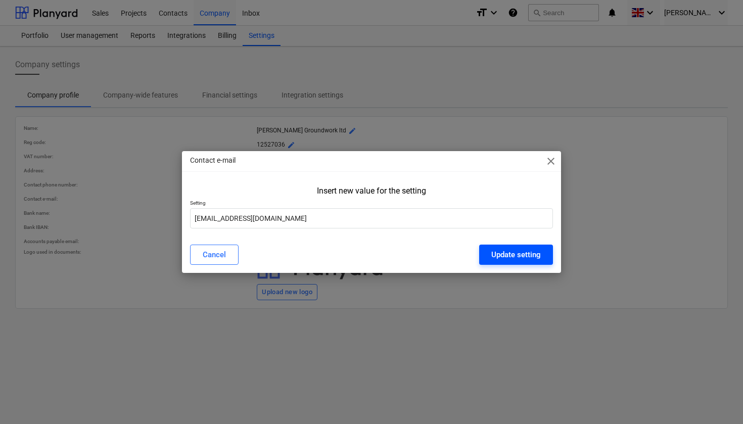
click at [505, 257] on div "Update setting" at bounding box center [516, 254] width 50 height 13
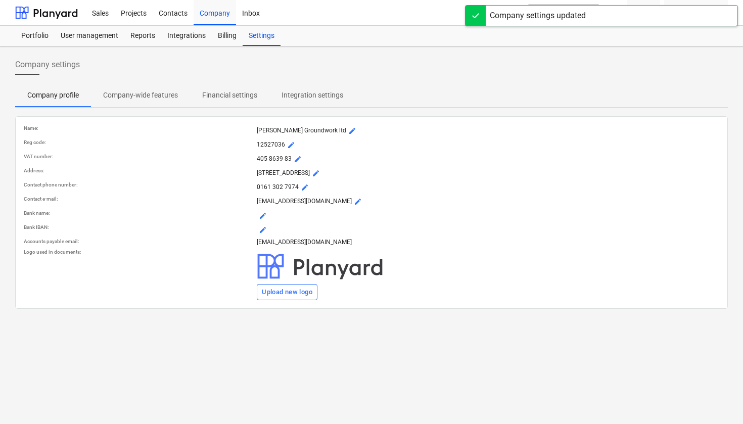
click at [267, 213] on span "mode_edit" at bounding box center [263, 216] width 8 height 8
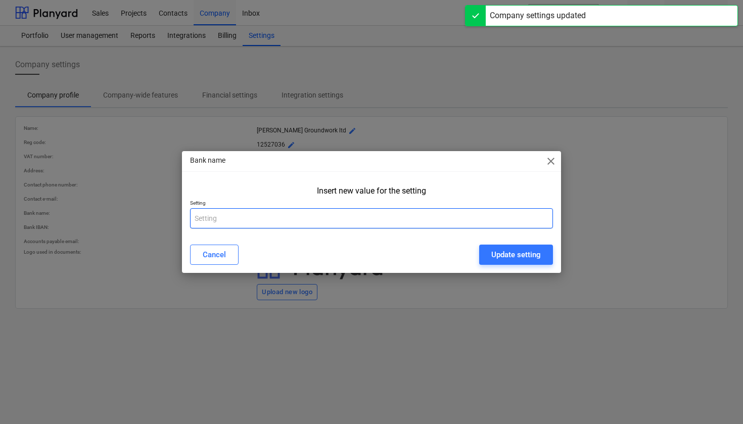
click at [250, 216] on input "text" at bounding box center [371, 218] width 363 height 20
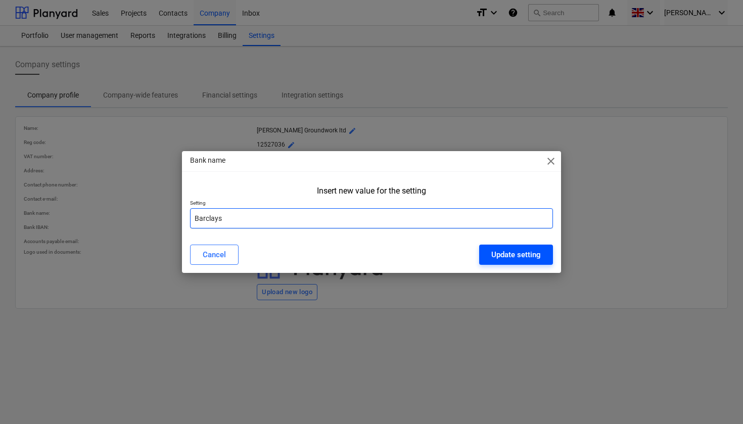
type input "Barclays"
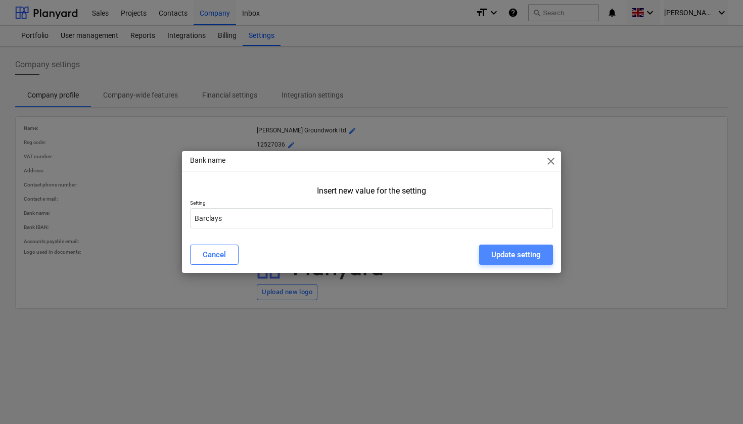
click at [519, 256] on div "Update setting" at bounding box center [516, 254] width 50 height 13
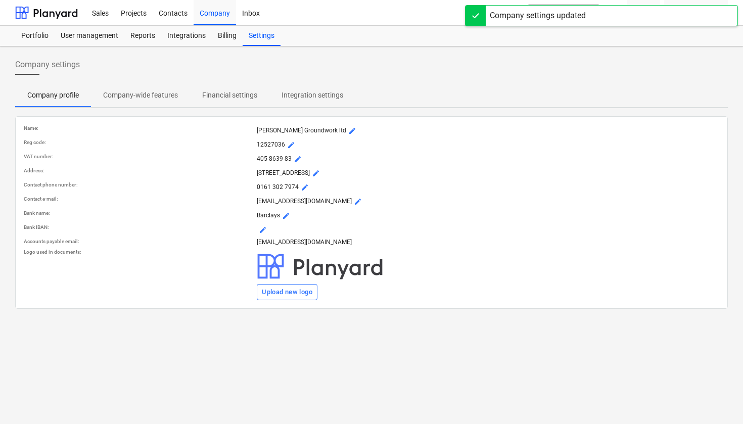
click at [286, 242] on p "[EMAIL_ADDRESS][DOMAIN_NAME]" at bounding box center [488, 242] width 463 height 9
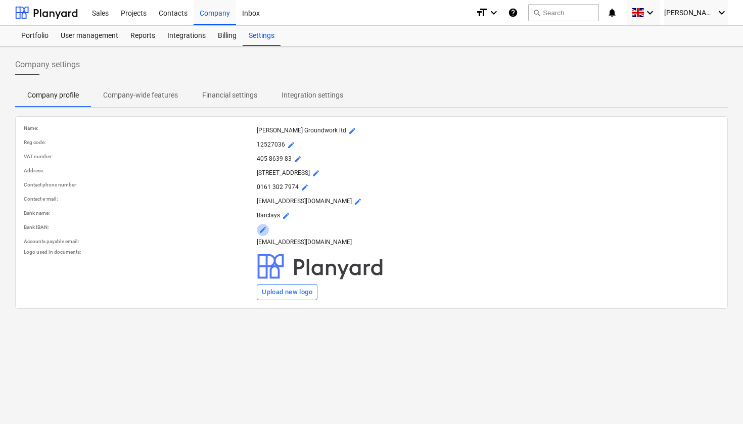
click at [263, 229] on span "mode_edit" at bounding box center [263, 230] width 8 height 8
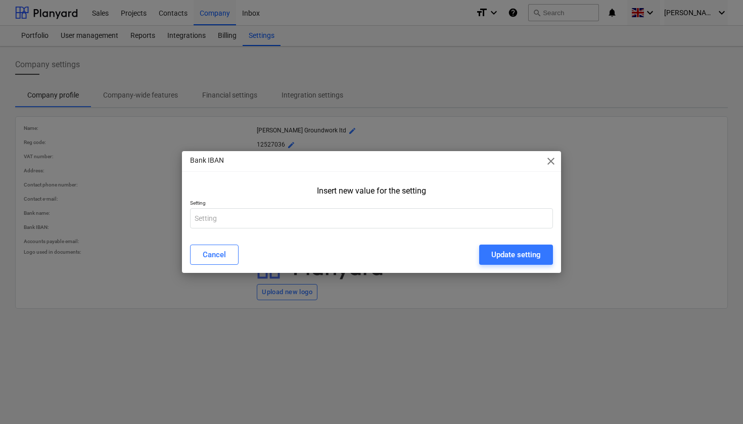
click at [552, 165] on span "close" at bounding box center [551, 161] width 12 height 12
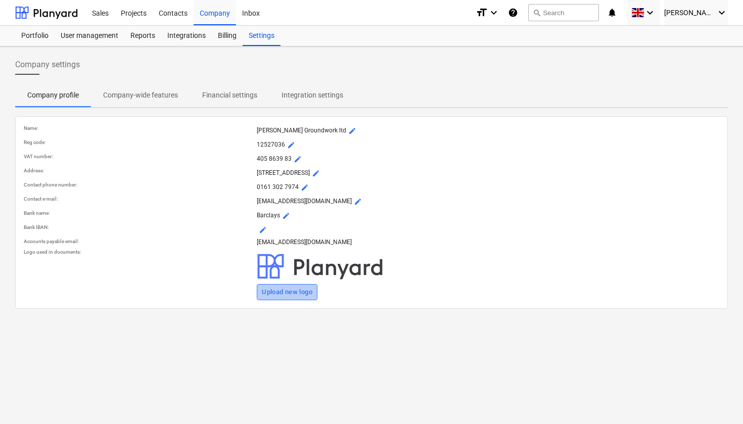
click at [299, 293] on div "Upload new logo" at bounding box center [287, 293] width 51 height 12
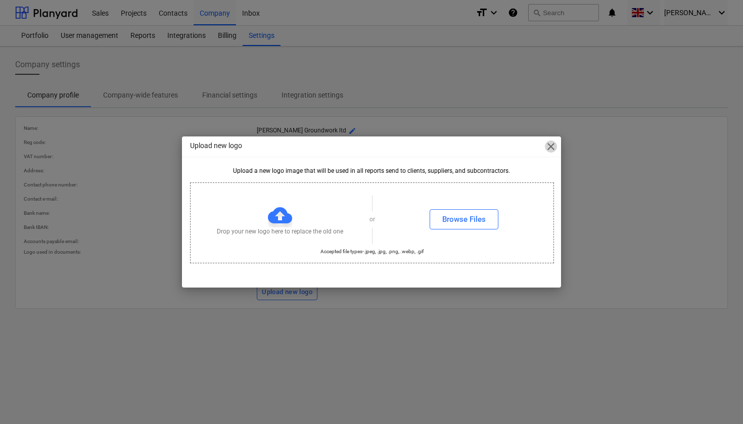
click at [556, 149] on span "close" at bounding box center [551, 147] width 12 height 12
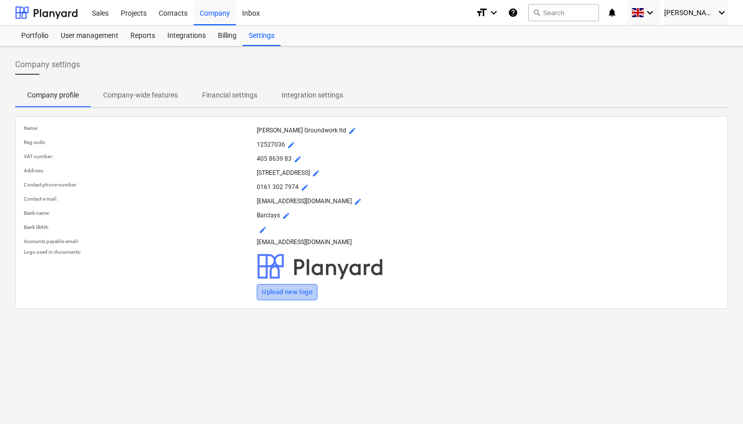
click at [292, 295] on div "Upload new logo" at bounding box center [287, 293] width 51 height 12
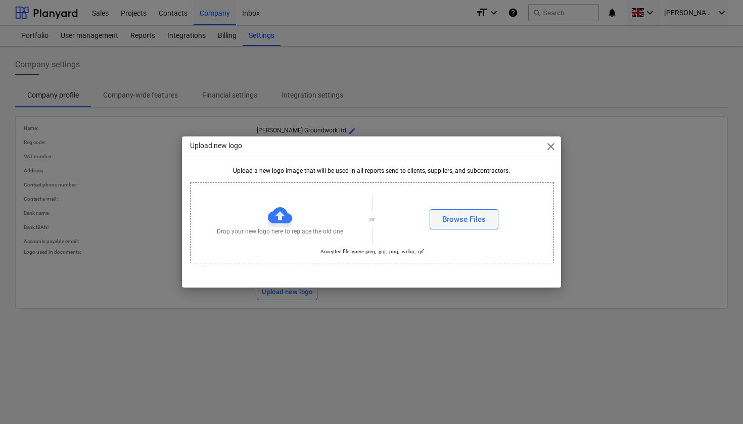
click at [453, 218] on div "Browse Files" at bounding box center [463, 219] width 43 height 13
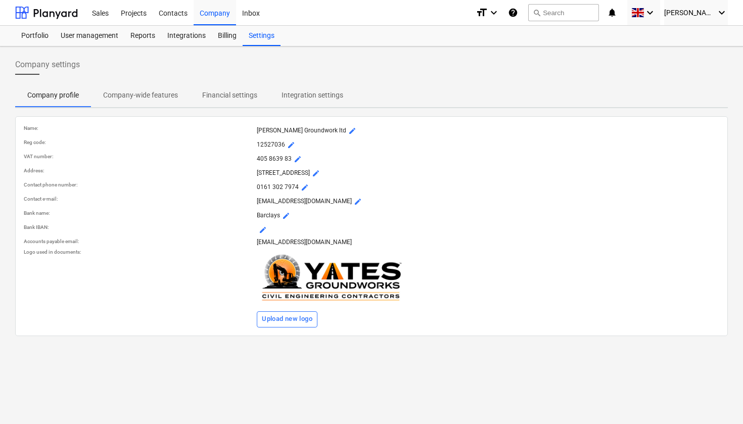
click at [271, 240] on p "[EMAIL_ADDRESS][DOMAIN_NAME]" at bounding box center [488, 242] width 463 height 9
click at [77, 240] on p "Accounts payable email :" at bounding box center [138, 241] width 229 height 7
drag, startPoint x: 441, startPoint y: 242, endPoint x: 403, endPoint y: 244, distance: 37.5
click at [403, 244] on p "[EMAIL_ADDRESS][DOMAIN_NAME]" at bounding box center [488, 242] width 463 height 9
click at [410, 252] on p "Upload new logo" at bounding box center [488, 288] width 463 height 79
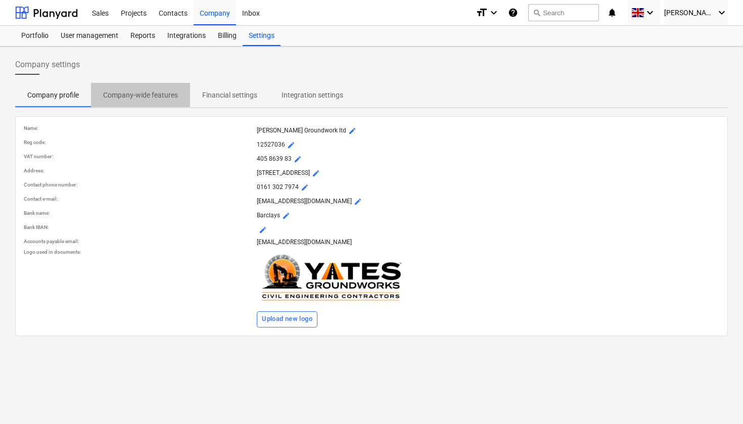
click at [154, 97] on p "Company-wide features" at bounding box center [140, 95] width 75 height 11
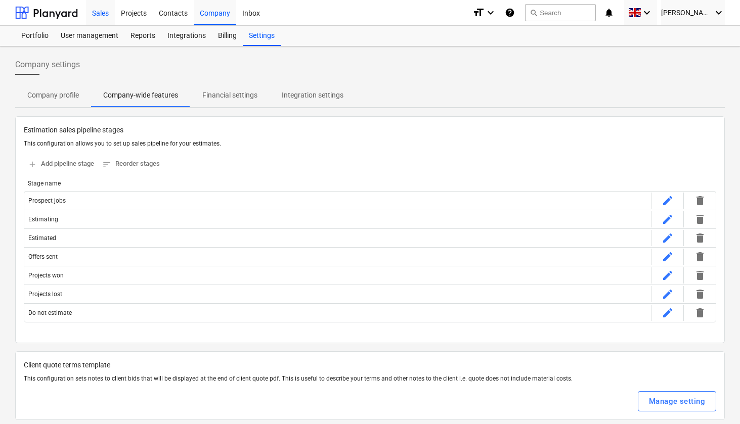
click at [104, 14] on div "Sales" at bounding box center [100, 12] width 29 height 26
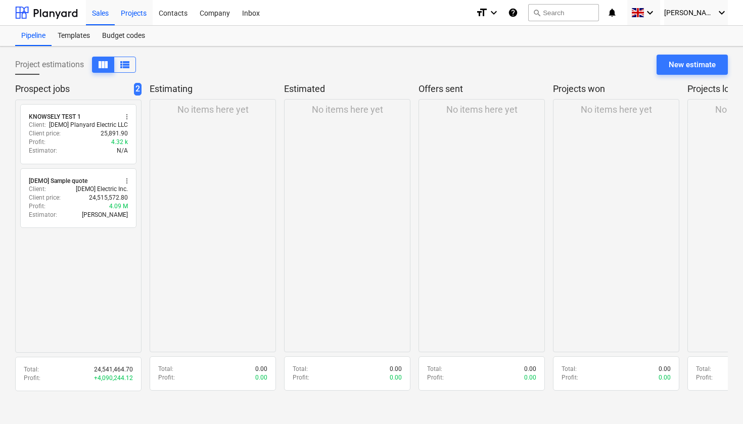
click at [131, 17] on div "Projects" at bounding box center [134, 12] width 38 height 26
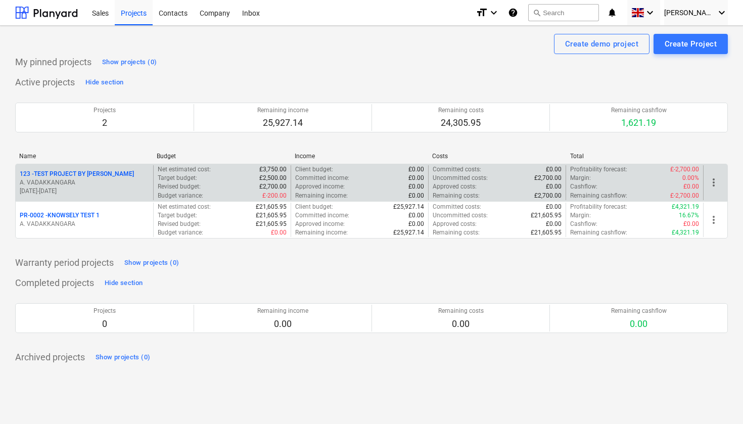
click at [716, 182] on span "more_vert" at bounding box center [714, 182] width 12 height 12
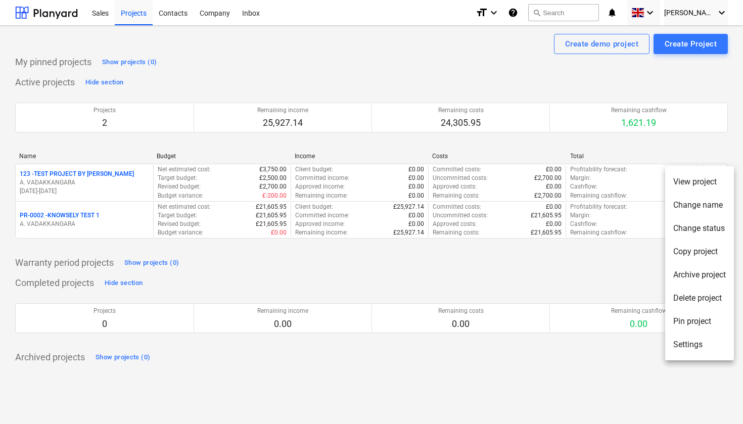
click at [617, 277] on div at bounding box center [371, 212] width 743 height 424
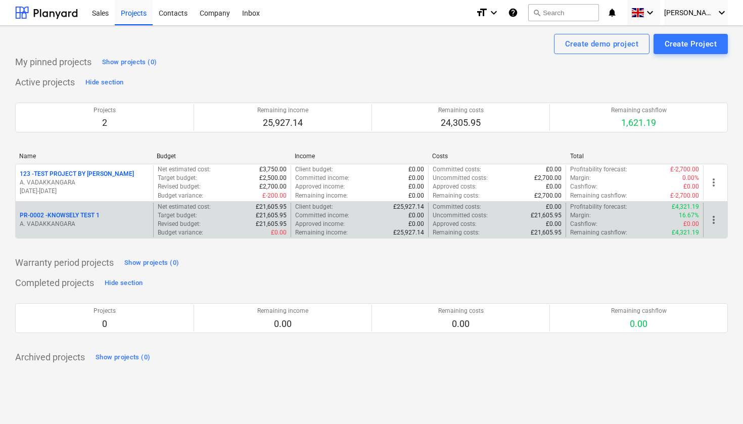
click at [85, 216] on p "PR-0002 - KNOWSELY TEST 1" at bounding box center [60, 215] width 80 height 9
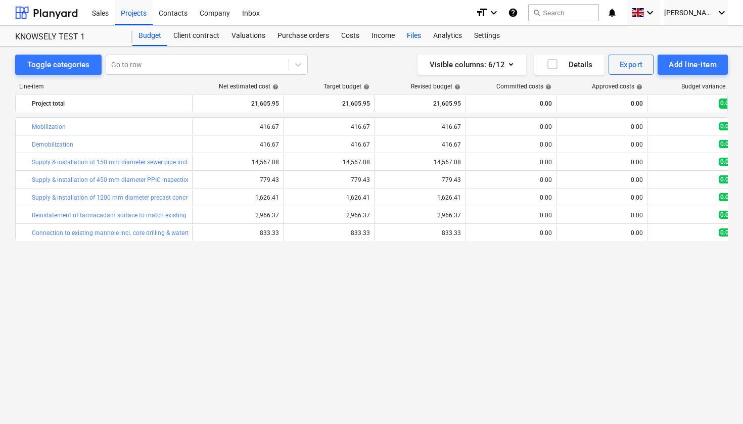
click at [413, 36] on div "Files" at bounding box center [414, 36] width 26 height 20
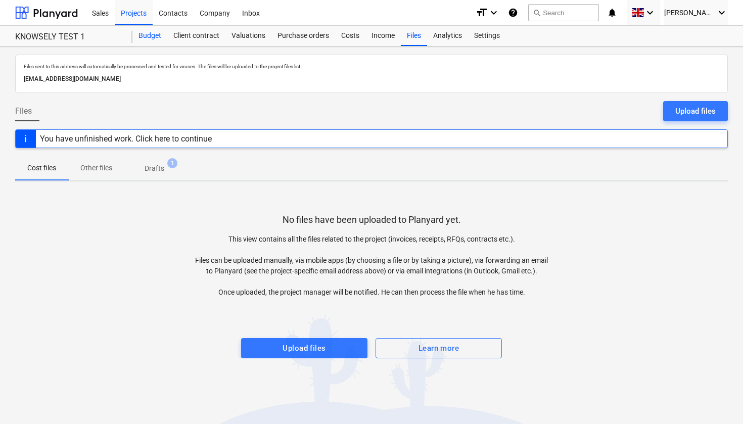
click at [155, 39] on div "Budget" at bounding box center [149, 36] width 35 height 20
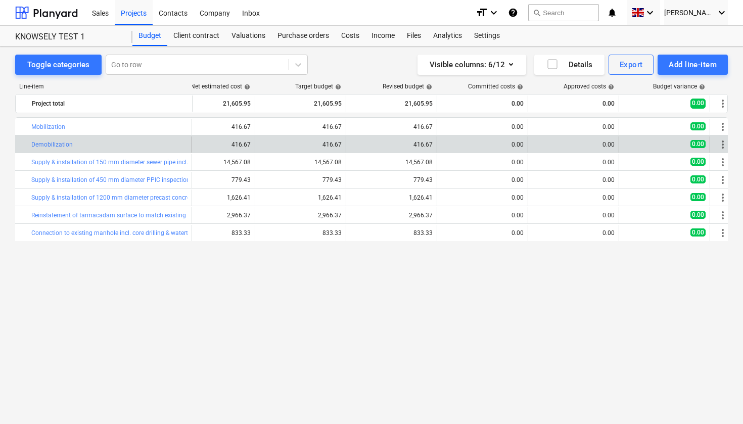
scroll to position [0, 26]
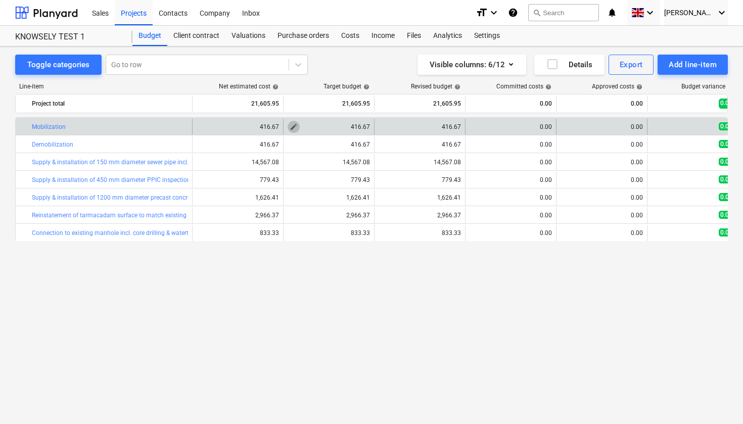
click at [291, 128] on span "edit" at bounding box center [294, 127] width 8 height 8
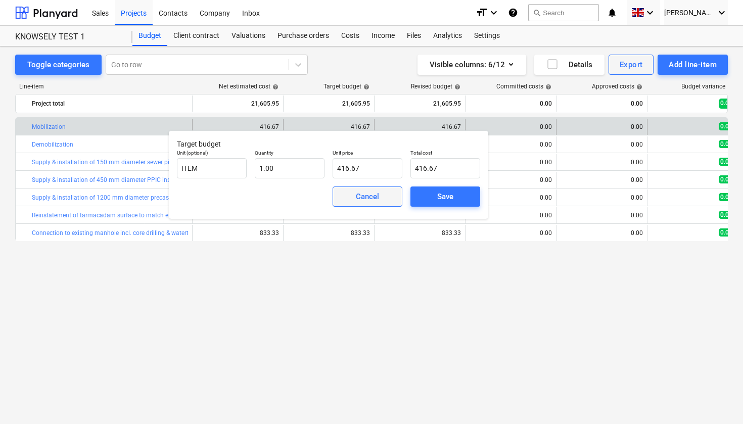
click at [363, 196] on div "Cancel" at bounding box center [367, 196] width 23 height 13
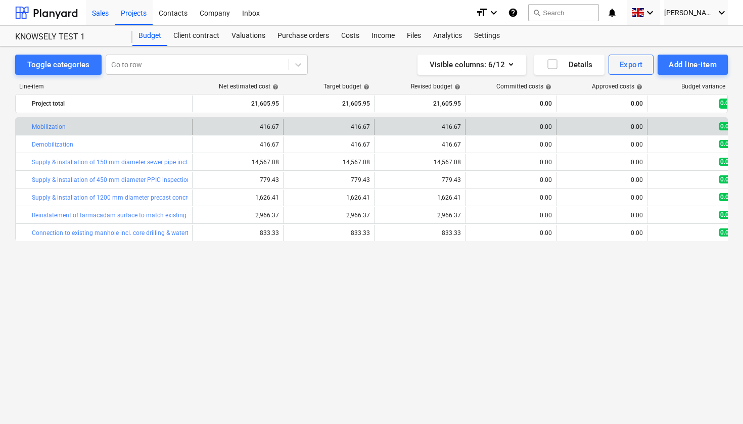
click at [101, 14] on div "Sales" at bounding box center [100, 12] width 29 height 26
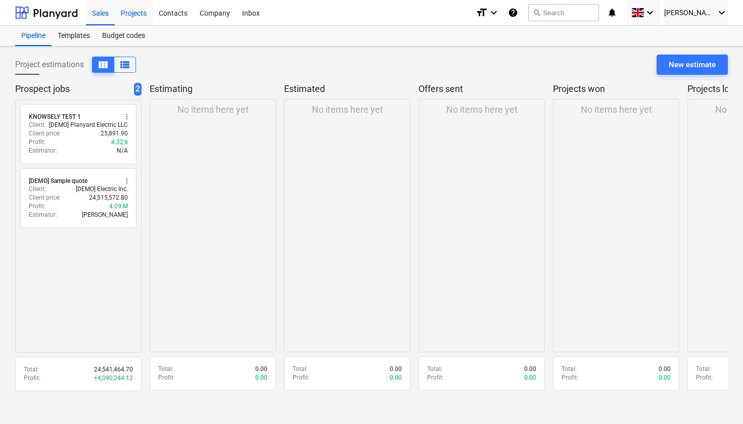
click at [134, 19] on div "Projects" at bounding box center [134, 12] width 38 height 26
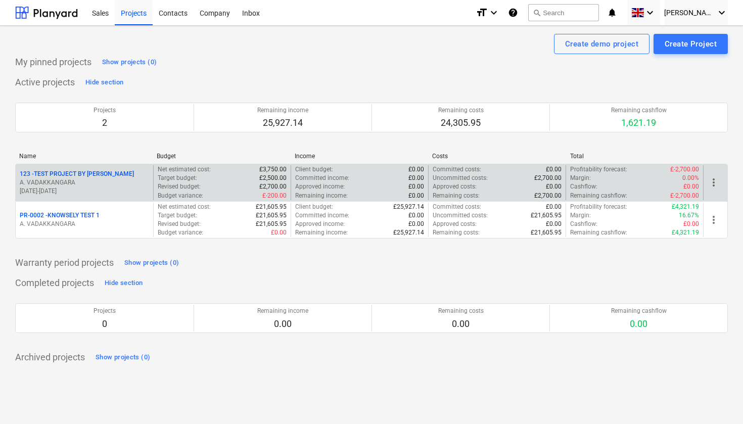
click at [101, 170] on p "123 - TEST PROJECT BY [PERSON_NAME]" at bounding box center [77, 174] width 114 height 9
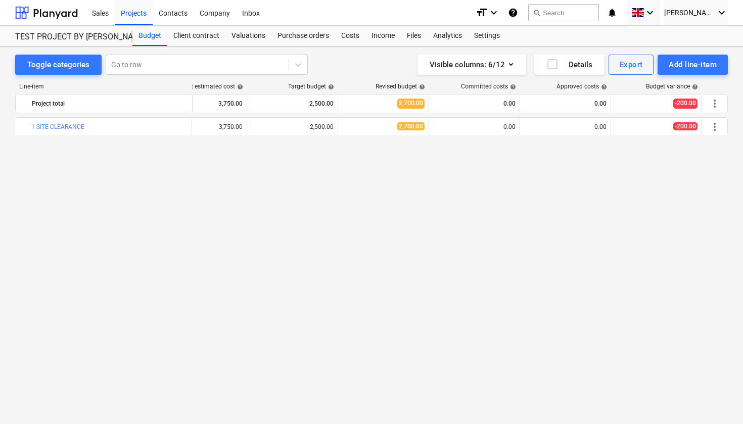
scroll to position [0, 35]
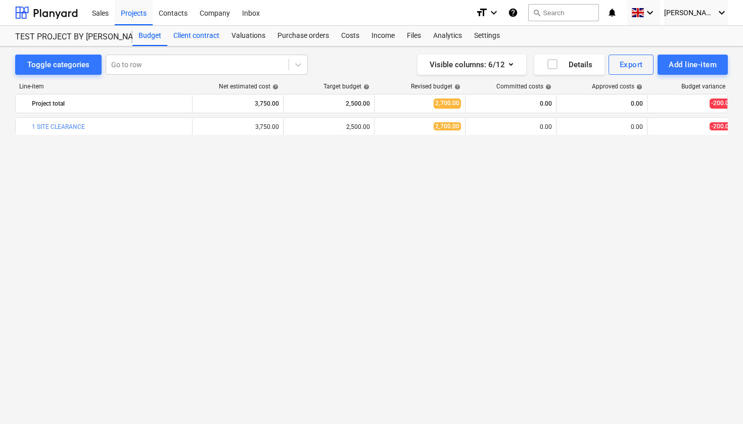
click at [196, 35] on div "Client contract" at bounding box center [196, 36] width 58 height 20
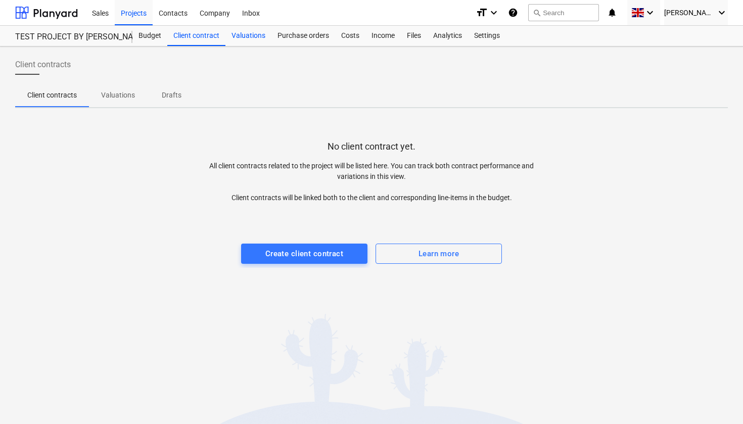
click at [255, 33] on div "Valuations" at bounding box center [249, 36] width 46 height 20
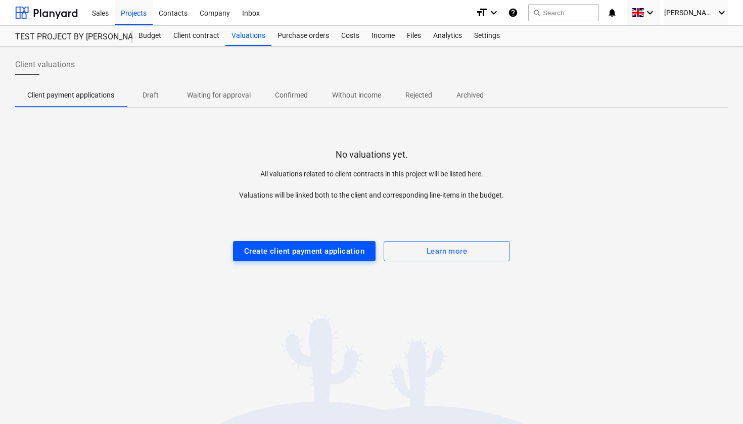
click at [325, 248] on div "Create client payment application" at bounding box center [304, 251] width 120 height 13
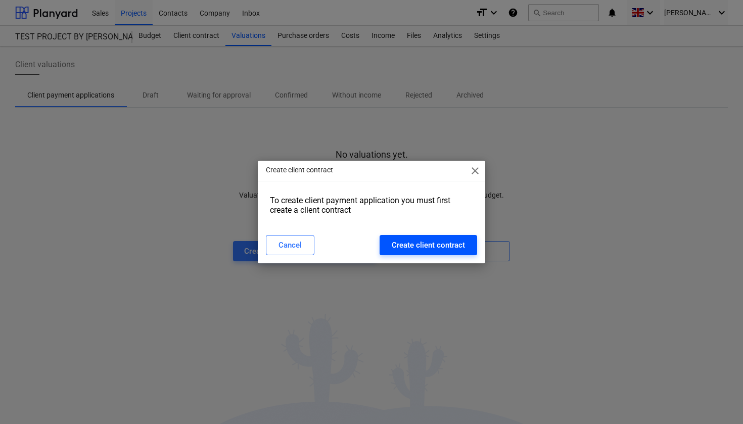
click at [429, 249] on div "Create client contract" at bounding box center [428, 245] width 73 height 13
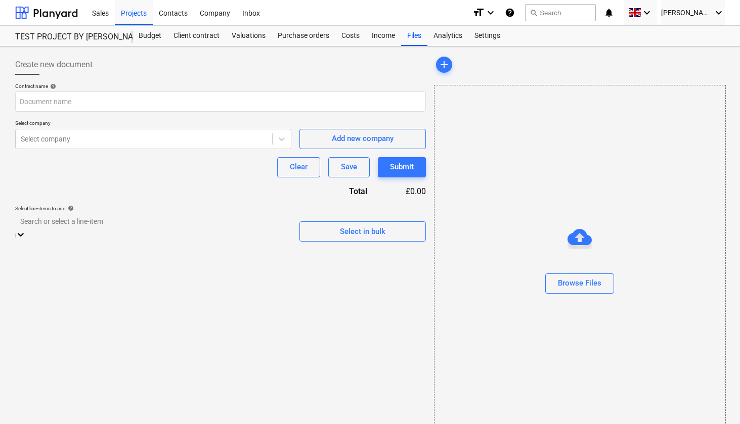
click at [141, 221] on div at bounding box center [153, 222] width 266 height 12
click at [349, 304] on div "Create new document Contract name help Select company Select company Add new co…" at bounding box center [220, 248] width 419 height 395
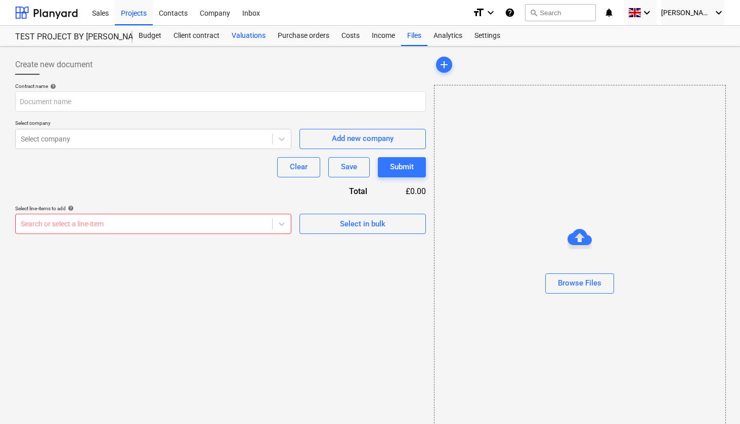
click at [251, 38] on div "Valuations" at bounding box center [249, 36] width 46 height 20
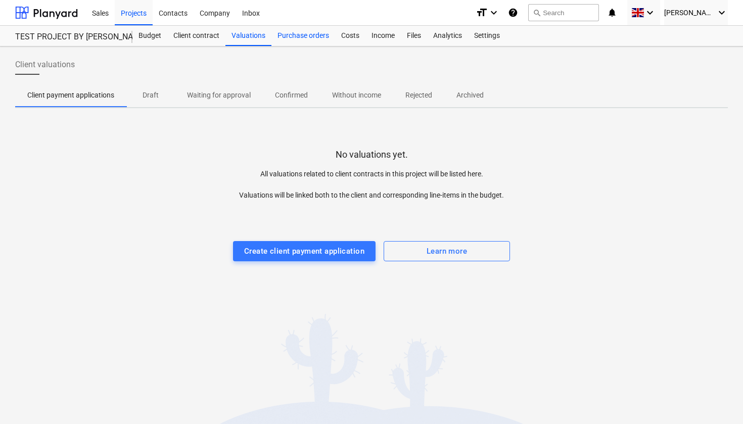
click at [319, 33] on div "Purchase orders" at bounding box center [304, 36] width 64 height 20
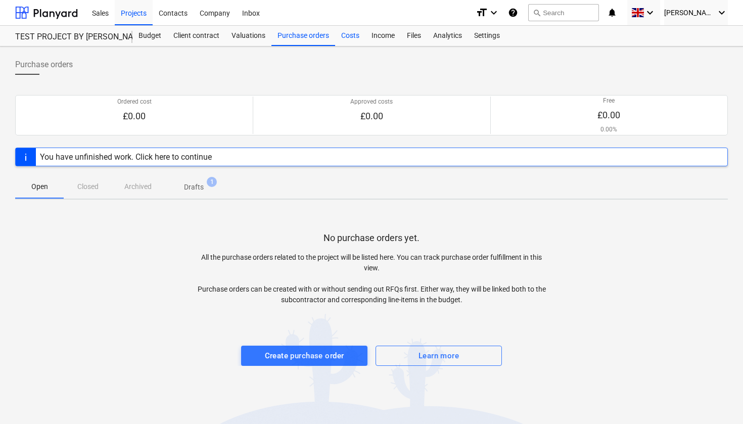
click at [355, 36] on div "Costs" at bounding box center [350, 36] width 30 height 20
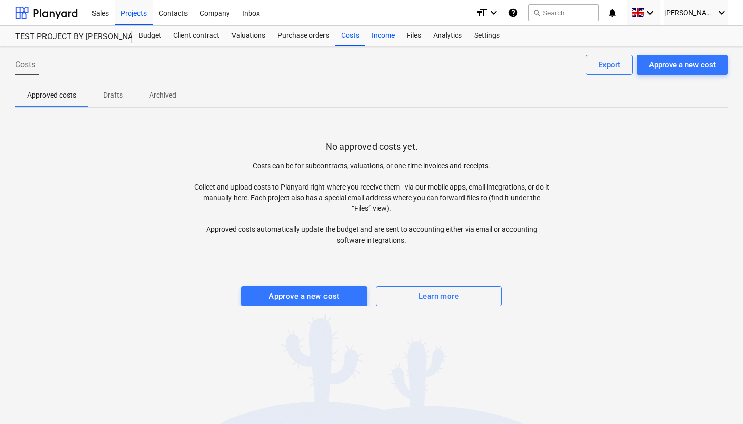
click at [384, 36] on div "Income" at bounding box center [383, 36] width 35 height 20
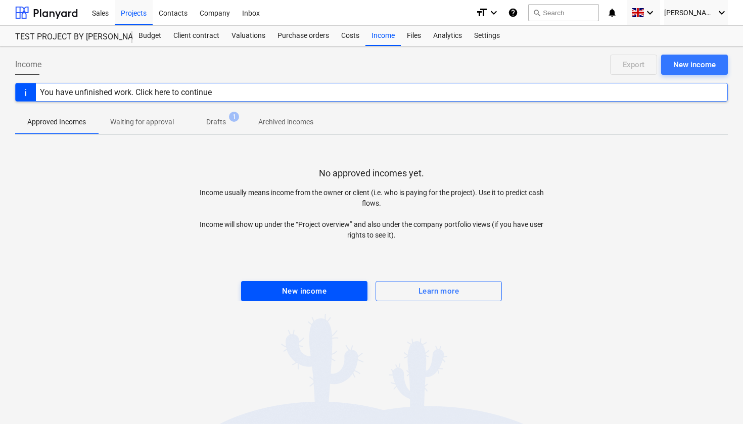
click at [285, 293] on div "New income" at bounding box center [304, 291] width 44 height 13
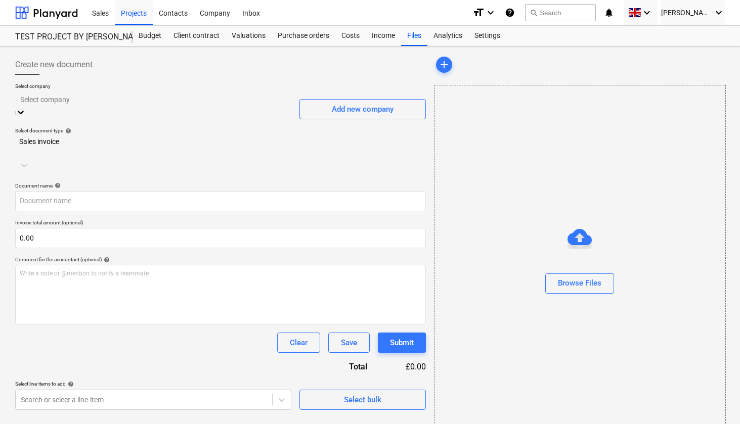
click at [26, 107] on icon at bounding box center [21, 112] width 10 height 10
click at [354, 105] on div "Add new company" at bounding box center [363, 109] width 62 height 13
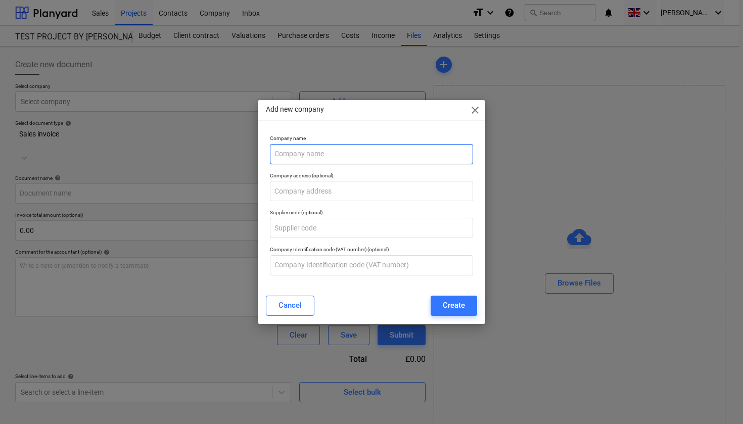
click at [311, 159] on input "text" at bounding box center [371, 154] width 203 height 20
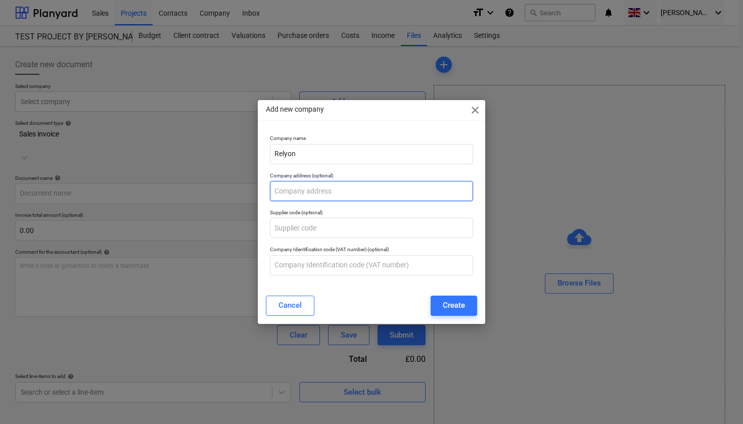
click at [304, 197] on input "text" at bounding box center [371, 191] width 203 height 20
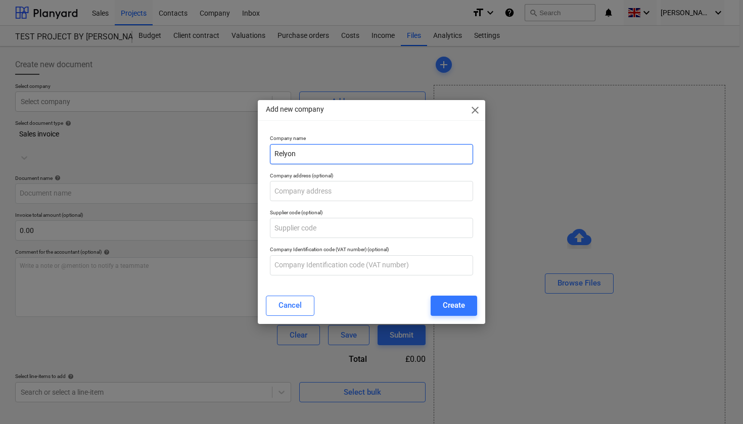
click at [309, 154] on input "Relyon" at bounding box center [371, 154] width 203 height 20
type input "Relyon Nutec Ltd"
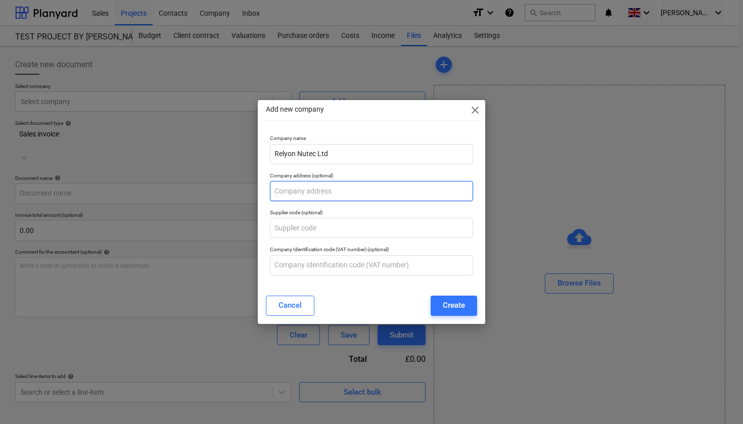
click at [301, 189] on input "text" at bounding box center [371, 191] width 203 height 20
type input "[PERSON_NAME][STREET_ADDRESS]"
click at [399, 305] on div "Cancel Create" at bounding box center [371, 306] width 211 height 20
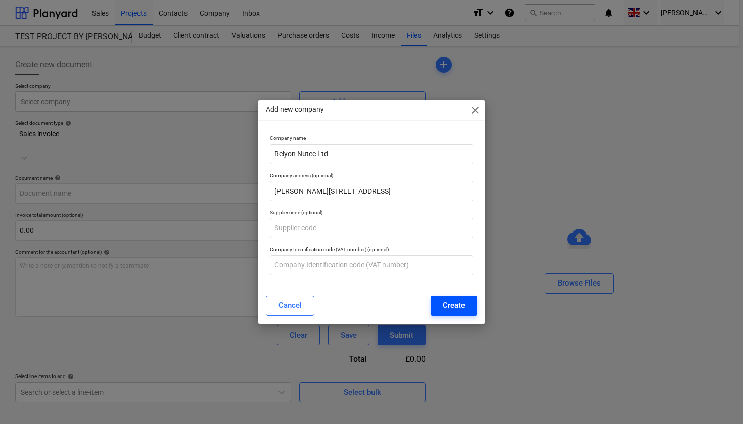
click at [453, 310] on div "Create" at bounding box center [454, 305] width 22 height 13
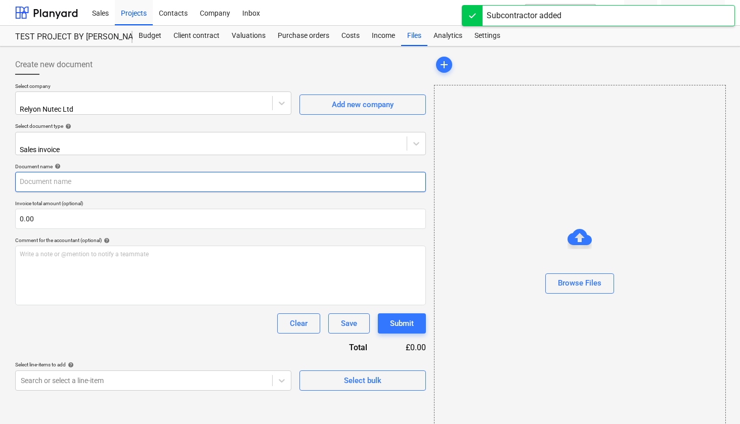
click at [422, 176] on input "text" at bounding box center [220, 182] width 411 height 20
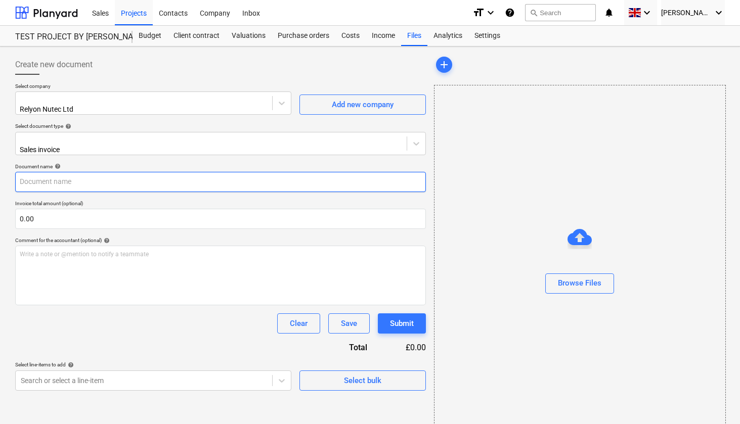
click at [246, 185] on input "text" at bounding box center [220, 182] width 411 height 20
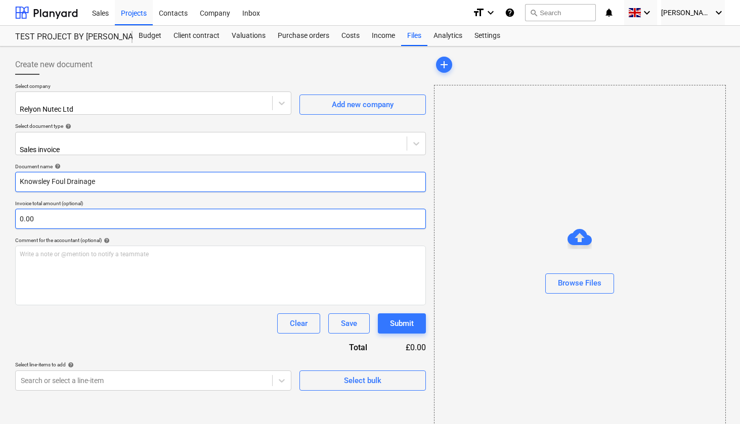
type input "Knowsley Foul Drainage"
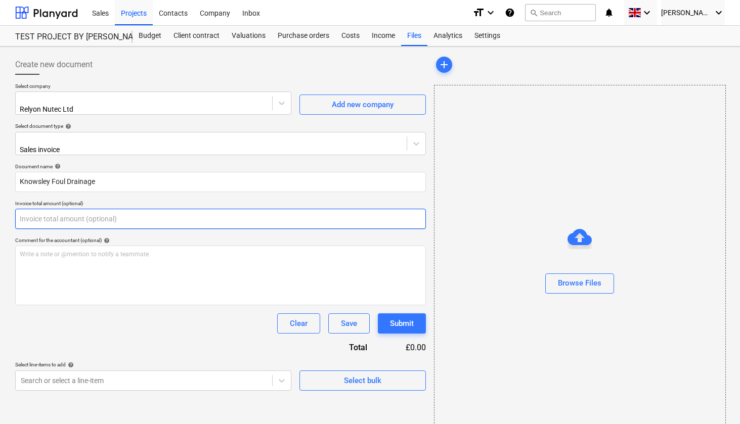
click at [60, 213] on input "text" at bounding box center [220, 219] width 411 height 20
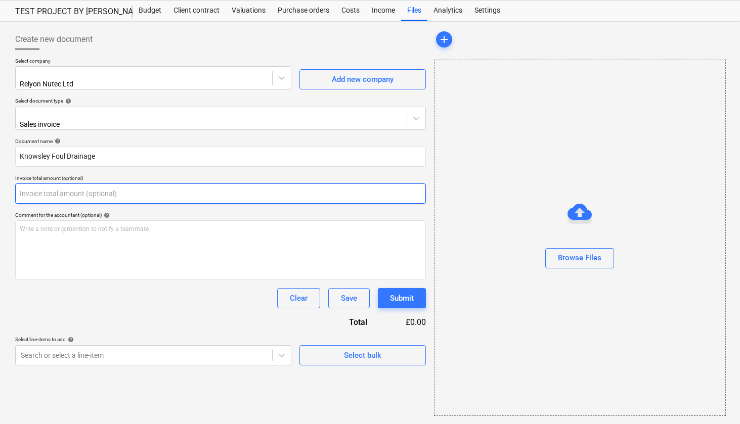
scroll to position [25, 0]
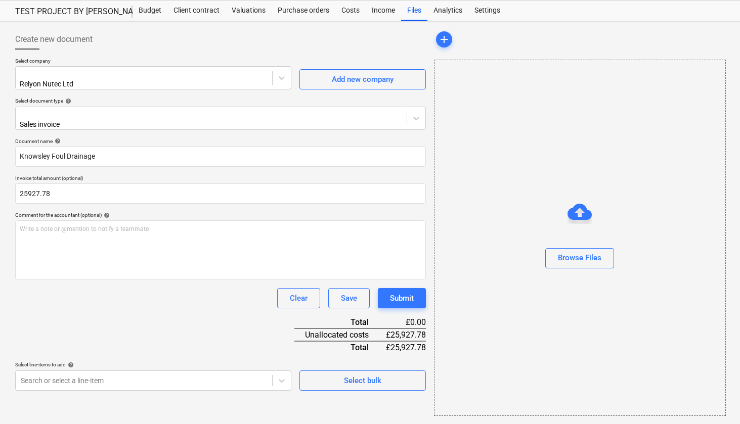
type input "25,927.78"
click at [93, 279] on div "Document name help Knowsley Foul Drainage Invoice total amount (optional) 25,92…" at bounding box center [220, 264] width 411 height 253
click at [288, 371] on body "Sales Projects Contacts Company Inbox format_size keyboard_arrow_down help sear…" at bounding box center [370, 187] width 740 height 424
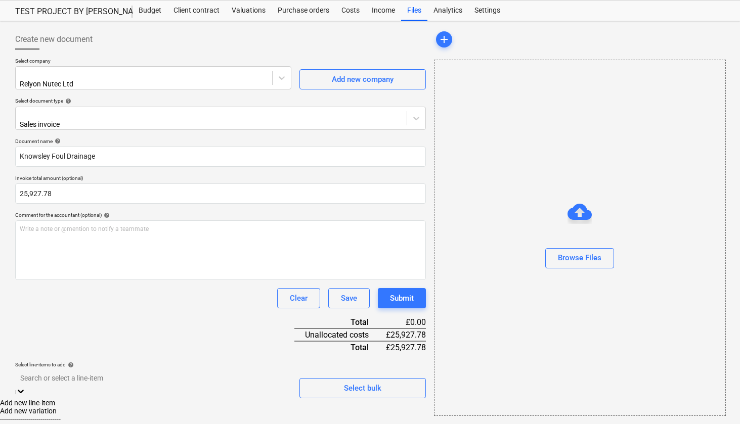
click at [320, 386] on div "Create new document Select company Relyon Nutec Ltd Add new company Select docu…" at bounding box center [220, 222] width 419 height 395
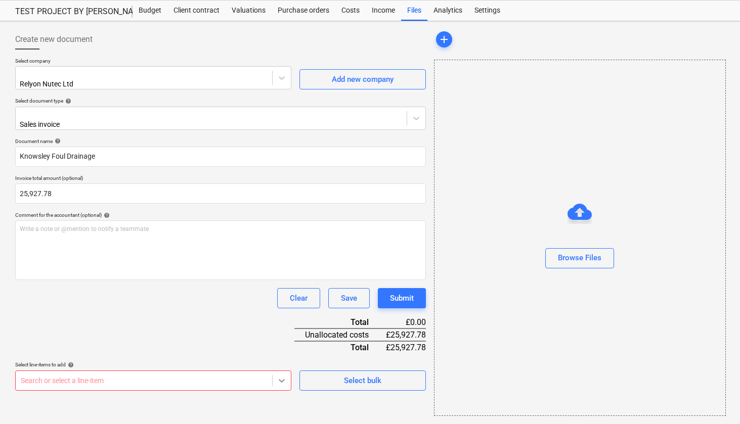
scroll to position [58, 0]
click at [284, 374] on body "Sales Projects Contacts Company Inbox format_size keyboard_arrow_down help sear…" at bounding box center [370, 187] width 740 height 424
click at [136, 283] on div "Document name help Knowsley Foul Drainage Invoice total amount (optional) 25,92…" at bounding box center [220, 264] width 411 height 253
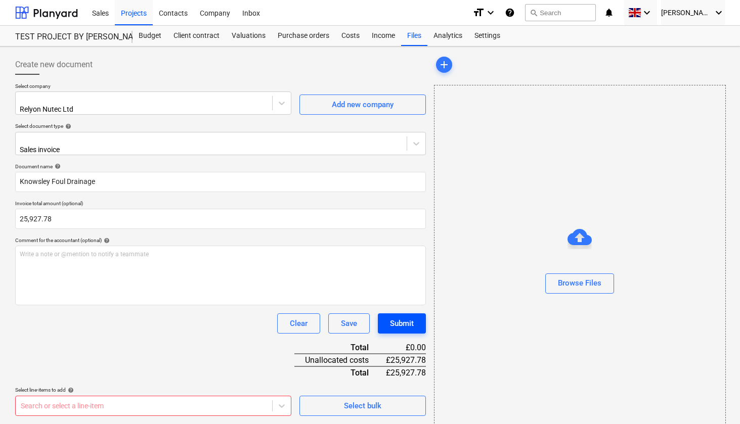
scroll to position [0, 0]
click at [407, 317] on div "Submit" at bounding box center [402, 323] width 24 height 13
click at [414, 68] on div "Create new document" at bounding box center [220, 65] width 411 height 20
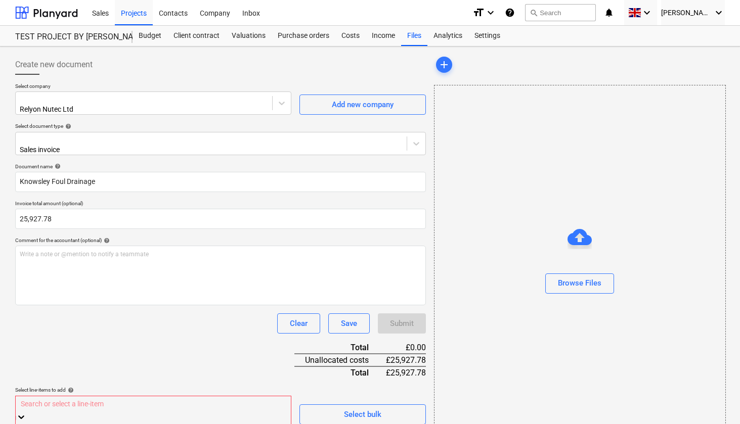
scroll to position [58, 0]
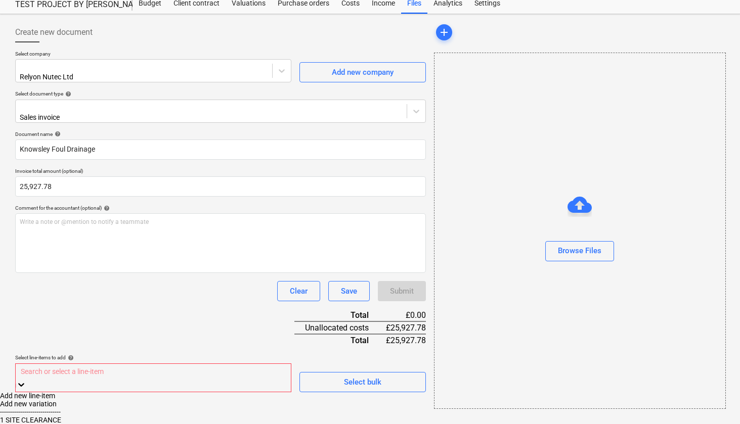
click at [284, 396] on body "Sales Projects Contacts Company Inbox format_size keyboard_arrow_down help sear…" at bounding box center [370, 196] width 740 height 457
click at [101, 392] on div "Add new line-item" at bounding box center [370, 396] width 740 height 8
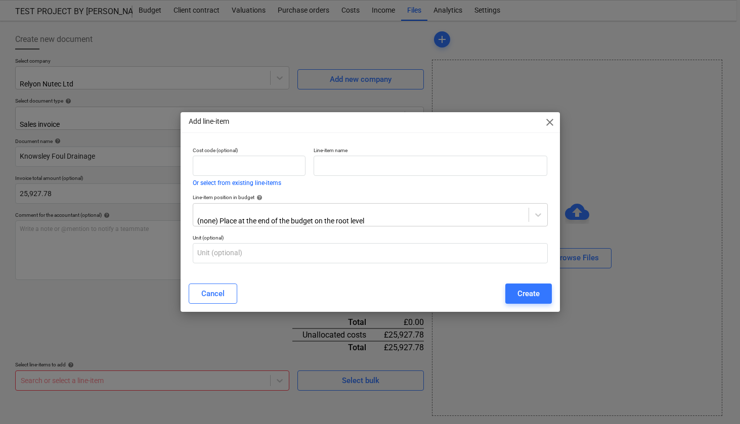
scroll to position [25, 0]
click at [551, 124] on span "close" at bounding box center [551, 122] width 12 height 12
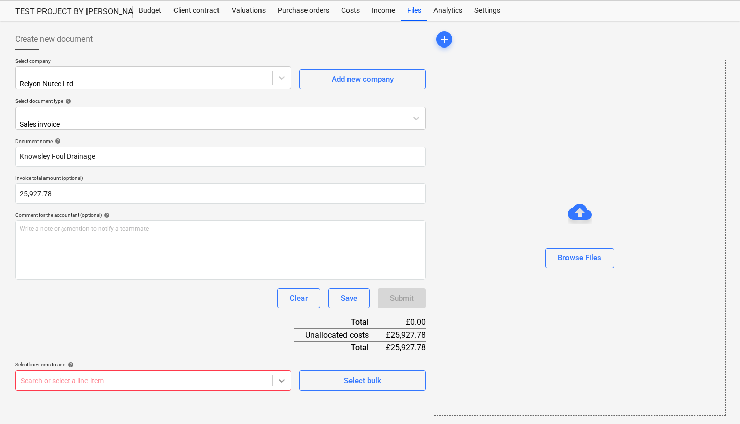
scroll to position [58, 0]
click at [279, 376] on body "Sales Projects Contacts Company Inbox format_size keyboard_arrow_down help sear…" at bounding box center [370, 187] width 740 height 424
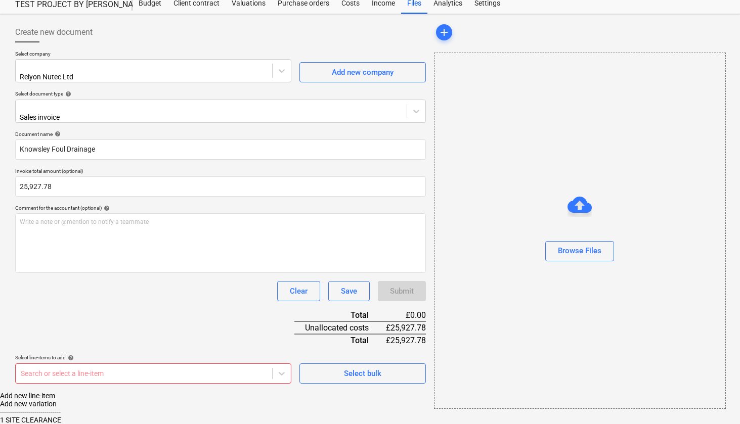
click at [156, 416] on div "1 SITE CLEARANCE" at bounding box center [370, 420] width 740 height 8
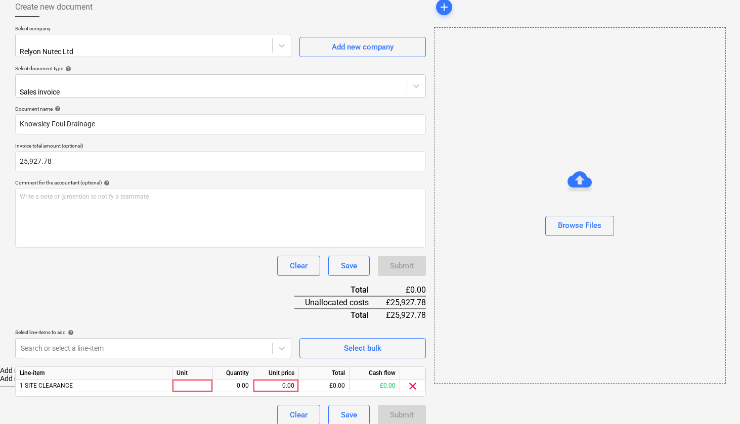
click at [255, 301] on div "Document name help Knowsley Foul Drainage Invoice total amount (optional) 25,92…" at bounding box center [220, 266] width 411 height 320
click at [195, 381] on div at bounding box center [192, 386] width 40 height 13
type input "1"
click at [249, 380] on div "0.00" at bounding box center [233, 386] width 40 height 13
click at [204, 380] on div "1" at bounding box center [192, 386] width 40 height 13
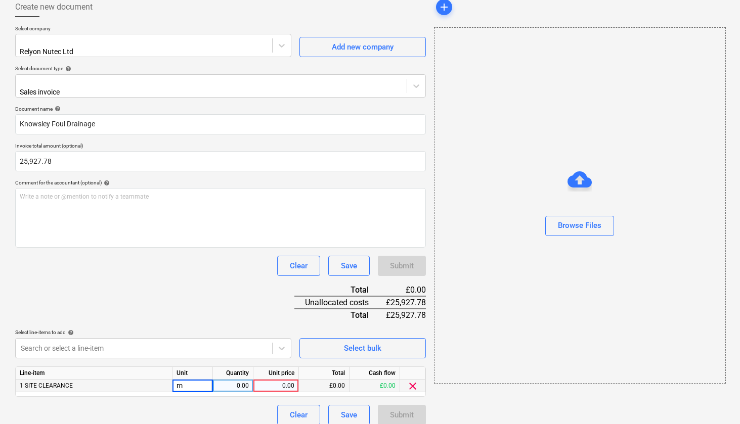
type input "m3"
click at [243, 380] on div "0.00" at bounding box center [233, 386] width 32 height 13
type input "300"
click at [281, 381] on div "0.00" at bounding box center [275, 386] width 37 height 13
type input "300"
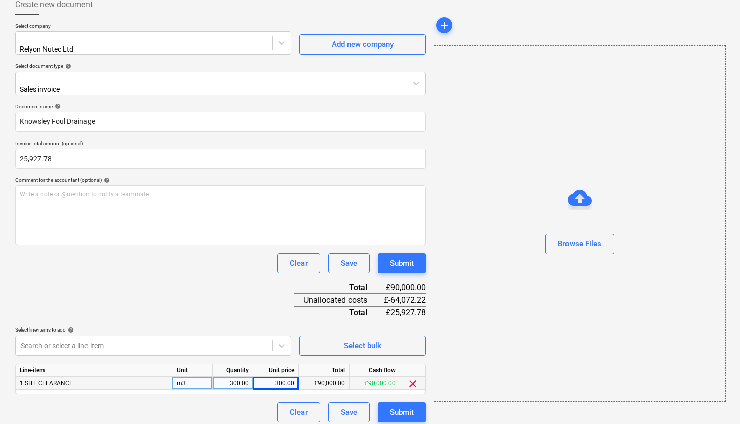
scroll to position [60, 0]
click at [414, 379] on span "clear" at bounding box center [413, 384] width 12 height 12
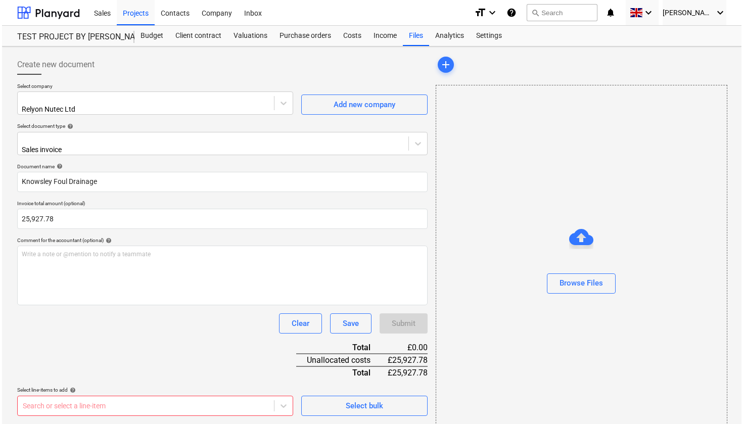
scroll to position [0, 0]
click at [380, 36] on div "Income" at bounding box center [383, 36] width 35 height 20
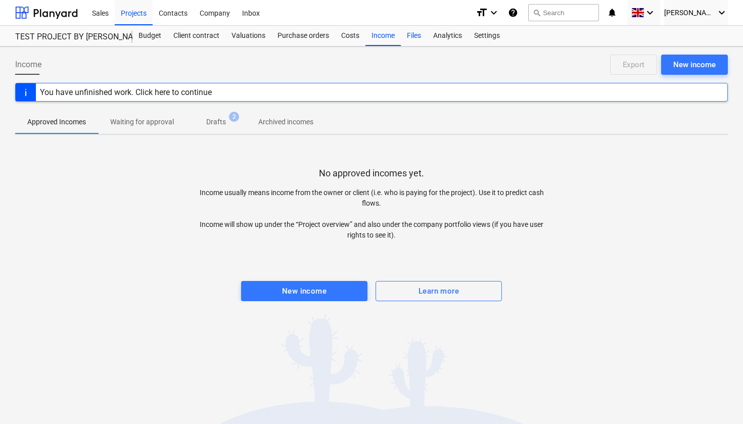
click at [417, 34] on div "Files" at bounding box center [414, 36] width 26 height 20
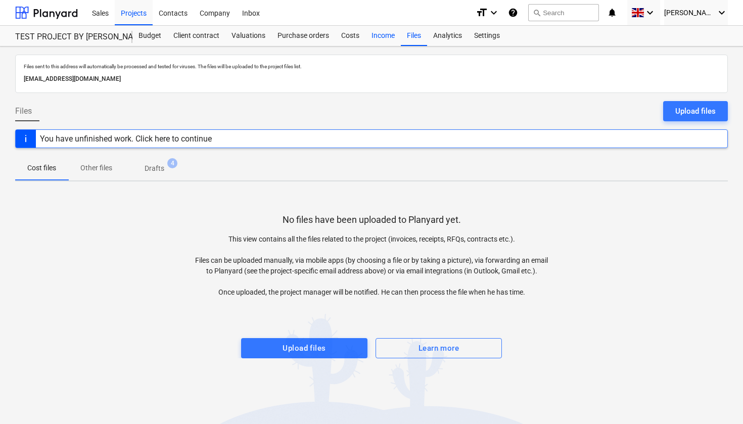
click at [385, 34] on div "Income" at bounding box center [383, 36] width 35 height 20
